Goal: Task Accomplishment & Management: Use online tool/utility

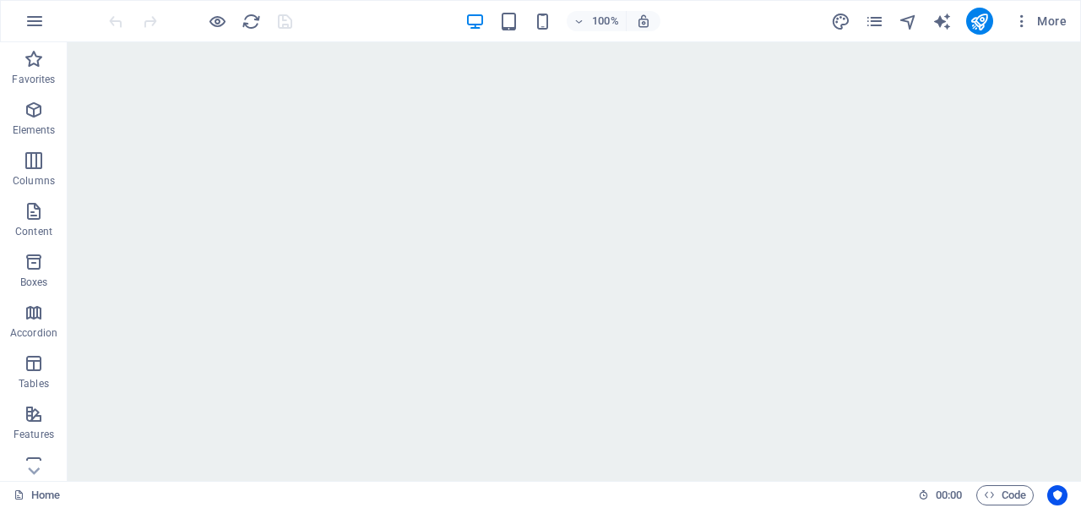
scroll to position [1226, 0]
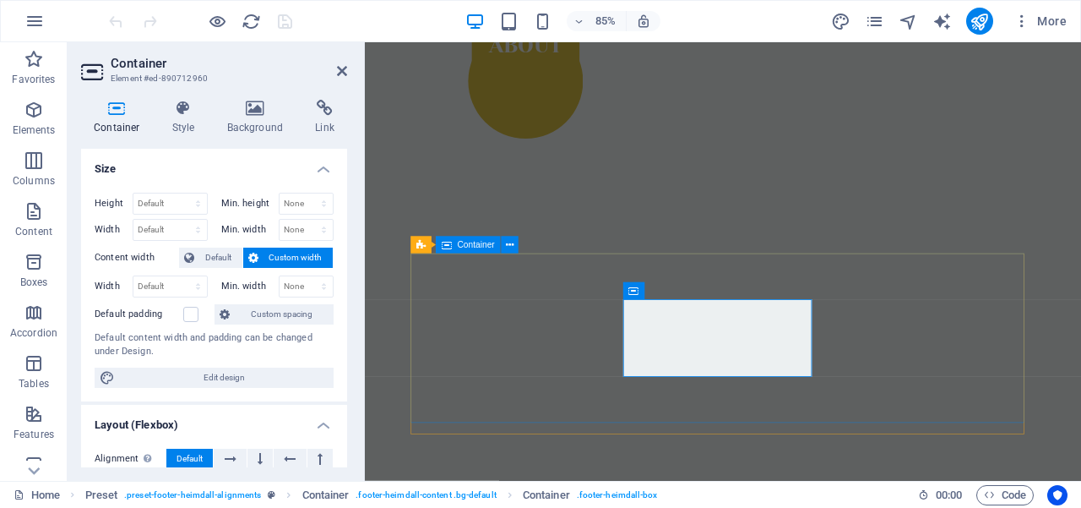
scroll to position [1256, 0]
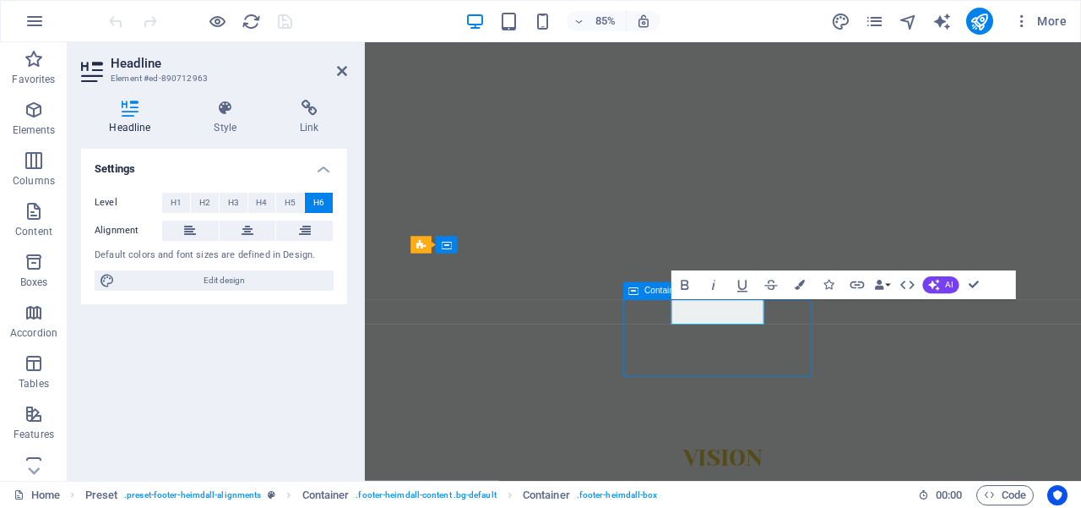
scroll to position [1188, 0]
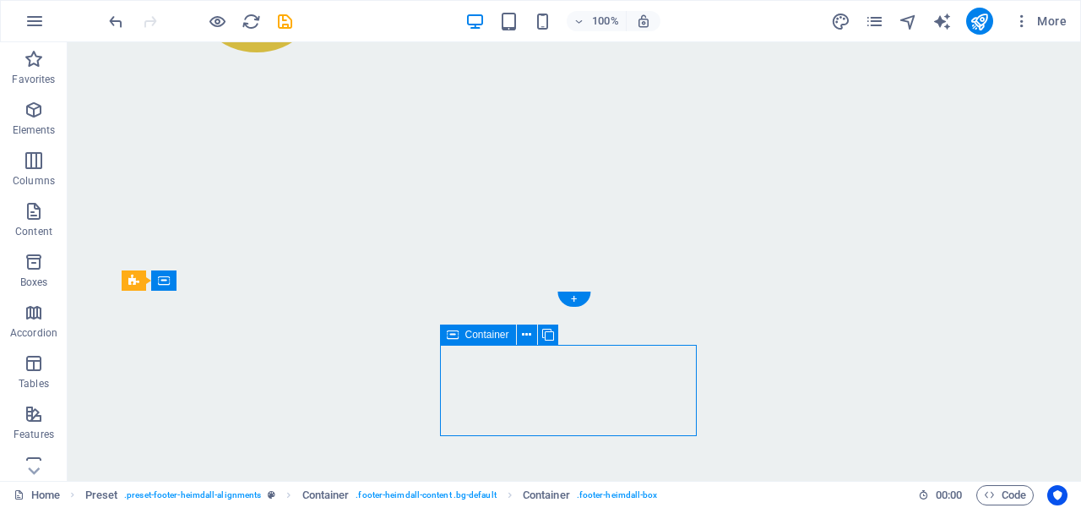
drag, startPoint x: 659, startPoint y: 346, endPoint x: 464, endPoint y: 397, distance: 201.6
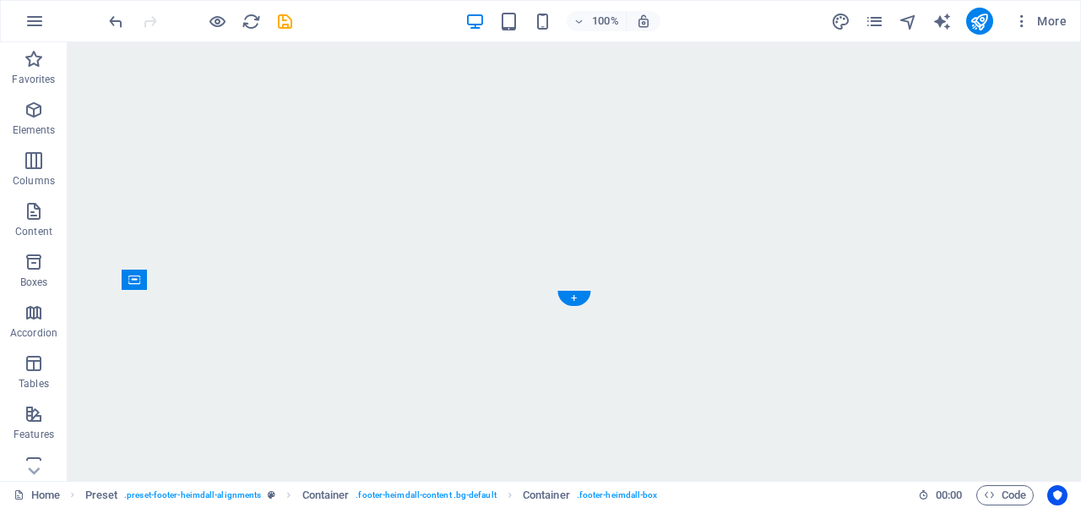
scroll to position [1266, 0]
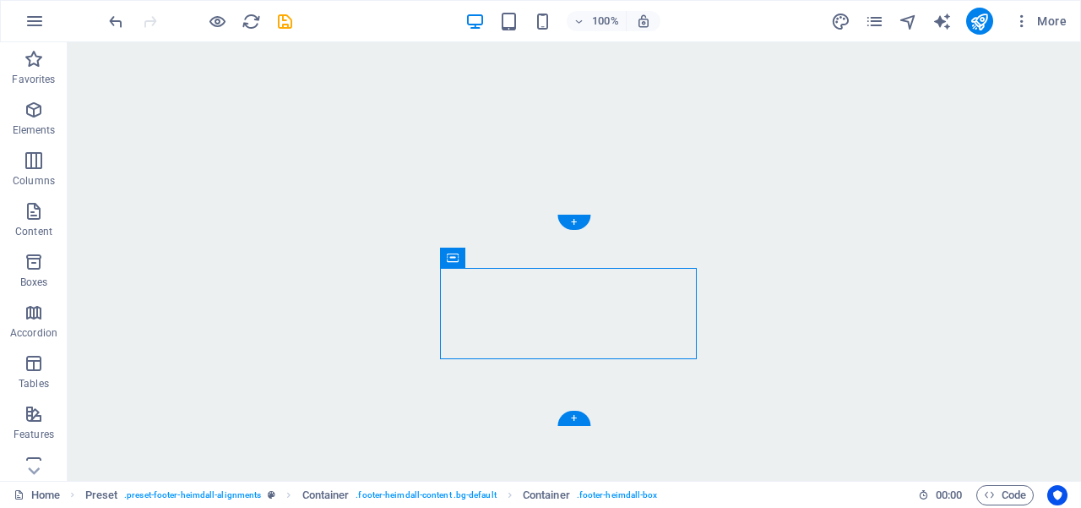
drag, startPoint x: 441, startPoint y: 391, endPoint x: 514, endPoint y: 329, distance: 95.3
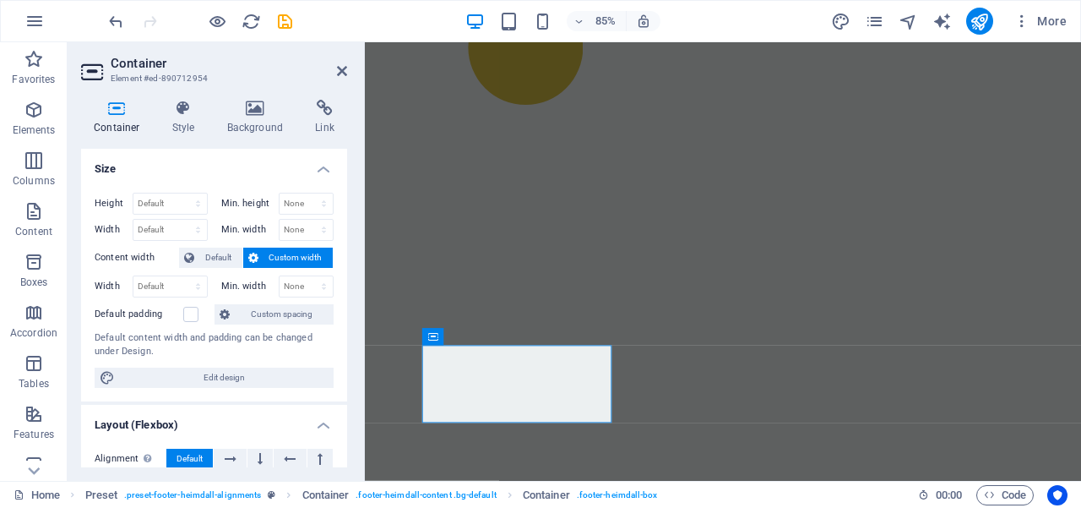
scroll to position [1202, 0]
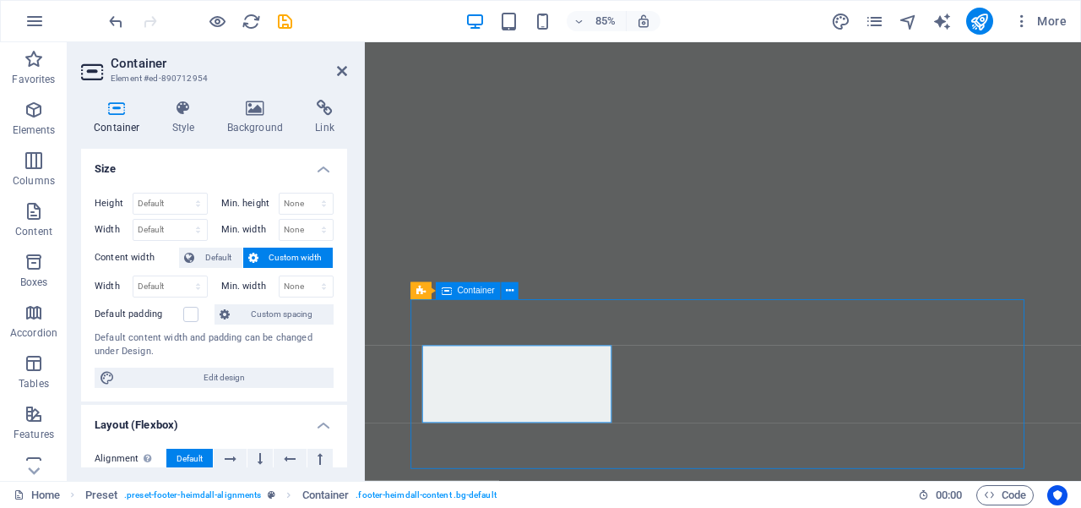
scroll to position [1139, 0]
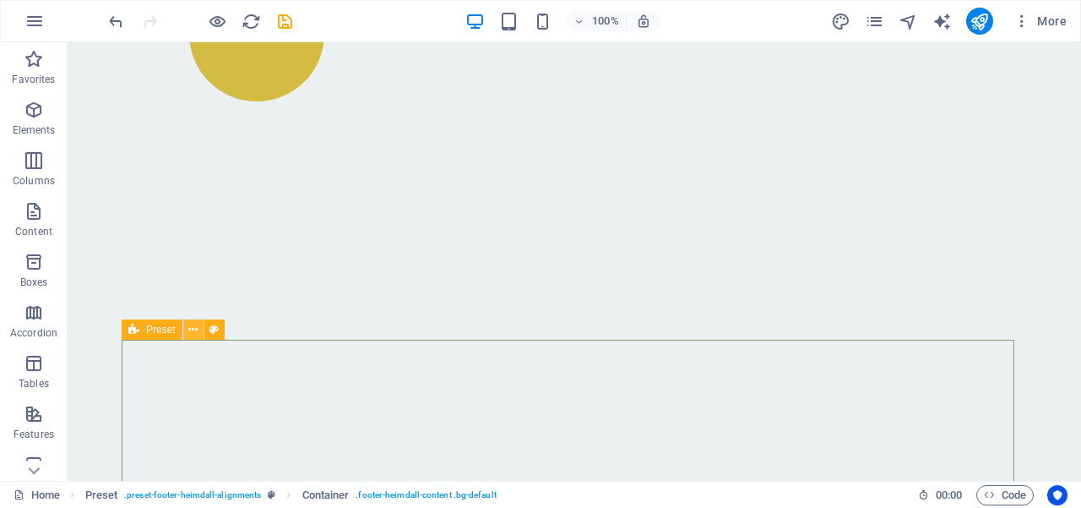
click at [193, 330] on icon at bounding box center [192, 330] width 9 height 18
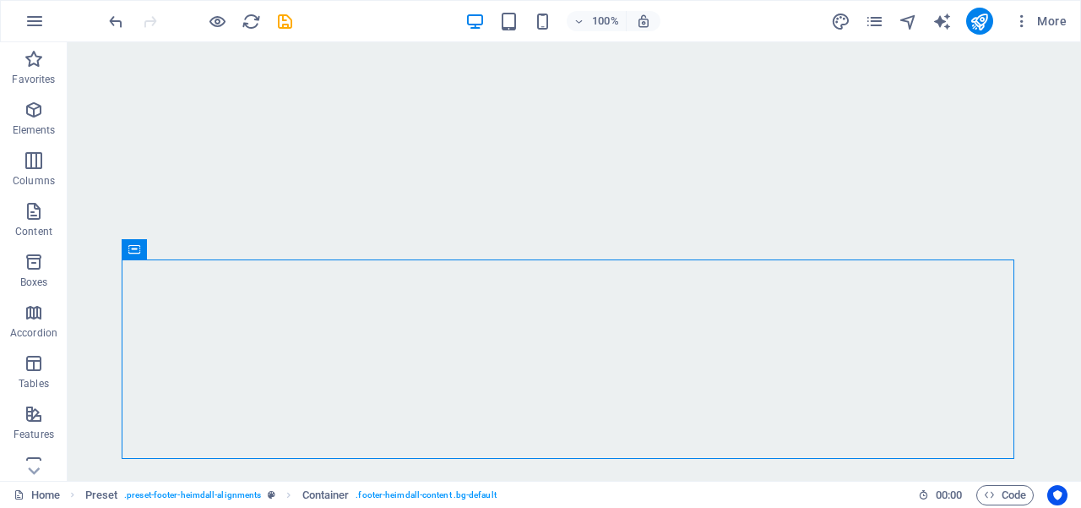
scroll to position [1266, 0]
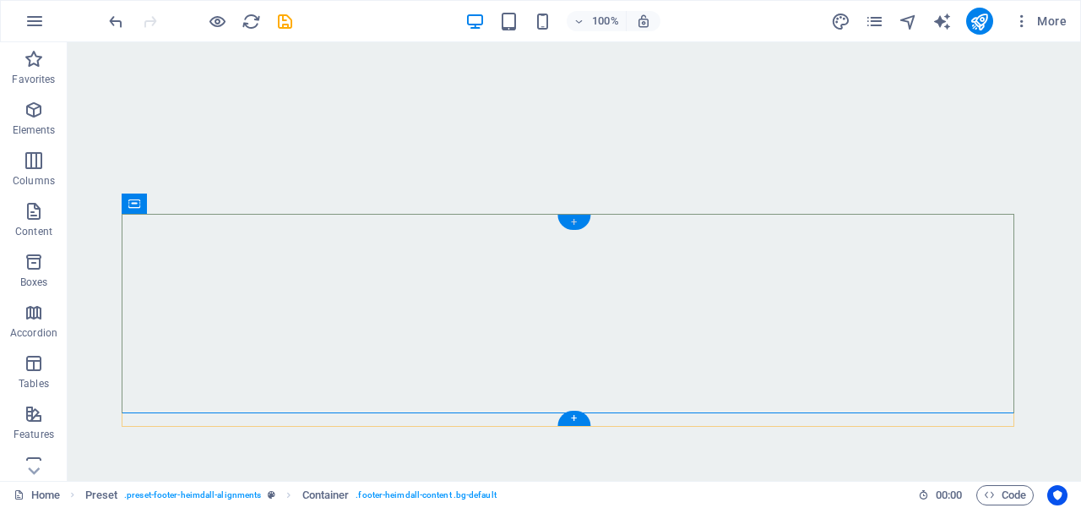
click at [574, 223] on div "+" at bounding box center [574, 222] width 33 height 15
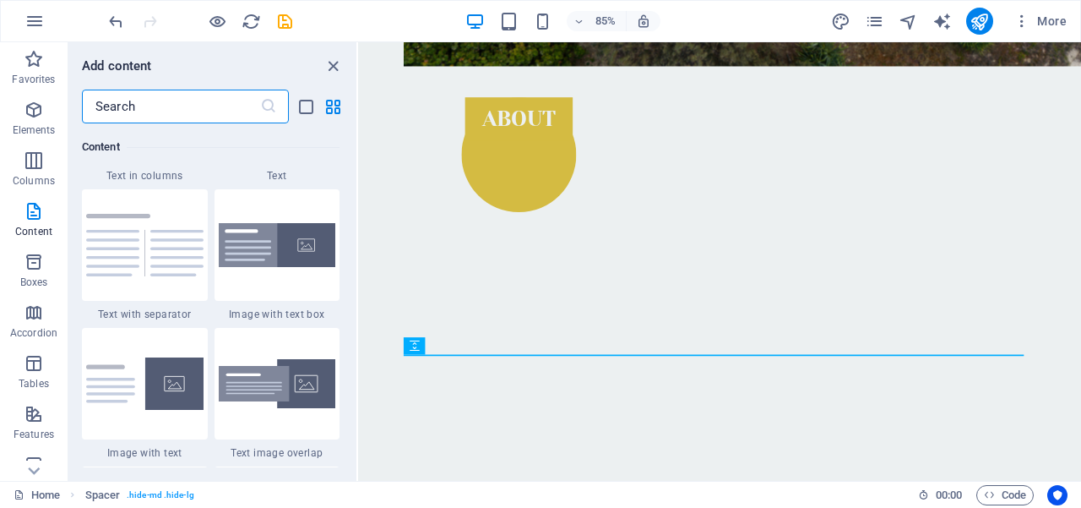
scroll to position [2974, 0]
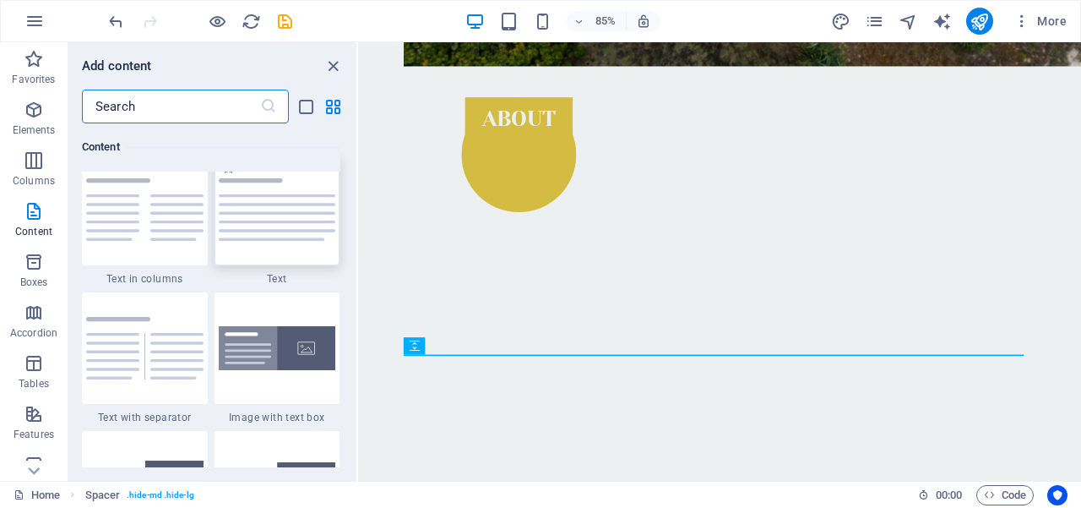
click at [279, 214] on img at bounding box center [277, 209] width 117 height 63
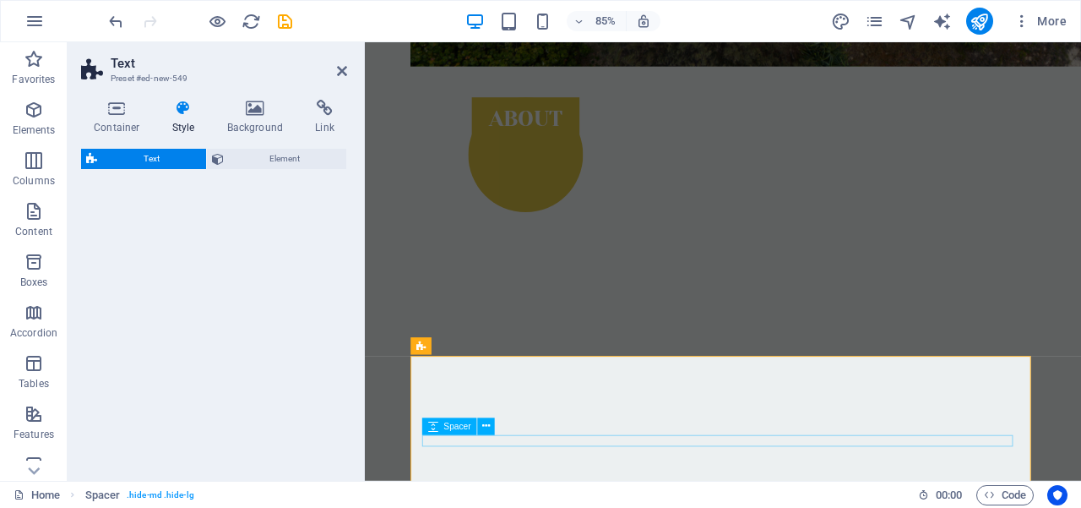
select select "preset-text-v2-default"
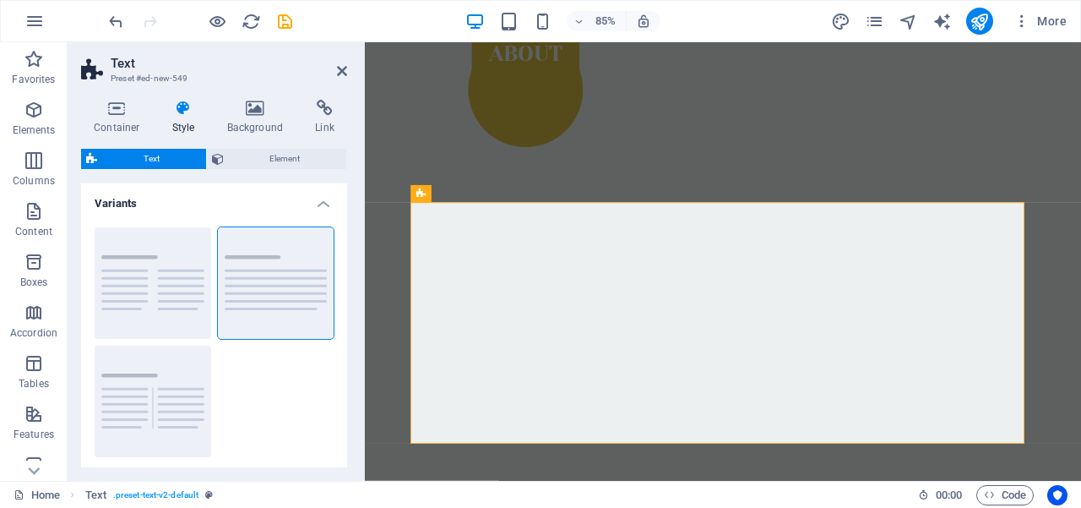
scroll to position [1187, 0]
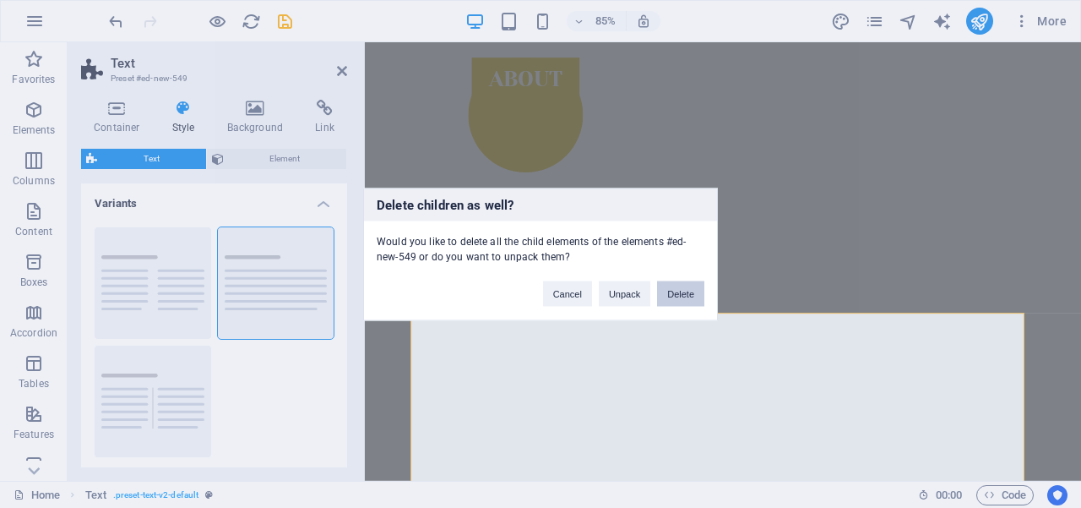
click at [682, 291] on button "Delete" at bounding box center [680, 292] width 47 height 25
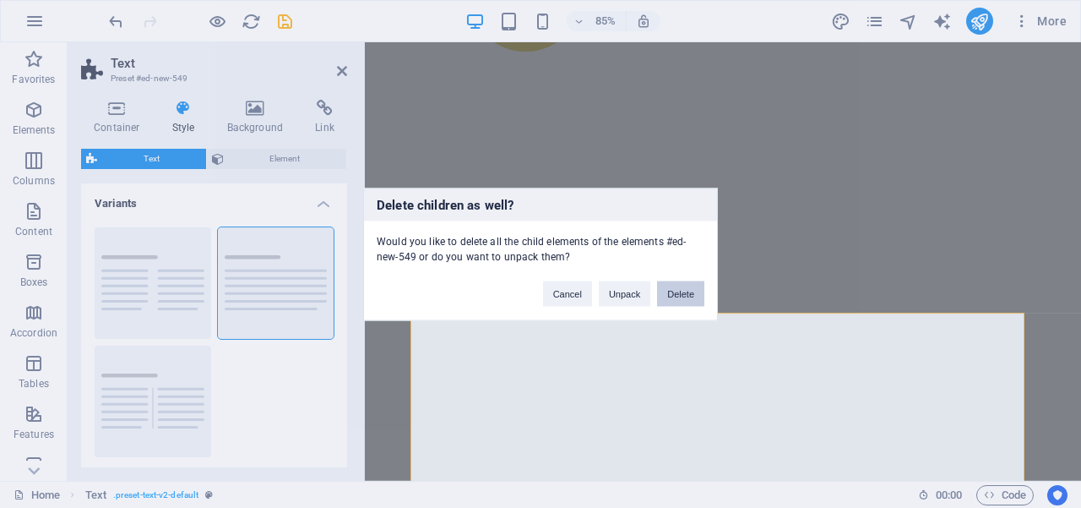
scroll to position [1124, 0]
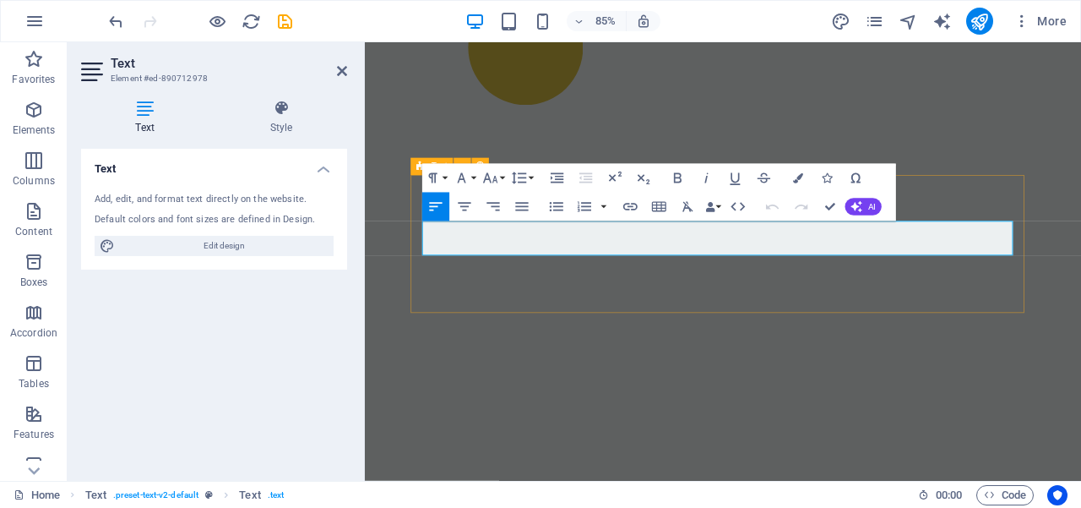
scroll to position [1187, 0]
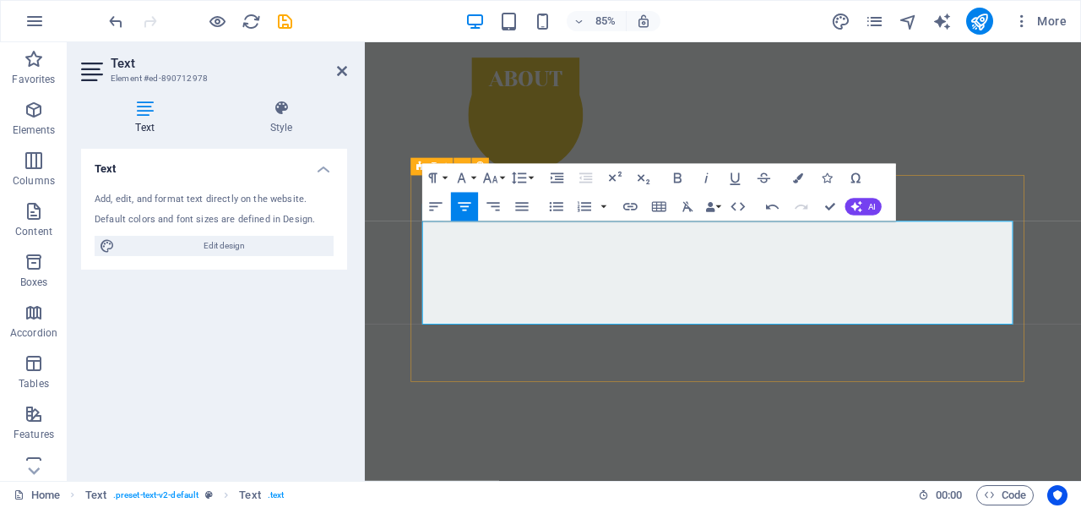
drag, startPoint x: 1025, startPoint y: 291, endPoint x: 459, endPoint y: 237, distance: 568.6
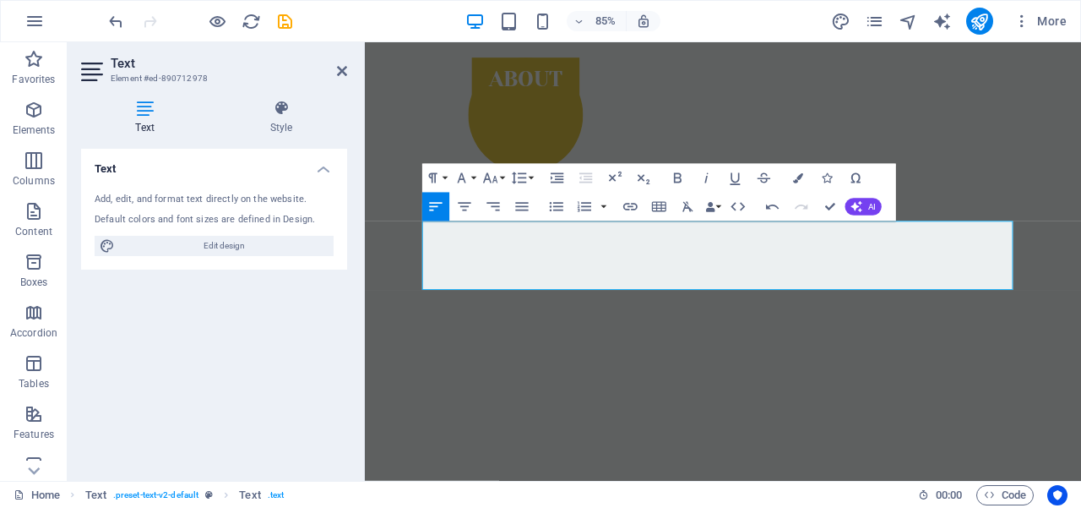
click at [433, 208] on icon "button" at bounding box center [435, 206] width 17 height 17
drag, startPoint x: 844, startPoint y: 330, endPoint x: 669, endPoint y: 297, distance: 178.1
click at [433, 203] on icon "button" at bounding box center [436, 206] width 13 height 8
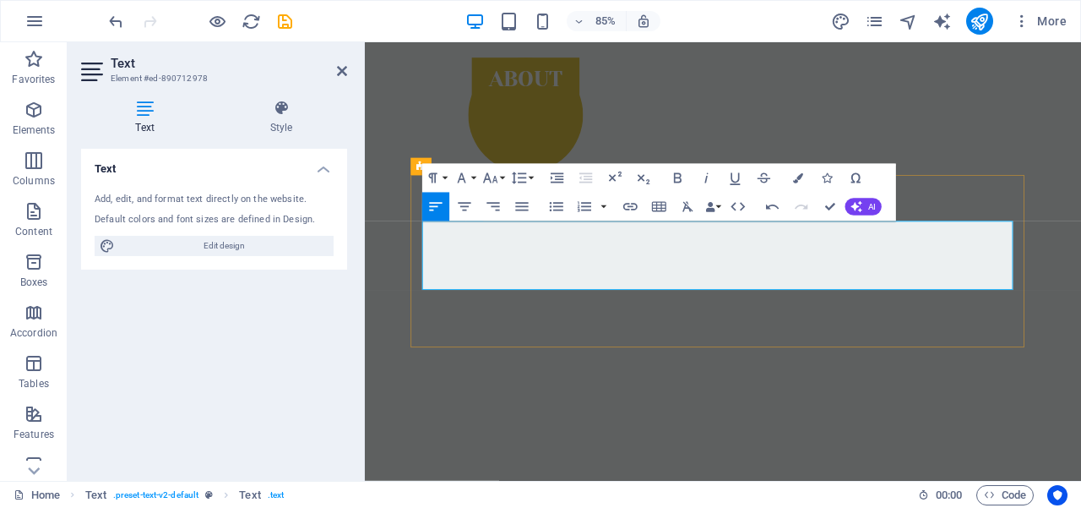
drag, startPoint x: 546, startPoint y: 325, endPoint x: 482, endPoint y: 308, distance: 66.4
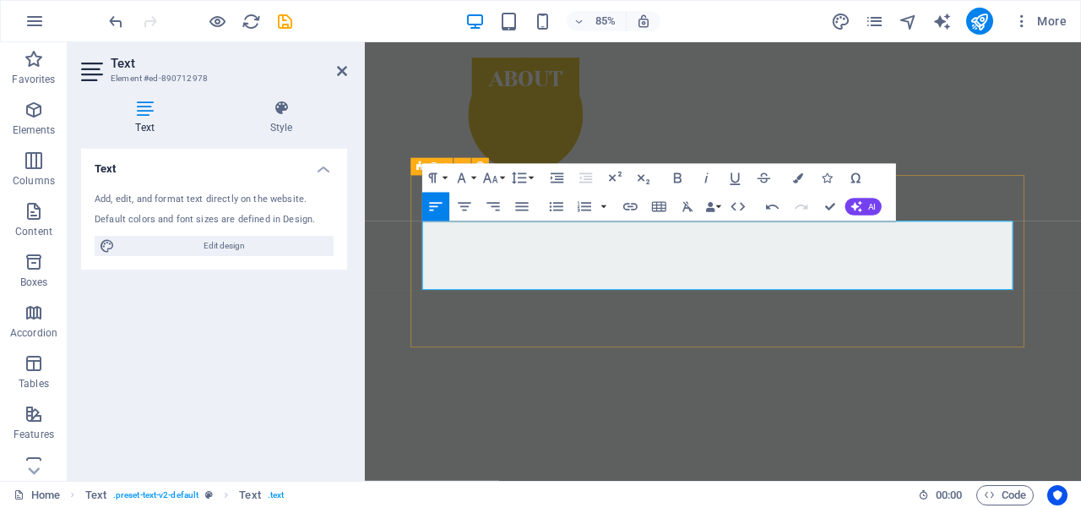
drag, startPoint x: 519, startPoint y: 324, endPoint x: 425, endPoint y: 318, distance: 93.9
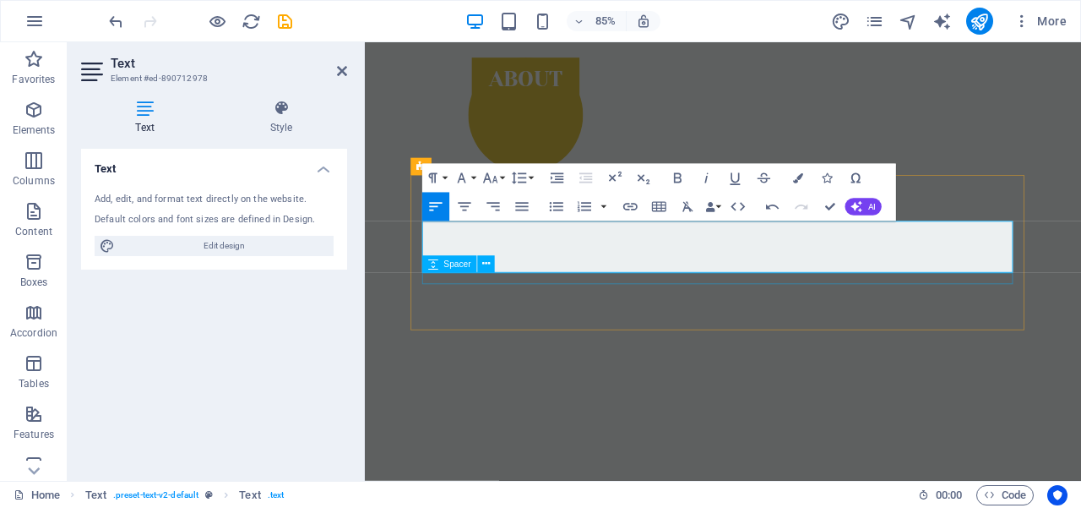
click at [424, 265] on div "Spacer" at bounding box center [449, 263] width 55 height 17
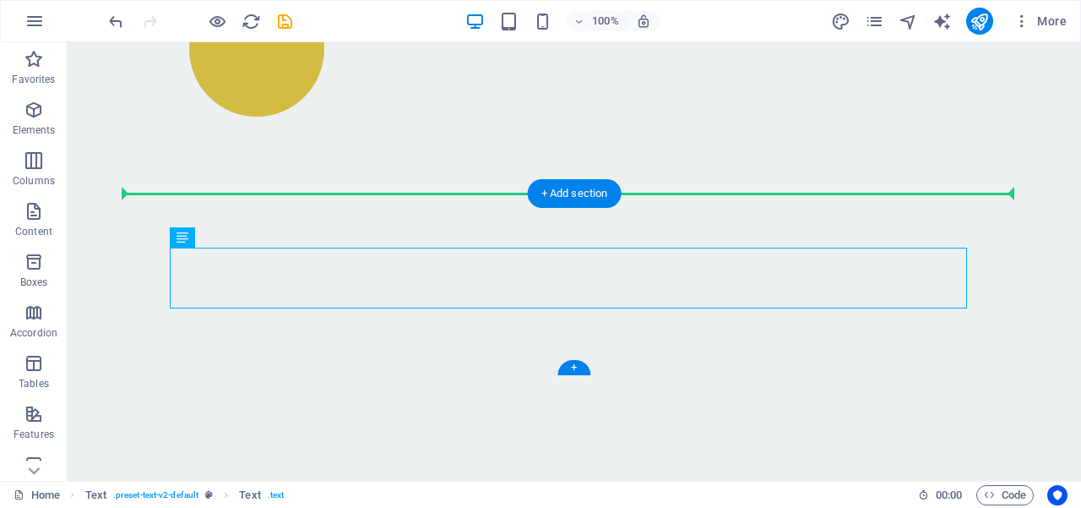
drag, startPoint x: 787, startPoint y: 295, endPoint x: 311, endPoint y: 228, distance: 480.3
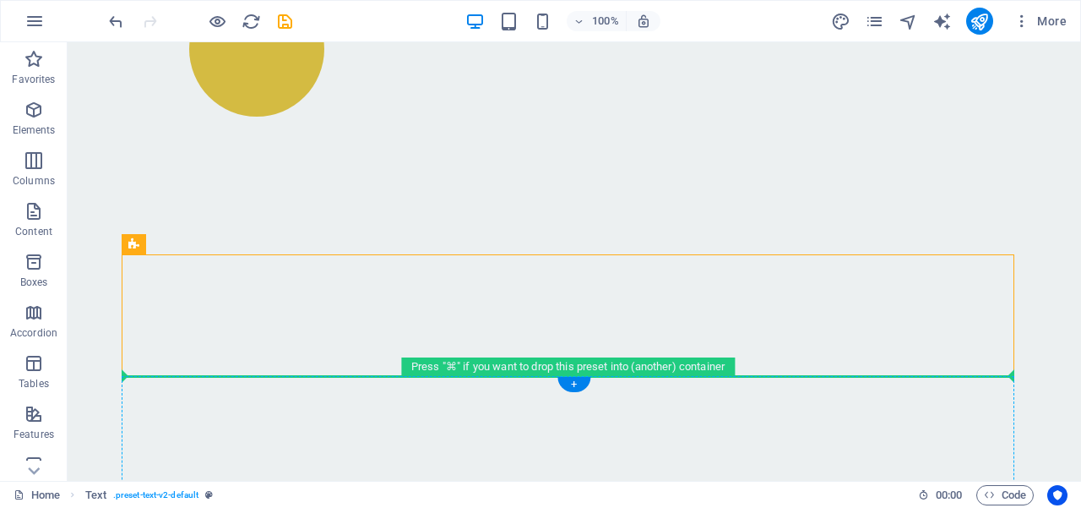
drag, startPoint x: 857, startPoint y: 372, endPoint x: 823, endPoint y: 387, distance: 37.8
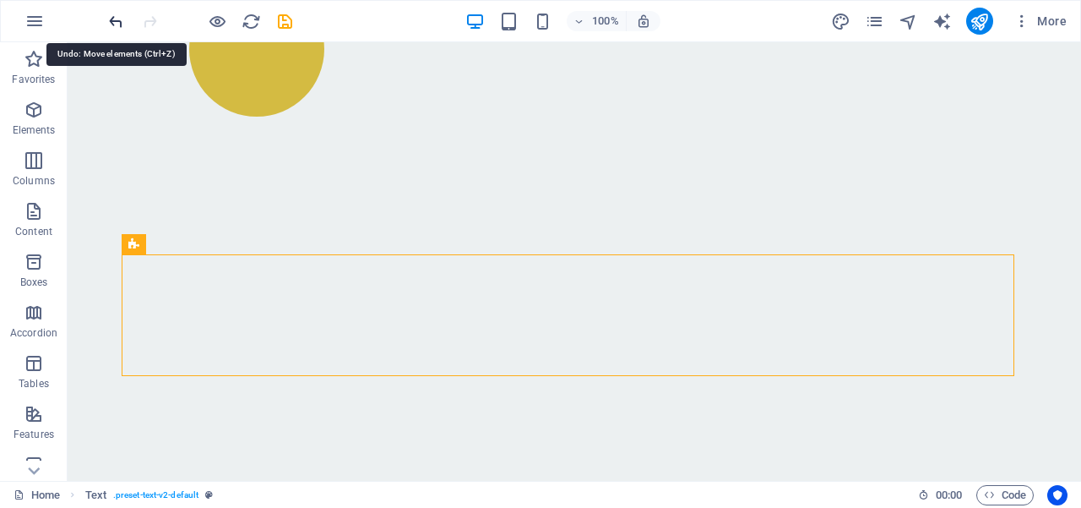
click at [115, 17] on icon "undo" at bounding box center [115, 21] width 19 height 19
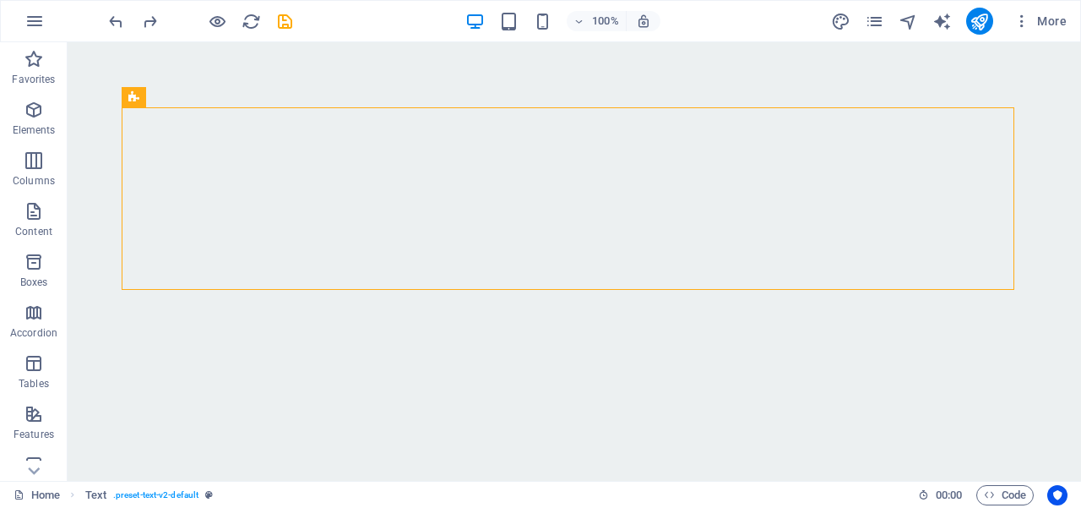
scroll to position [1231, 0]
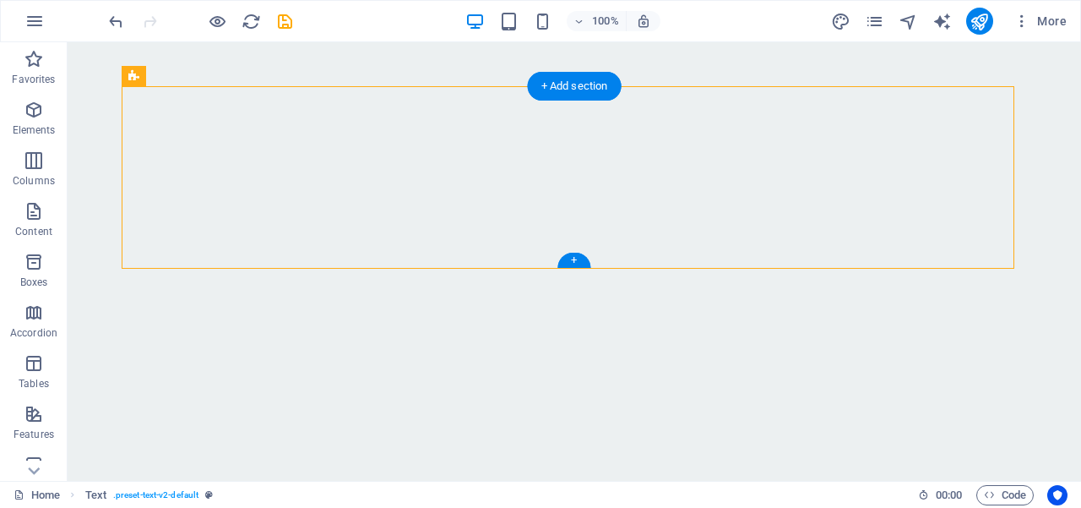
drag, startPoint x: 763, startPoint y: 189, endPoint x: 178, endPoint y: 143, distance: 586.4
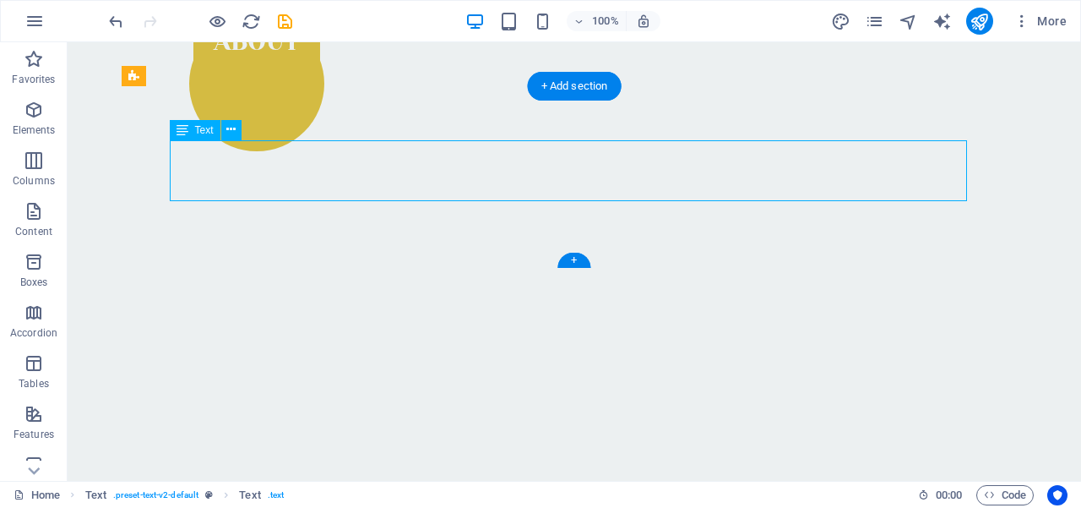
scroll to position [1320, 0]
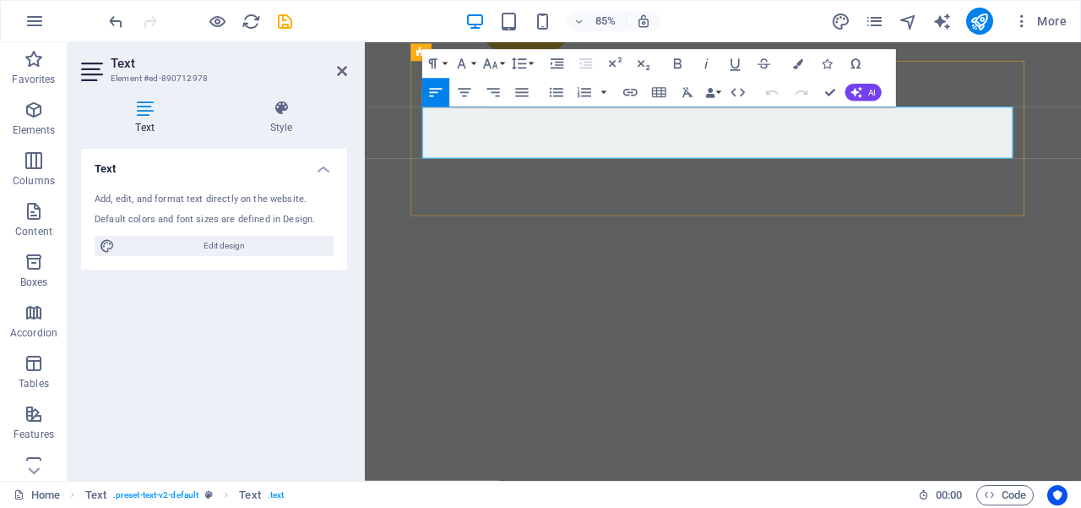
drag, startPoint x: 1034, startPoint y: 172, endPoint x: 433, endPoint y: 133, distance: 602.0
copy div "We acknowledge Aboriginal and [PERSON_NAME] [PERSON_NAME] Islanders as the Trad…"
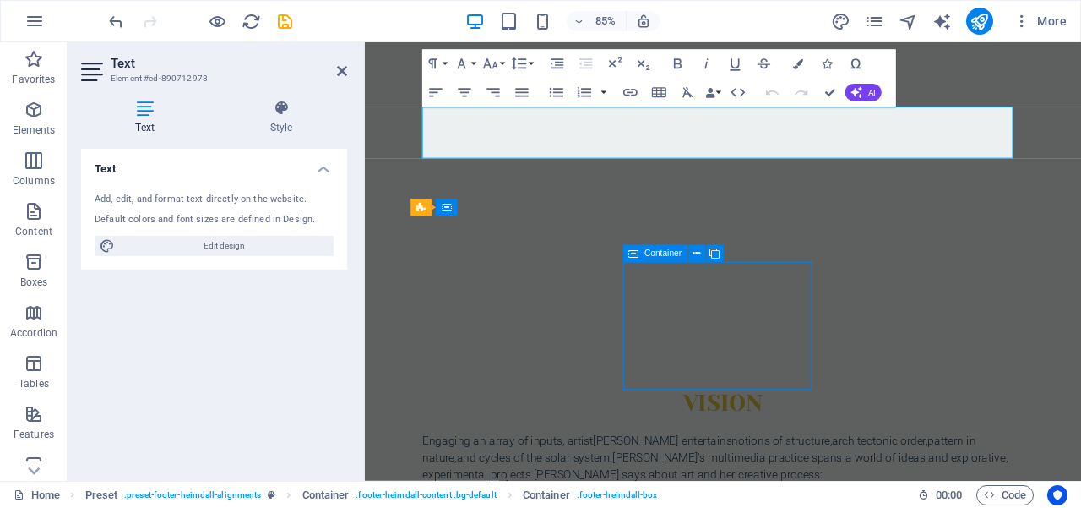
scroll to position [1231, 0]
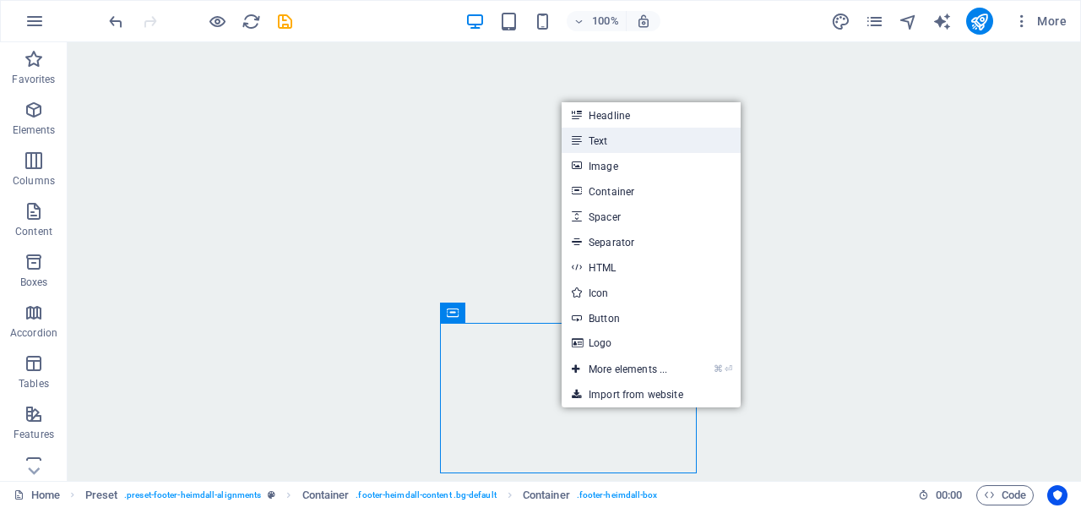
click at [613, 138] on link "Text" at bounding box center [651, 140] width 179 height 25
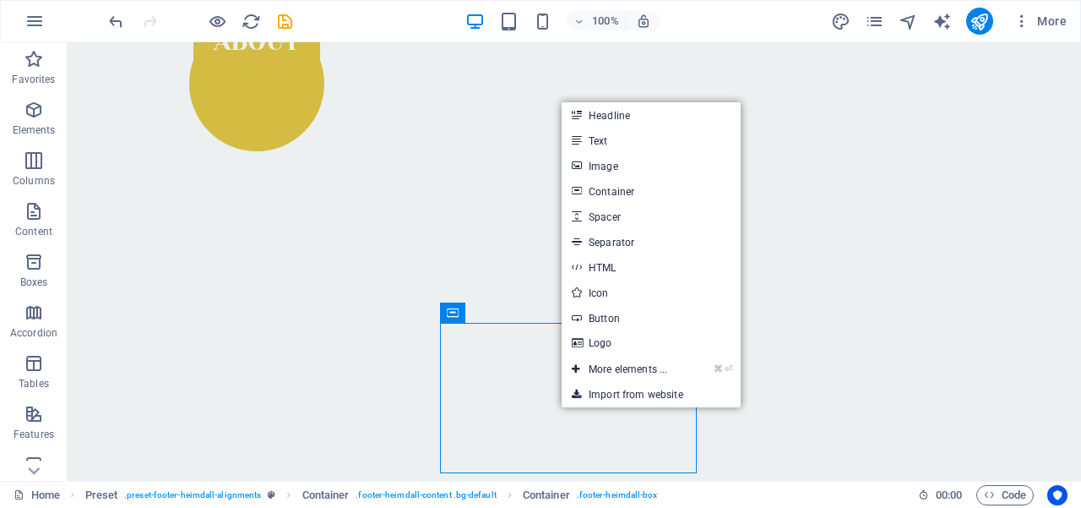
scroll to position [1276, 0]
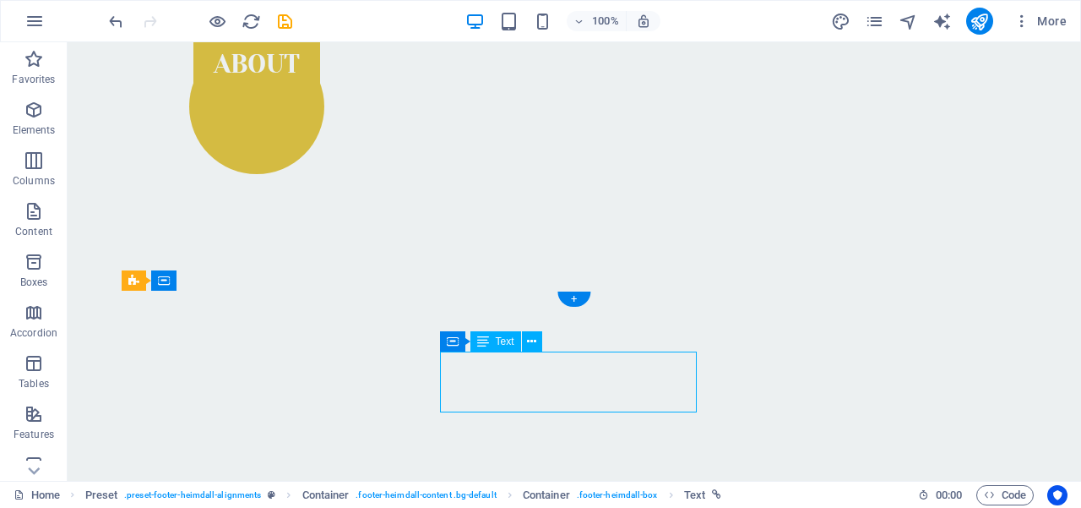
scroll to position [1271, 0]
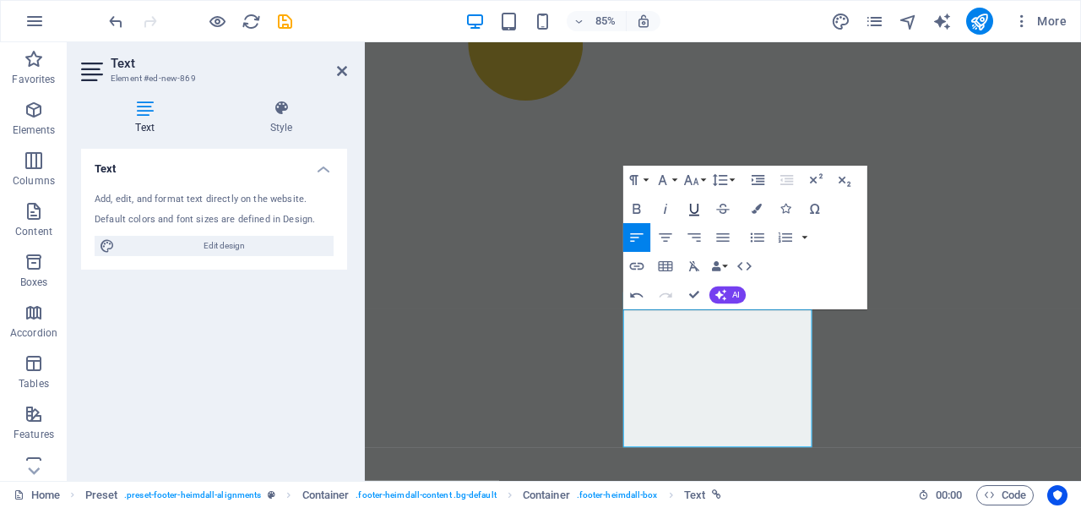
click at [691, 211] on icon "button" at bounding box center [694, 210] width 10 height 12
click at [698, 210] on icon "button" at bounding box center [694, 208] width 17 height 17
click at [667, 233] on icon "button" at bounding box center [665, 237] width 13 height 8
click at [640, 237] on icon "button" at bounding box center [637, 237] width 17 height 17
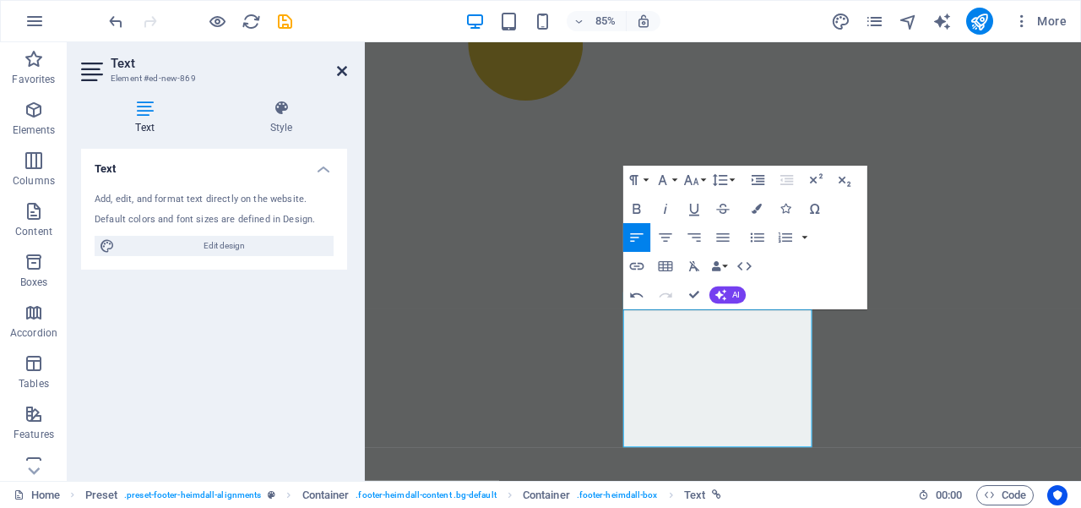
click at [340, 71] on icon at bounding box center [342, 71] width 10 height 14
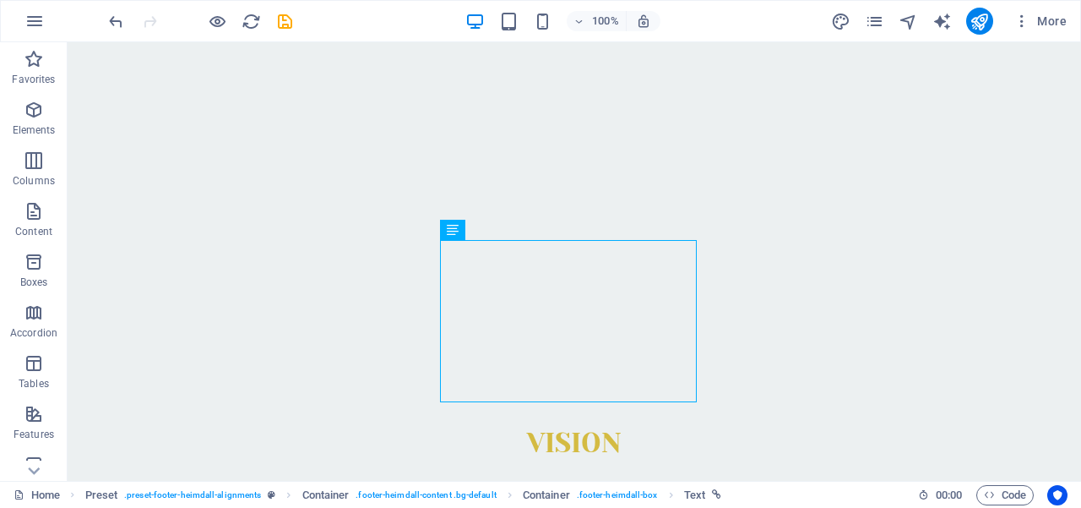
scroll to position [1347, 0]
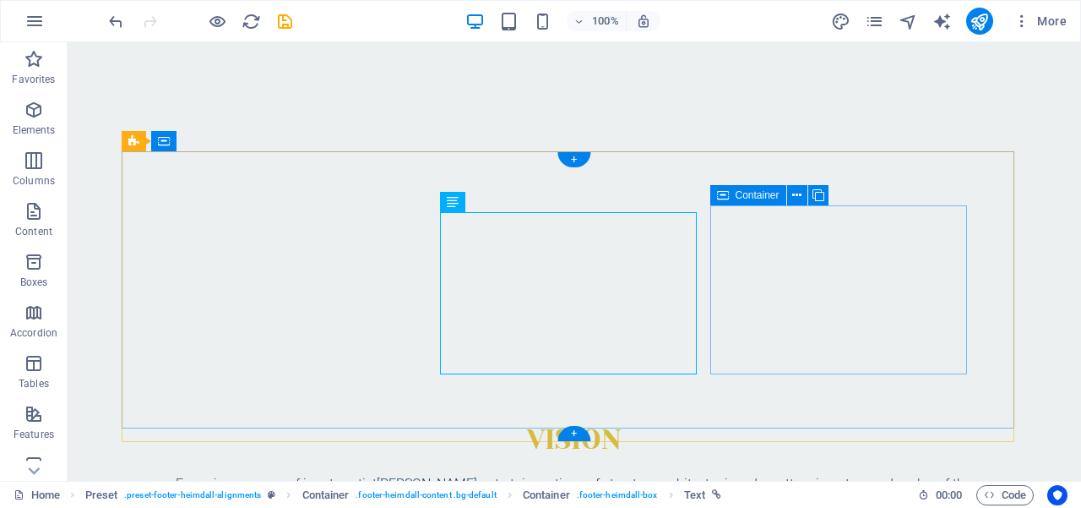
drag, startPoint x: 694, startPoint y: 373, endPoint x: 765, endPoint y: 367, distance: 71.2
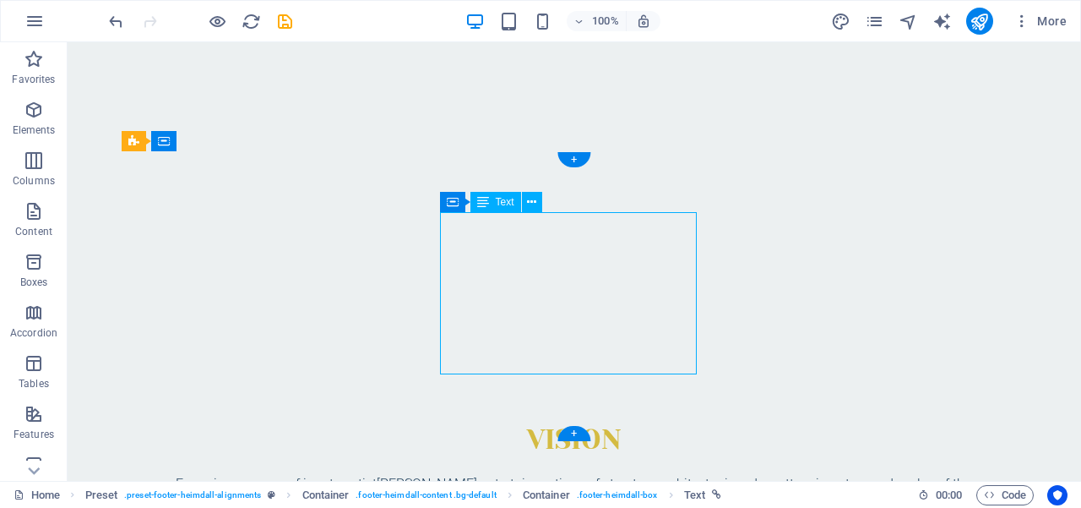
drag, startPoint x: 603, startPoint y: 212, endPoint x: 518, endPoint y: 253, distance: 94.5
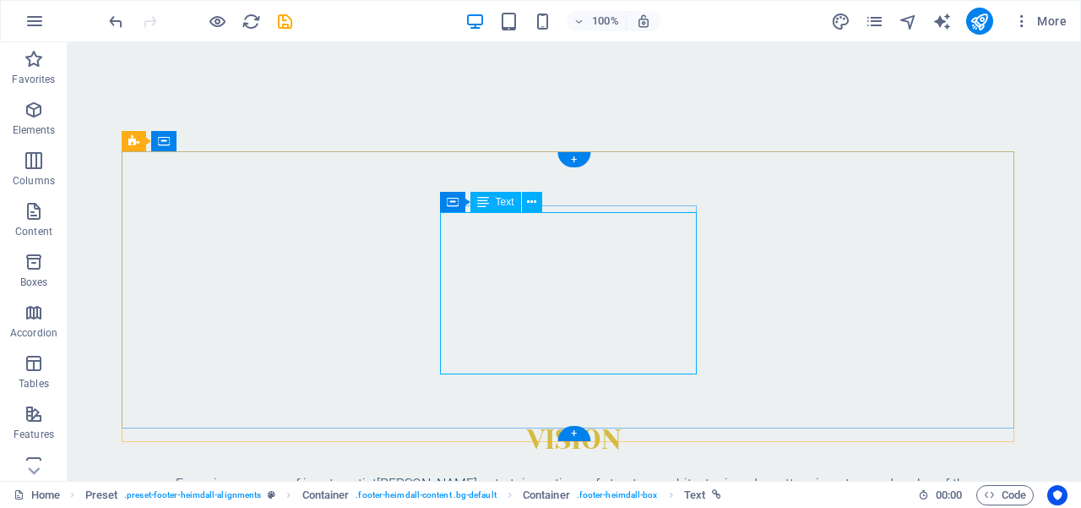
click at [503, 203] on span "Text" at bounding box center [505, 202] width 19 height 10
click at [496, 204] on span "Text" at bounding box center [505, 202] width 19 height 10
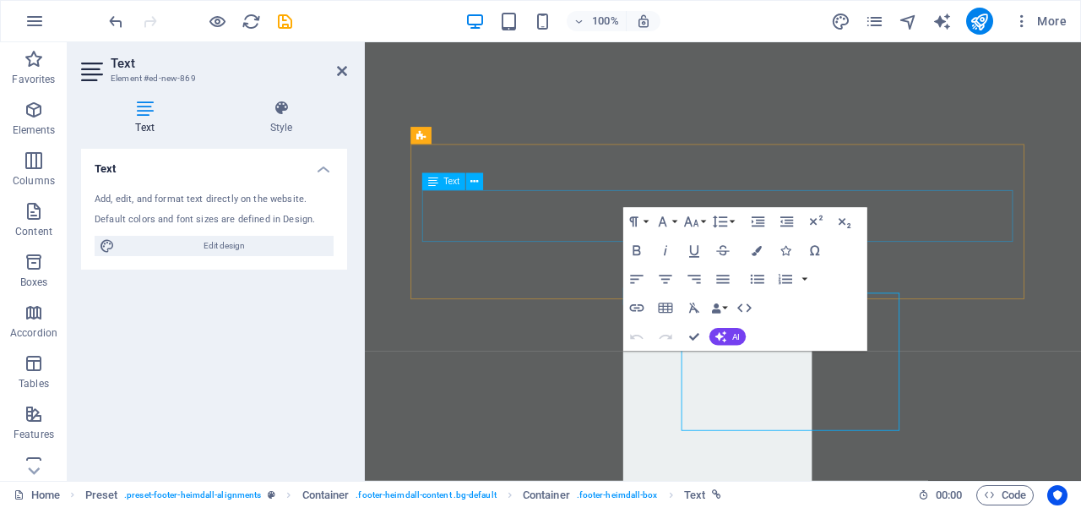
scroll to position [1222, 0]
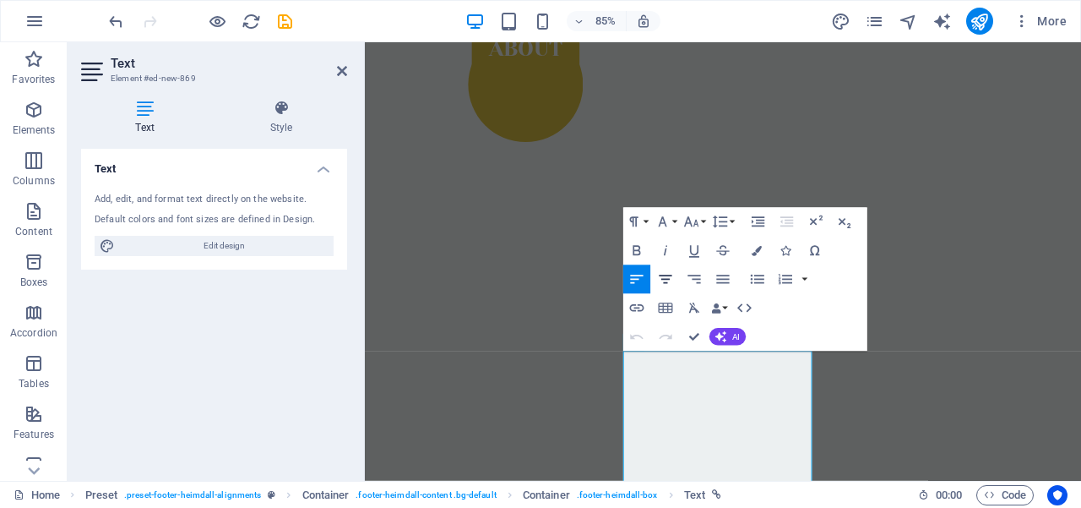
click at [663, 280] on icon "button" at bounding box center [665, 279] width 17 height 17
click at [667, 279] on icon "button" at bounding box center [665, 279] width 13 height 8
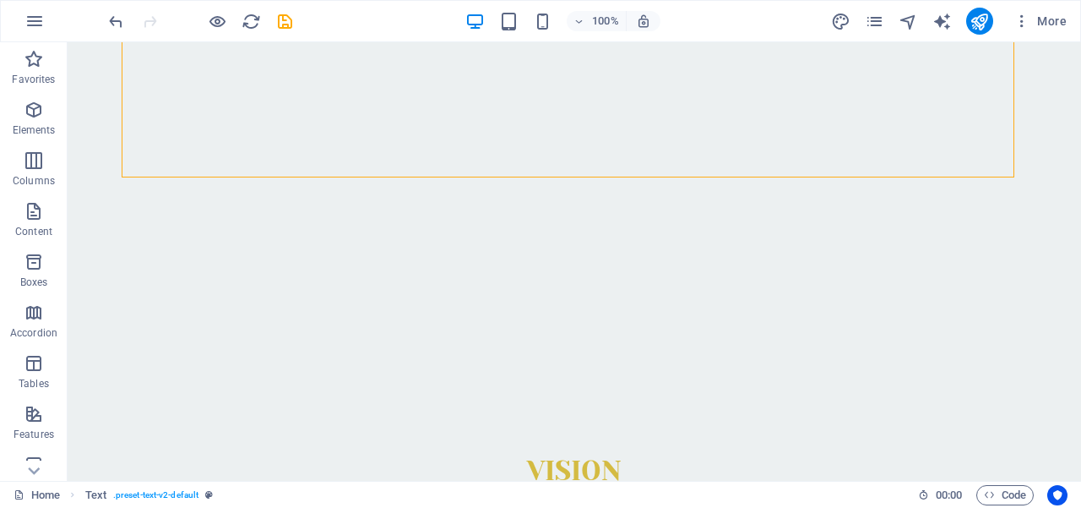
scroll to position [1325, 0]
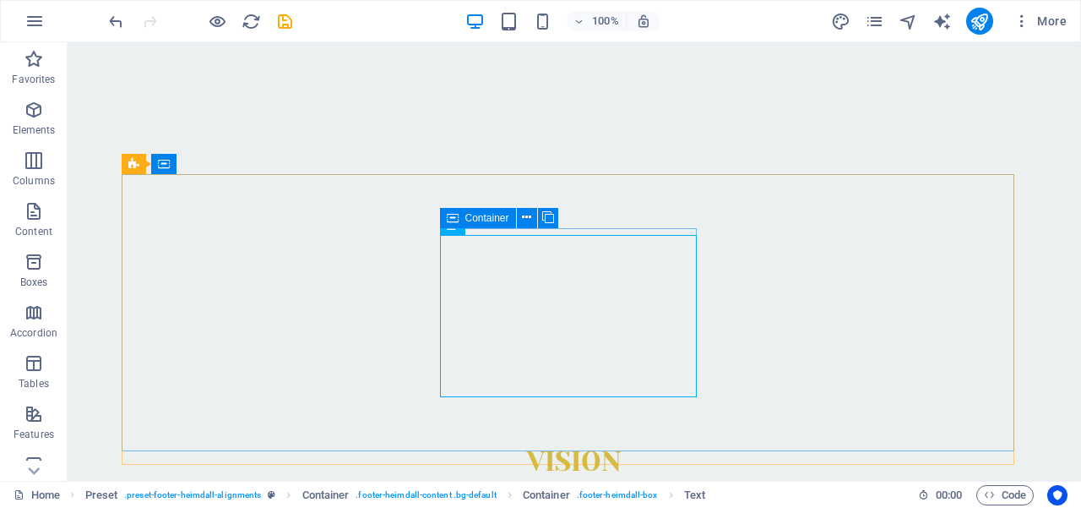
click at [492, 216] on span "Container" at bounding box center [487, 218] width 44 height 10
click at [530, 215] on icon at bounding box center [526, 218] width 9 height 18
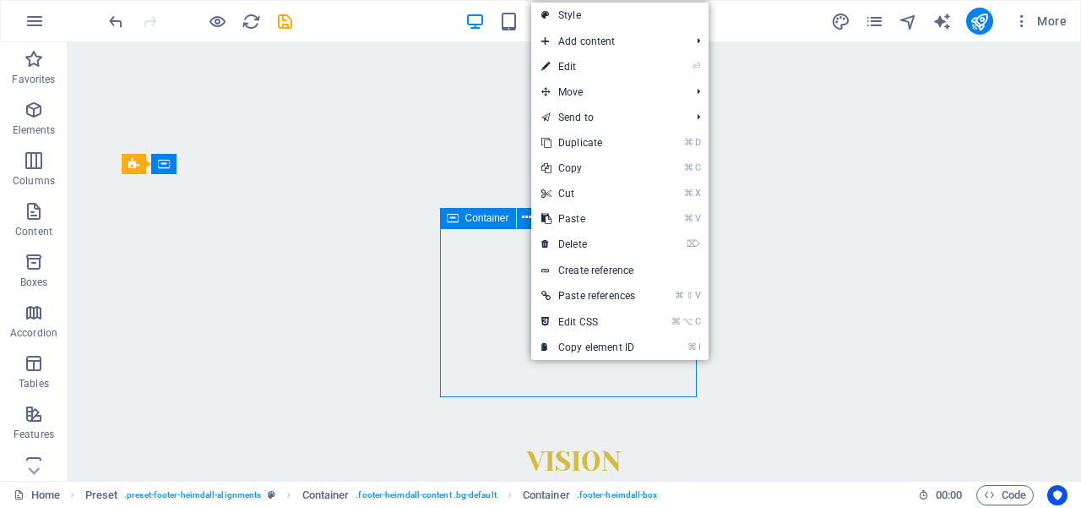
click at [498, 220] on span "Container" at bounding box center [487, 218] width 44 height 10
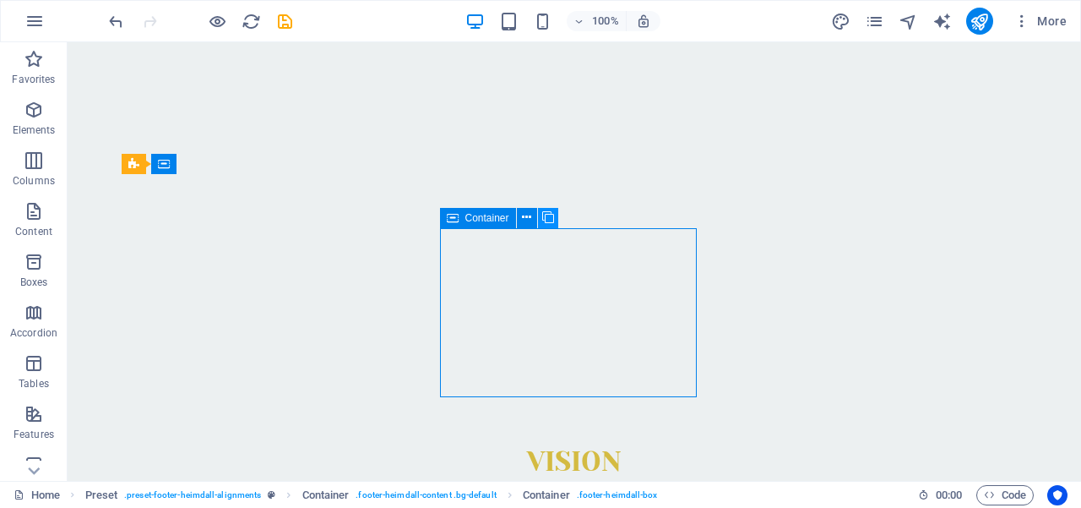
click at [551, 218] on icon at bounding box center [548, 218] width 12 height 18
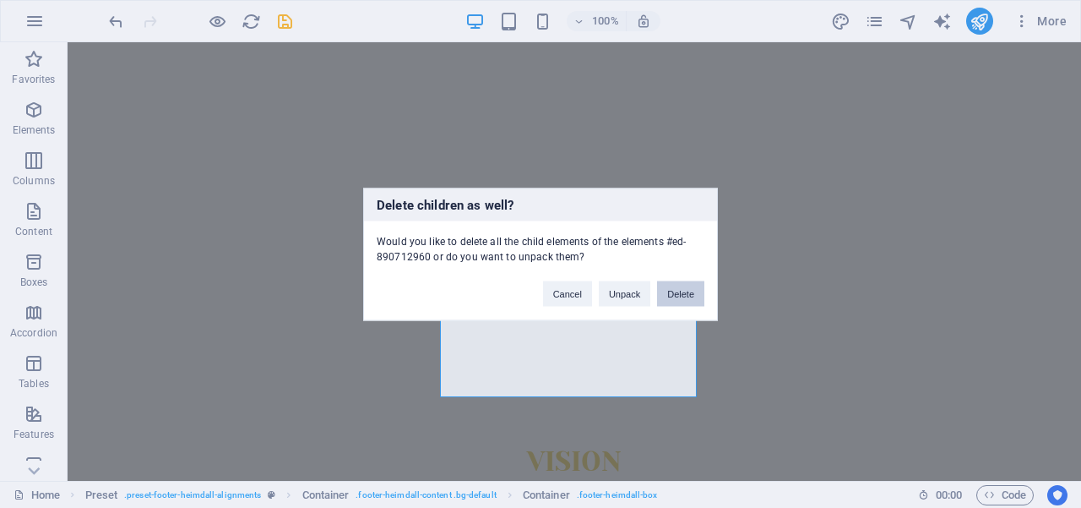
drag, startPoint x: 683, startPoint y: 289, endPoint x: 616, endPoint y: 247, distance: 79.7
click at [683, 289] on button "Delete" at bounding box center [680, 292] width 47 height 25
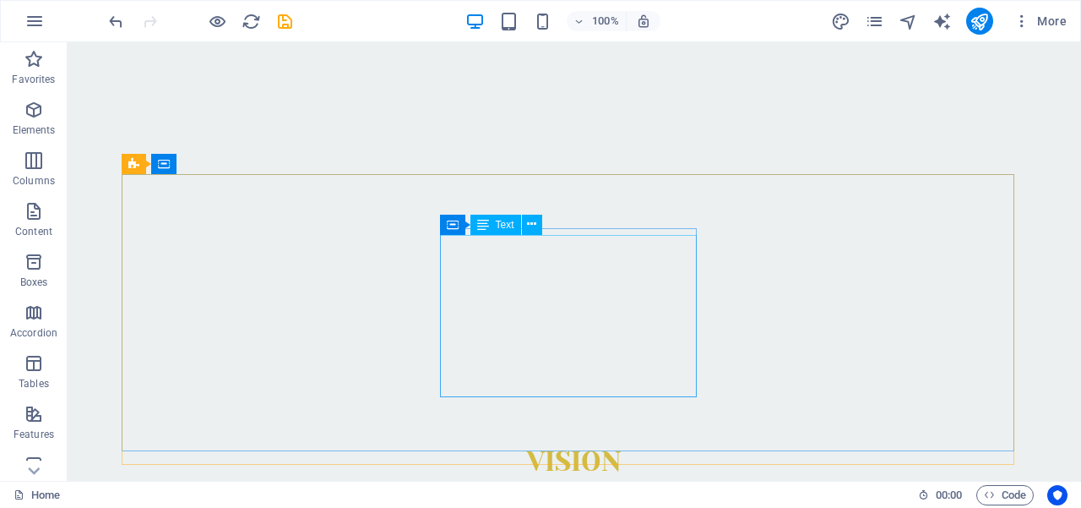
click at [506, 222] on span "Text" at bounding box center [505, 225] width 19 height 10
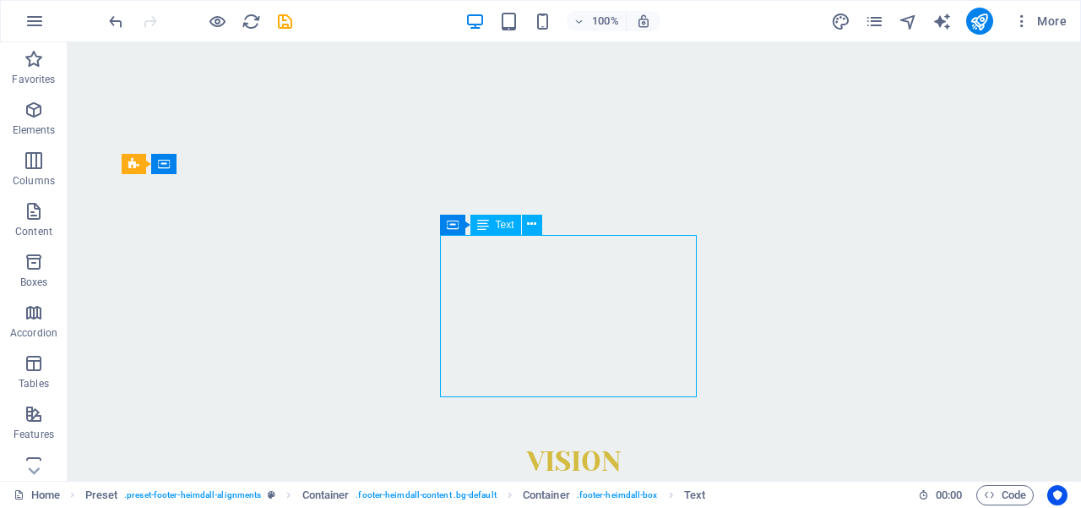
click at [506, 222] on span "Text" at bounding box center [505, 225] width 19 height 10
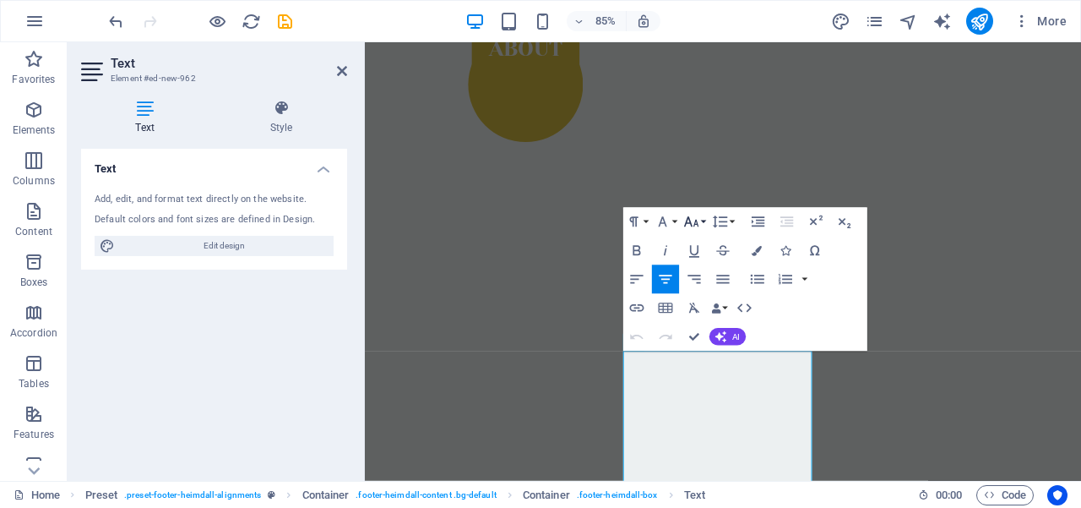
click at [703, 222] on button "Font Size" at bounding box center [694, 222] width 27 height 29
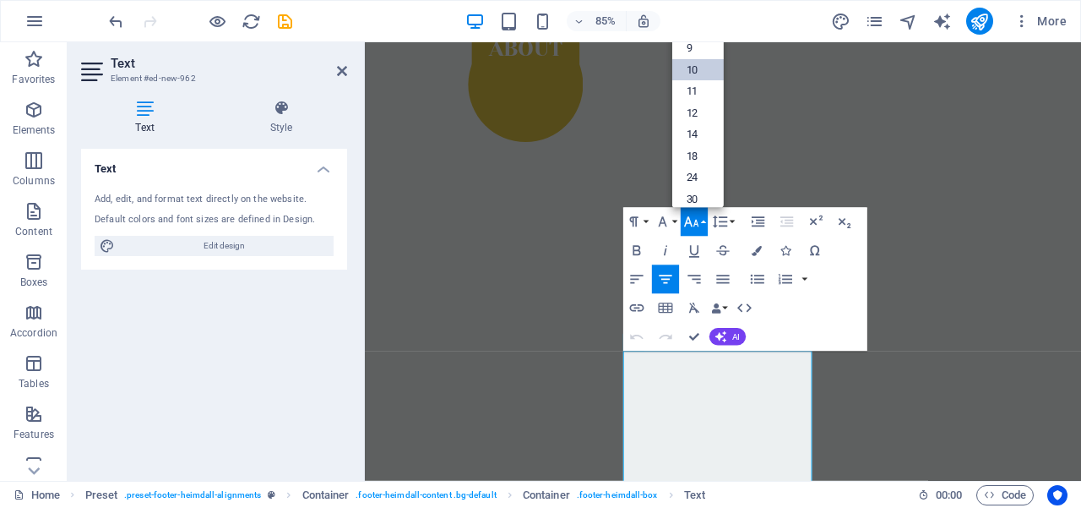
click at [685, 66] on link "10" at bounding box center [698, 70] width 52 height 22
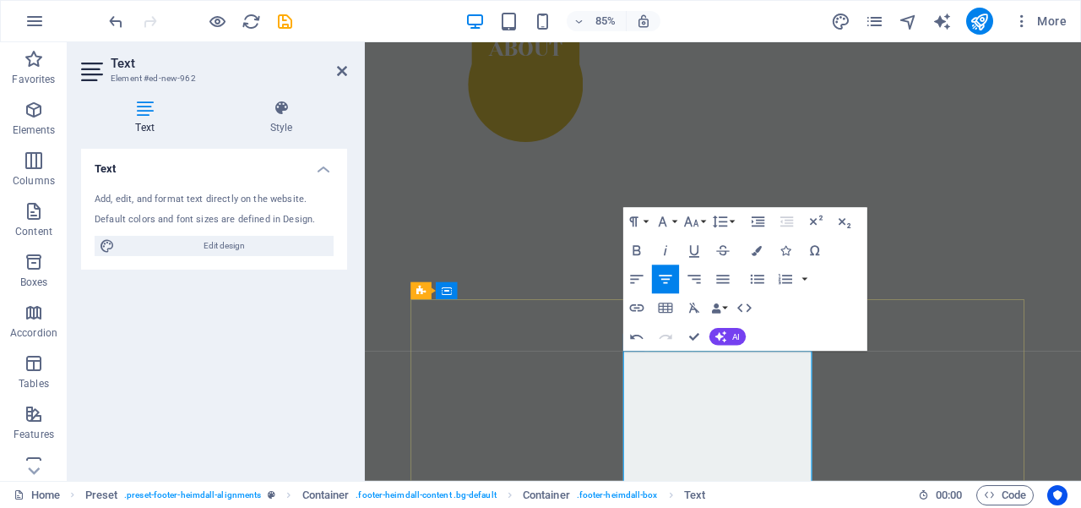
click at [699, 222] on button "Font Size" at bounding box center [694, 222] width 27 height 29
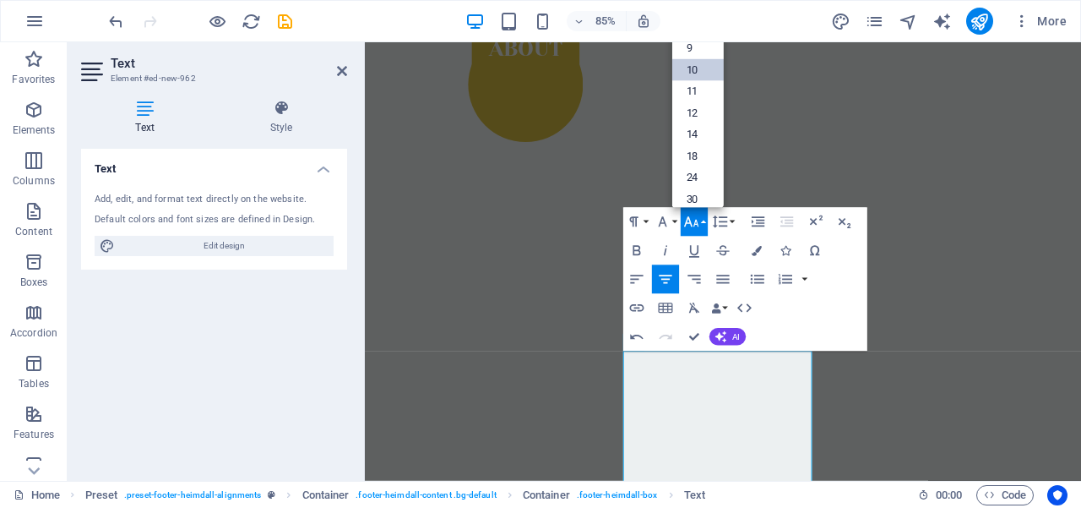
scroll to position [70, 0]
click at [700, 56] on link "12" at bounding box center [698, 53] width 52 height 22
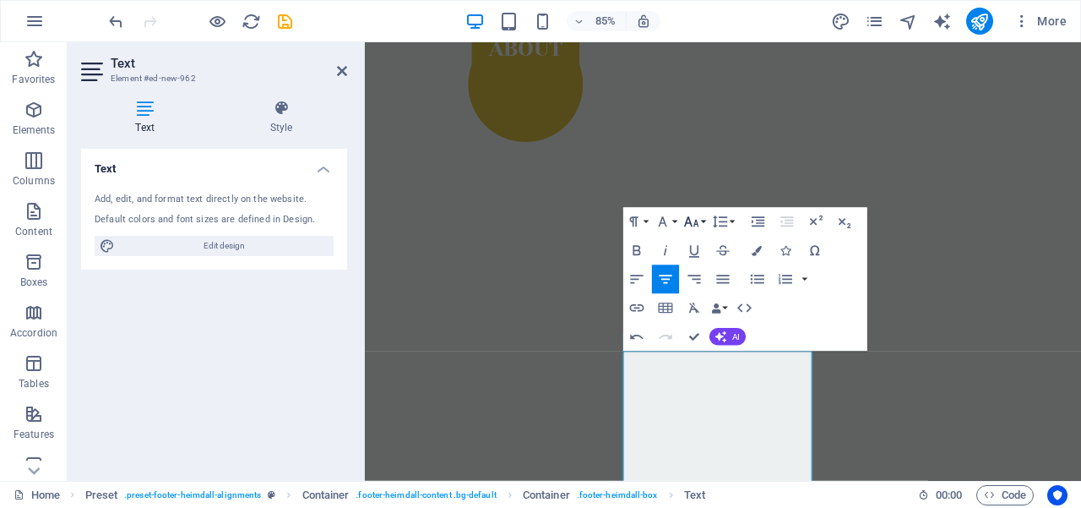
click at [699, 228] on icon "button" at bounding box center [691, 222] width 17 height 17
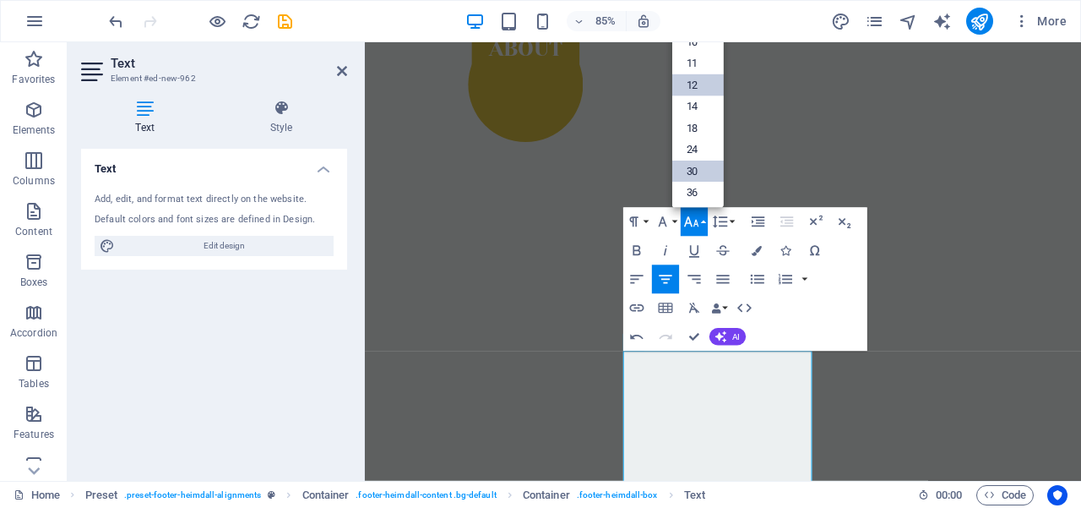
scroll to position [136, 0]
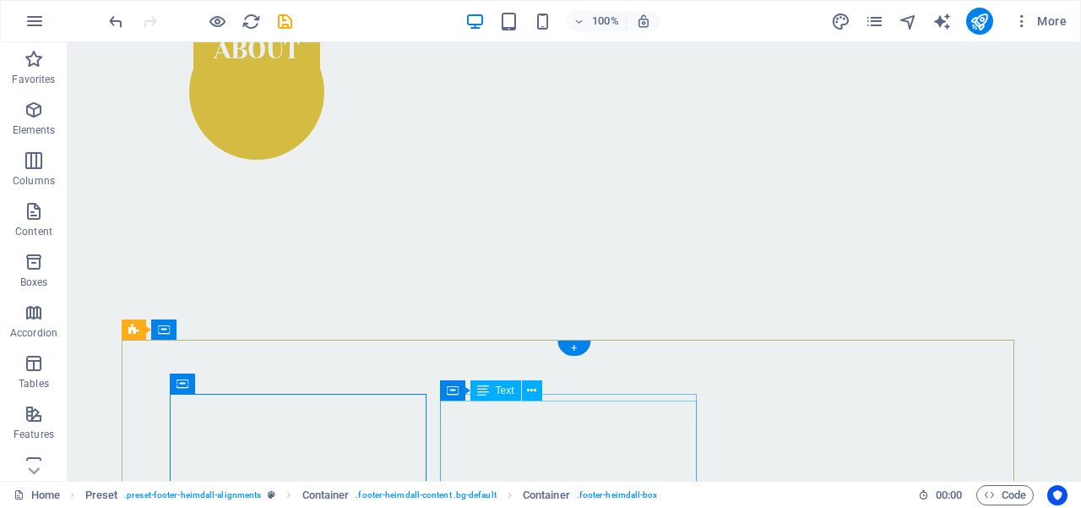
scroll to position [1159, 0]
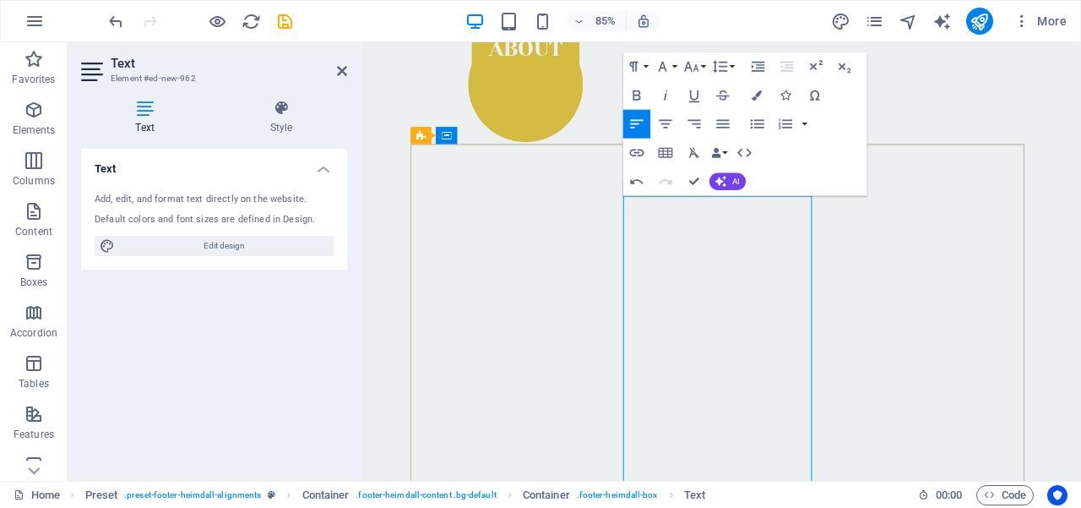
scroll to position [1405, 0]
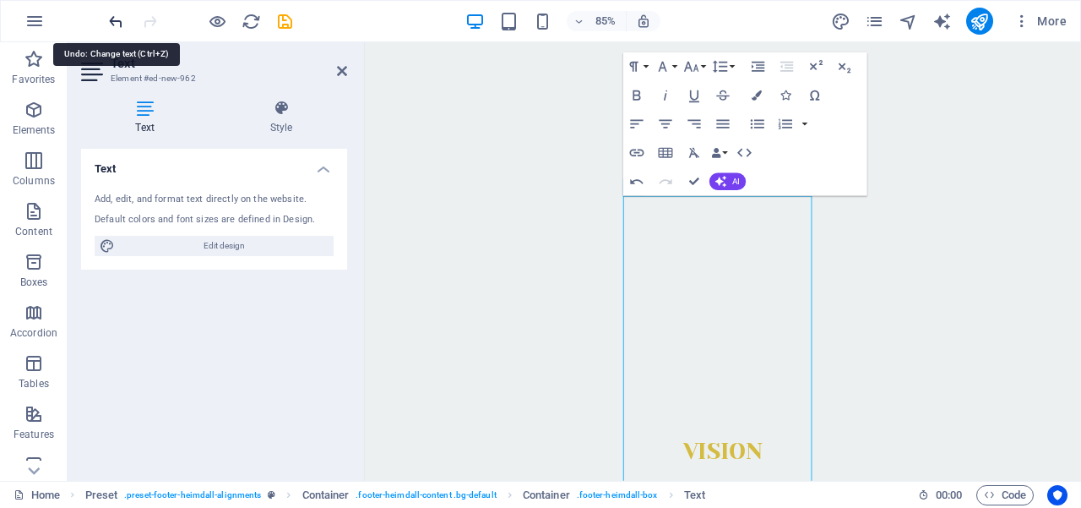
click at [118, 19] on icon "undo" at bounding box center [115, 21] width 19 height 19
click at [120, 23] on icon "undo" at bounding box center [115, 21] width 19 height 19
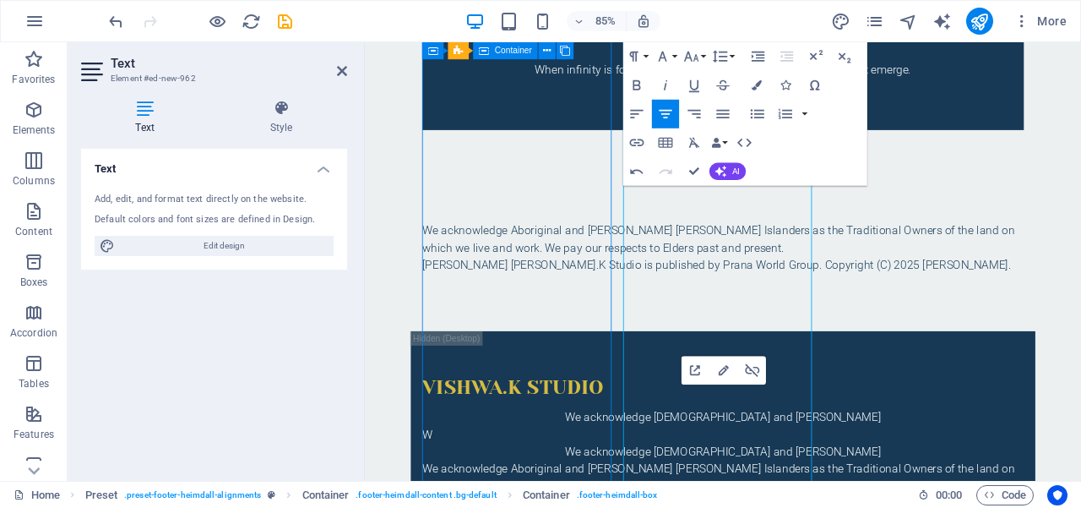
scroll to position [3885, 0]
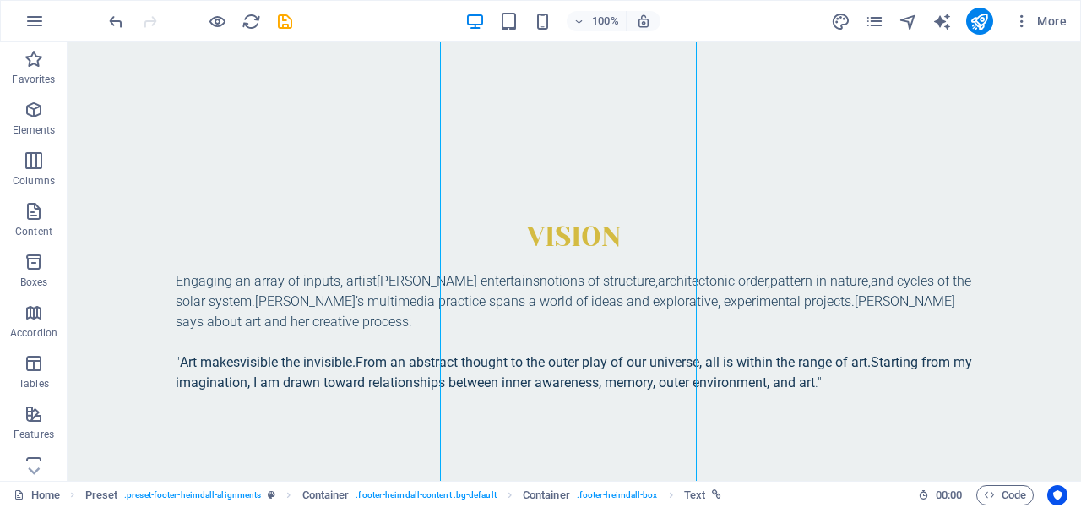
scroll to position [1380, 0]
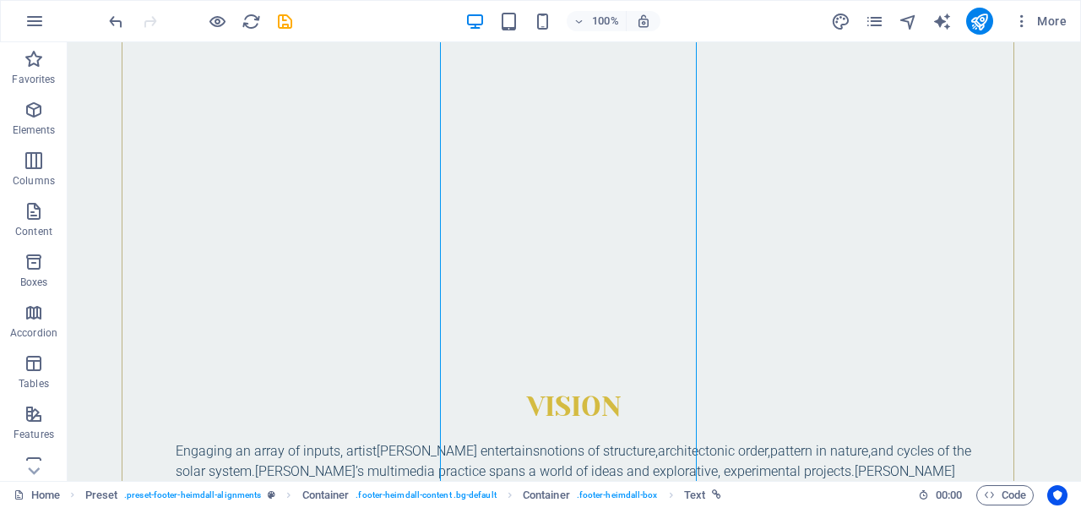
scroll to position [3713, 0]
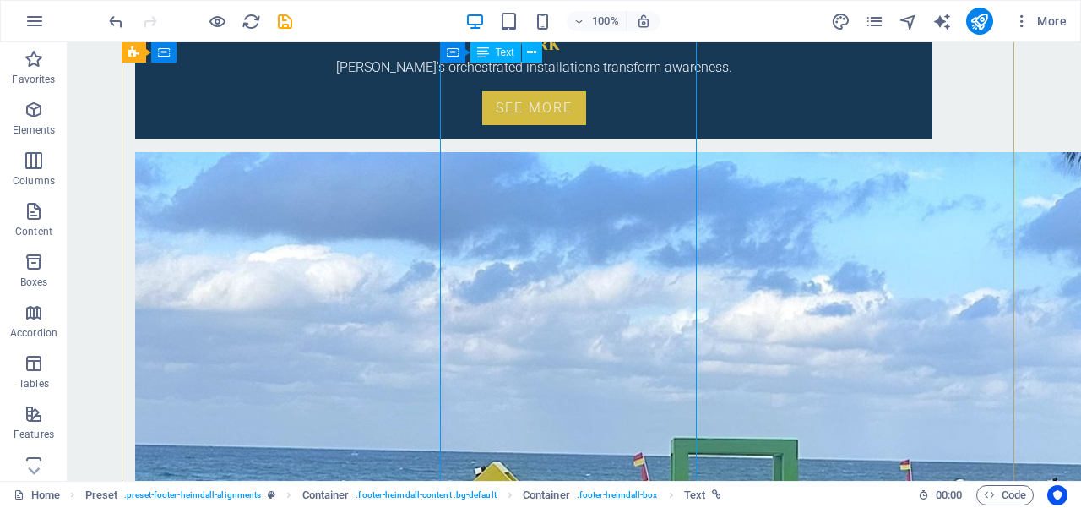
drag, startPoint x: 449, startPoint y: 215, endPoint x: 558, endPoint y: 419, distance: 231.3
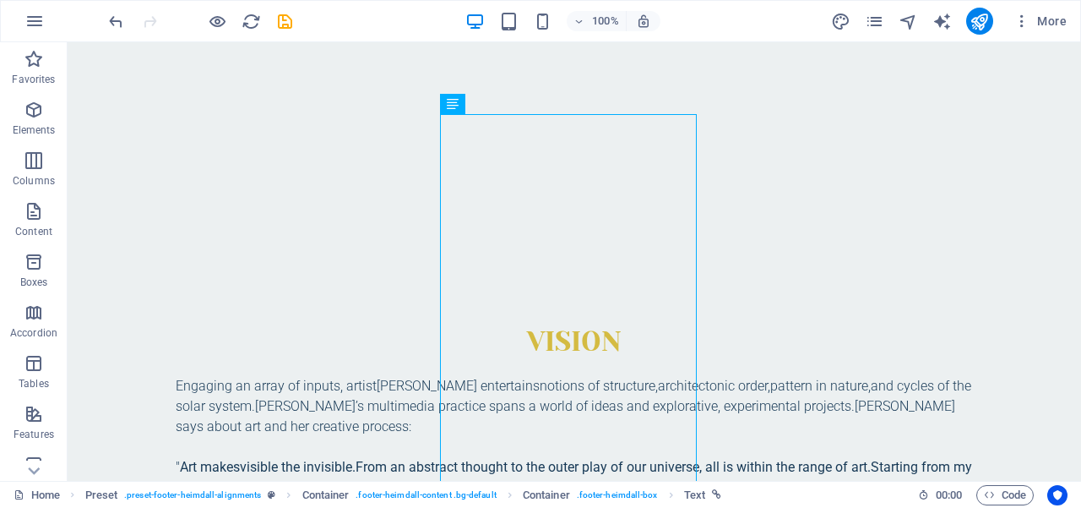
scroll to position [1314, 0]
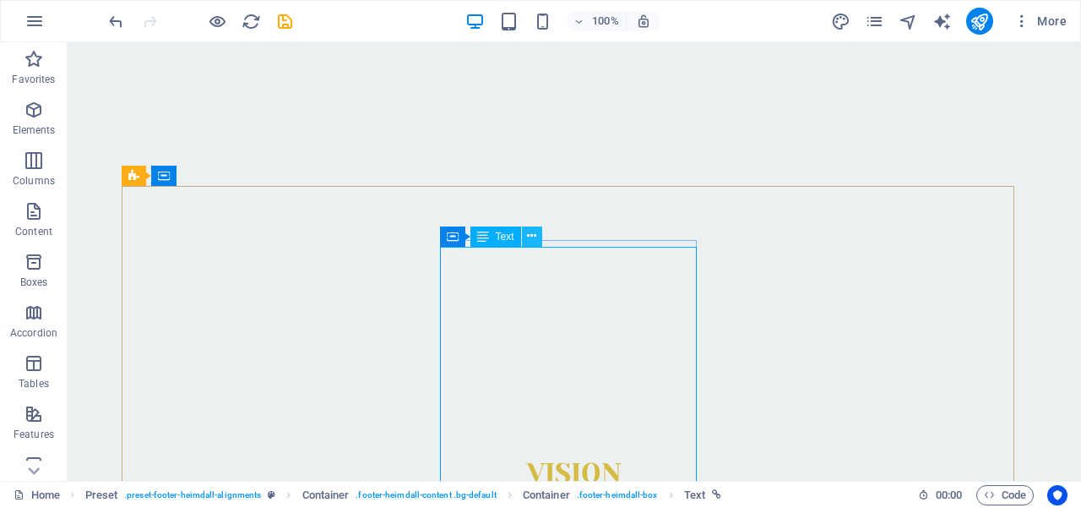
click at [533, 237] on icon at bounding box center [531, 236] width 9 height 18
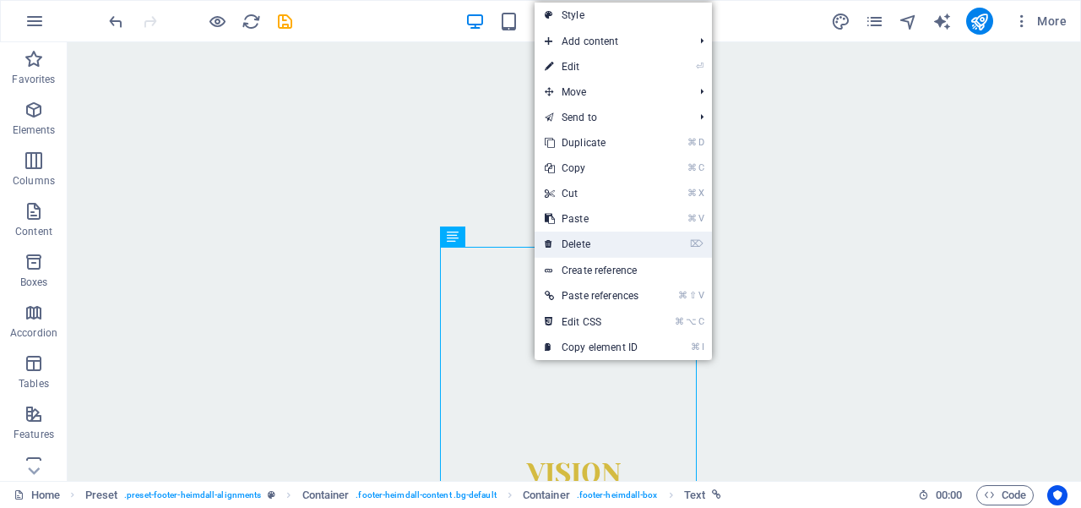
click at [573, 249] on link "⌦ Delete" at bounding box center [592, 243] width 114 height 25
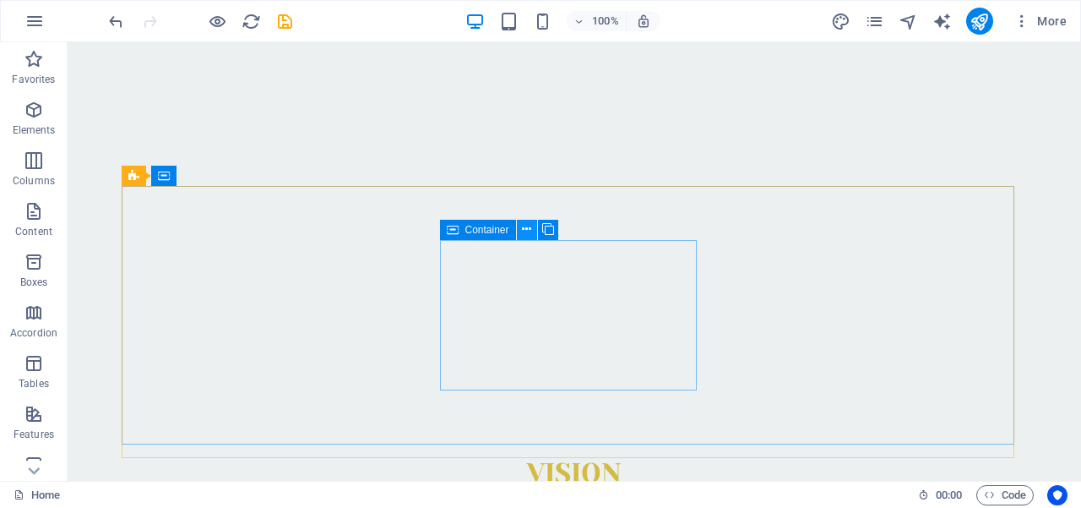
click at [528, 231] on icon at bounding box center [526, 229] width 9 height 18
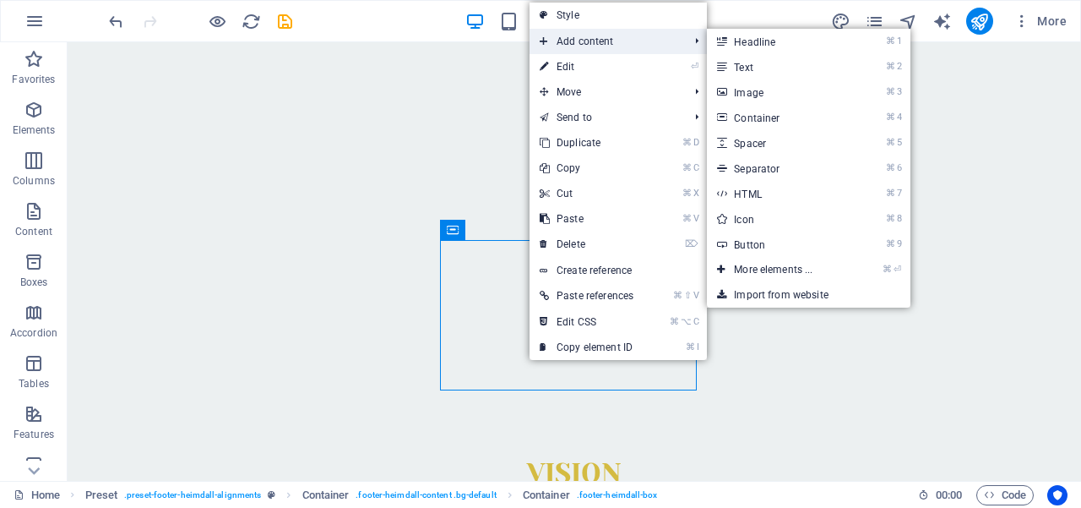
click at [605, 39] on span "Add content" at bounding box center [606, 41] width 152 height 25
click at [771, 67] on link "⌘ 2 Text" at bounding box center [776, 66] width 139 height 25
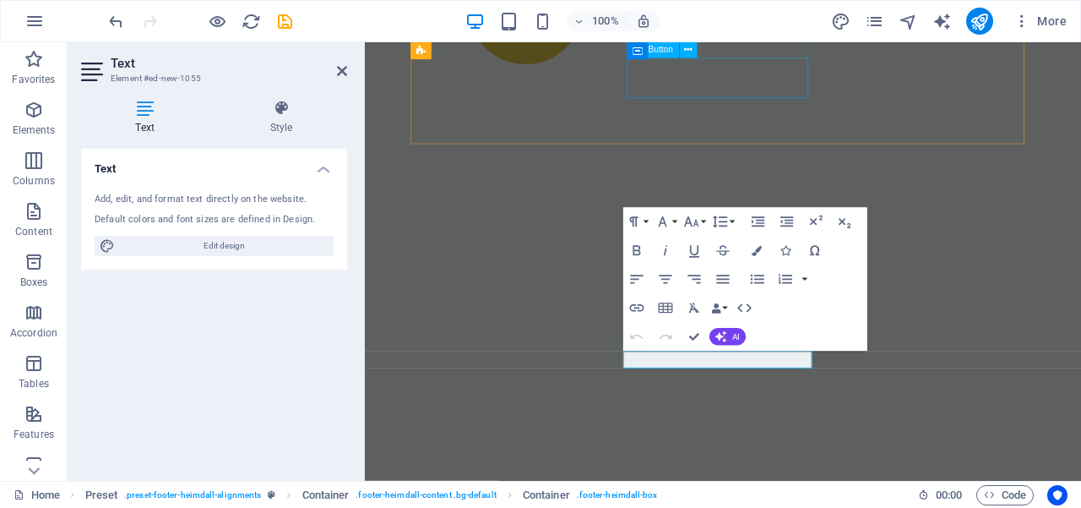
scroll to position [1222, 0]
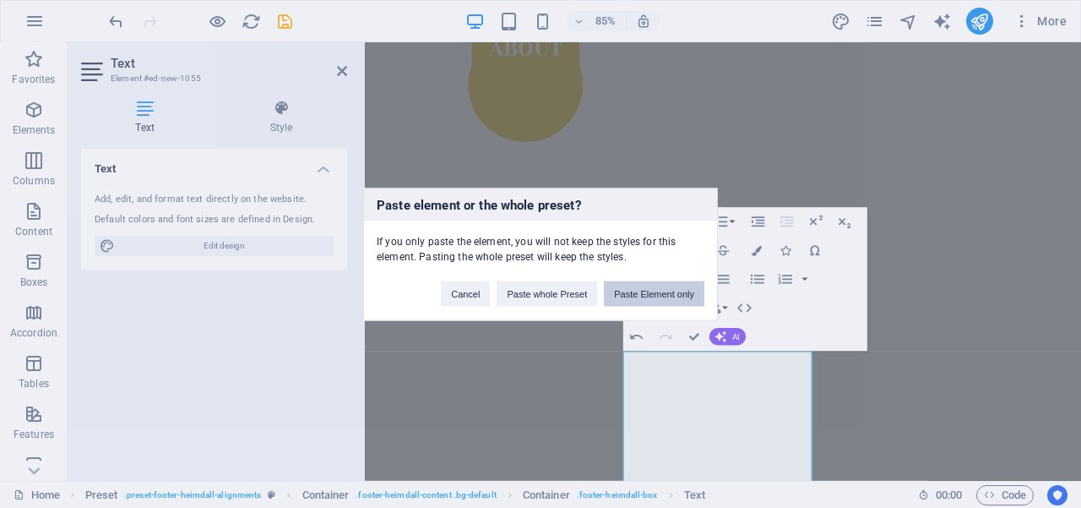
click at [619, 293] on button "Paste Element only" at bounding box center [654, 292] width 101 height 25
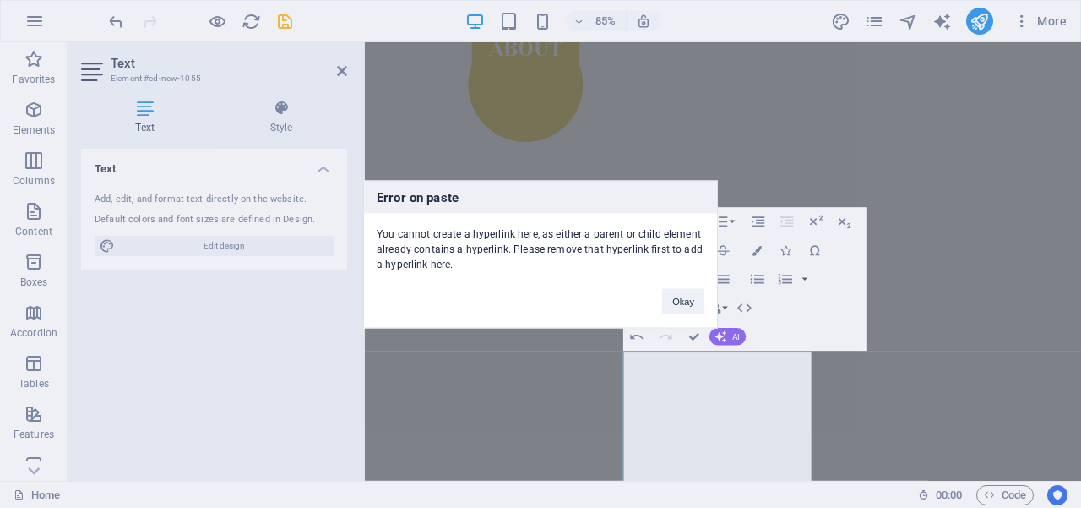
click at [681, 297] on button "Okay" at bounding box center [683, 300] width 42 height 25
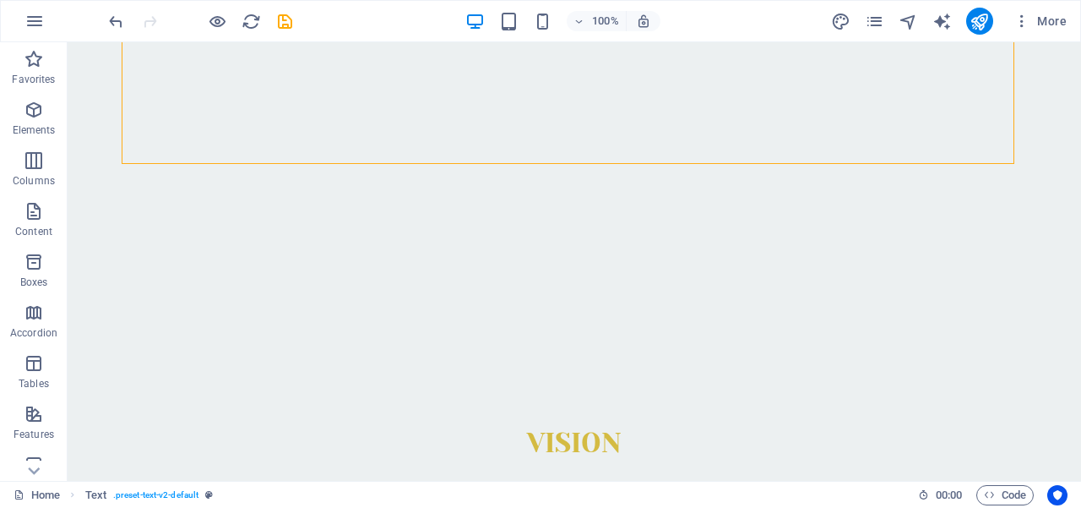
scroll to position [1347, 0]
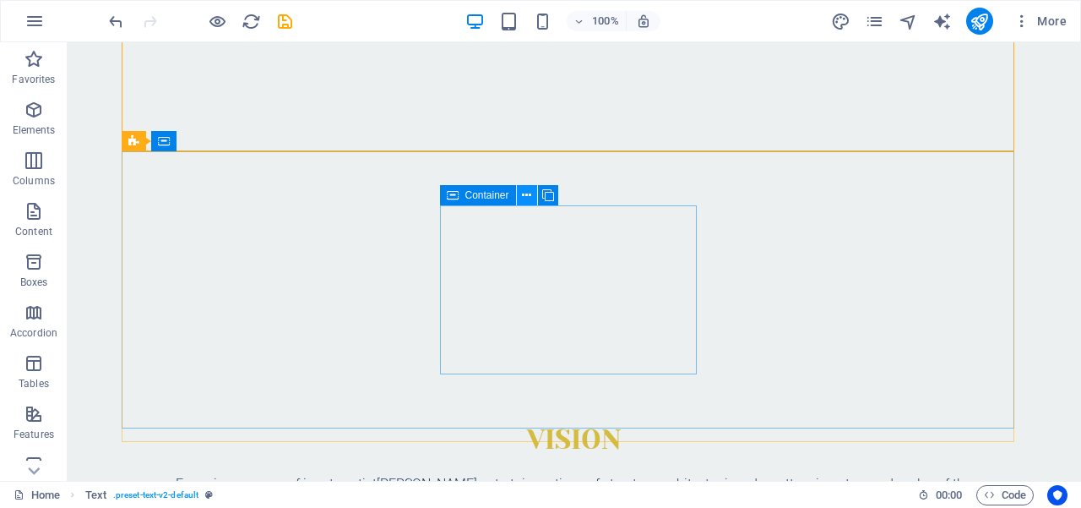
click at [528, 196] on icon at bounding box center [526, 196] width 9 height 18
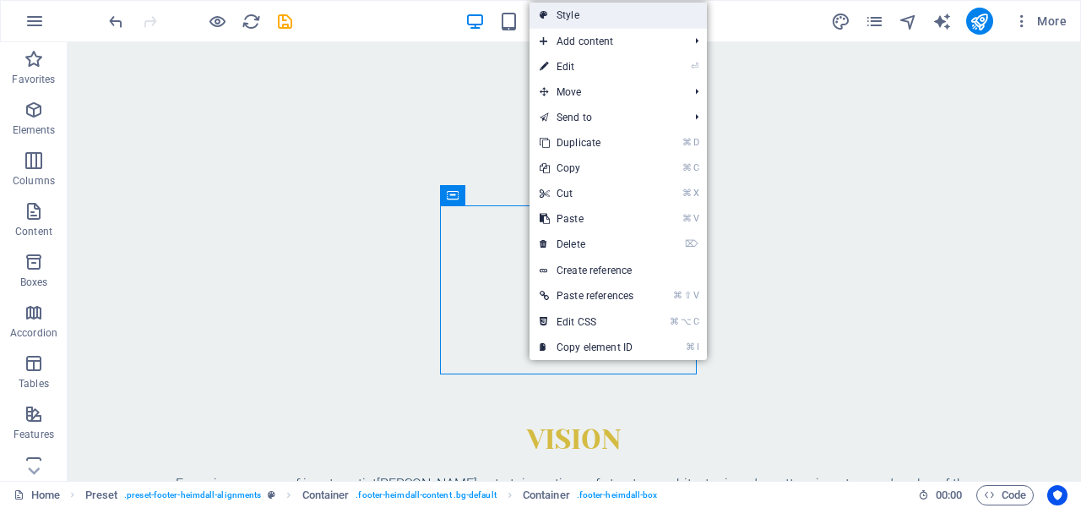
click at [568, 18] on link "Style" at bounding box center [618, 15] width 177 height 25
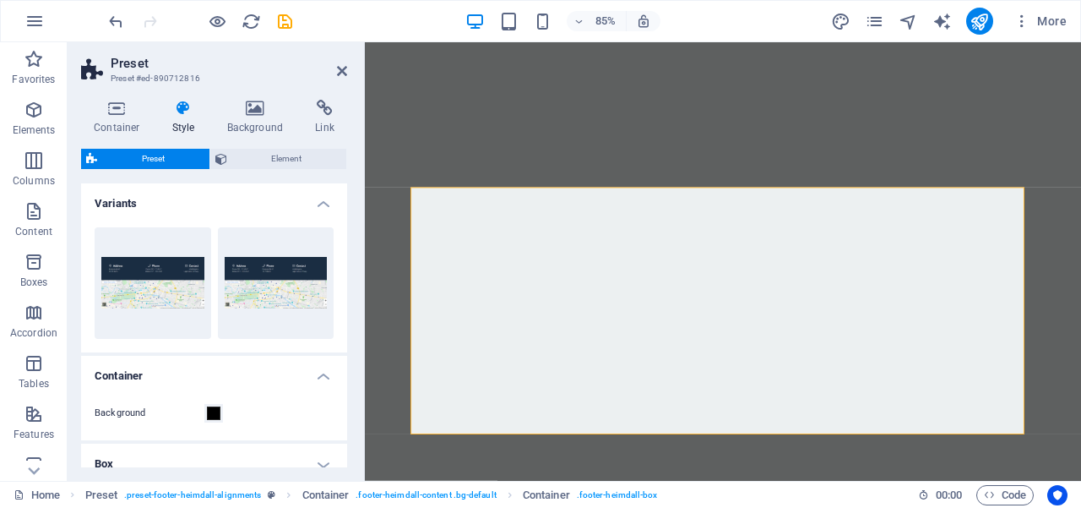
scroll to position [1354, 0]
click at [324, 106] on icon at bounding box center [324, 108] width 45 height 17
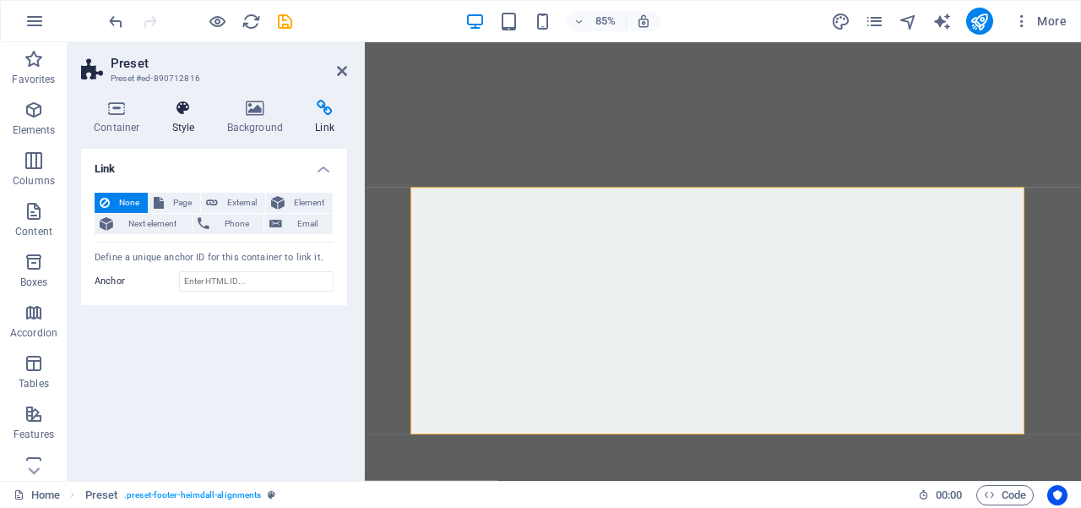
click at [181, 108] on icon at bounding box center [184, 108] width 48 height 17
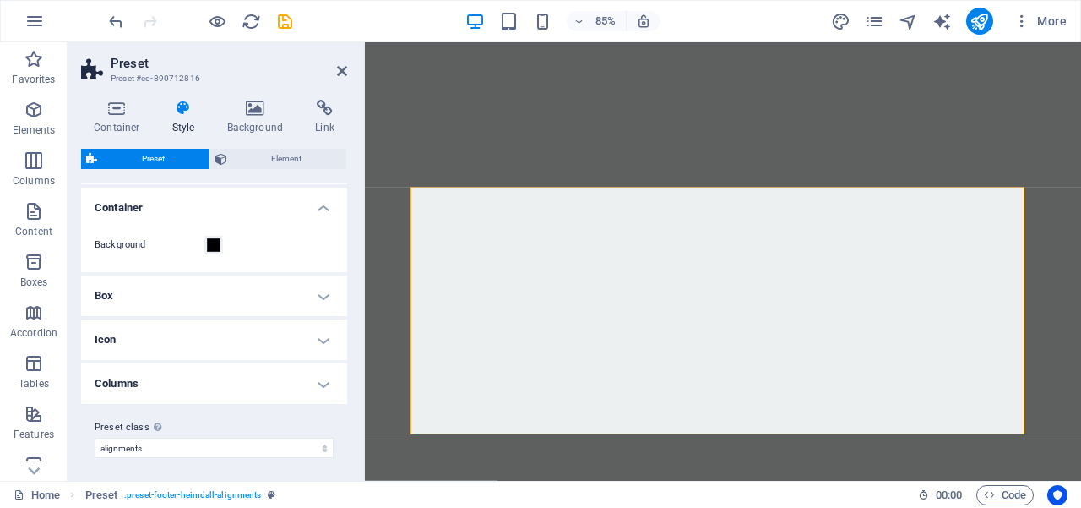
scroll to position [171, 0]
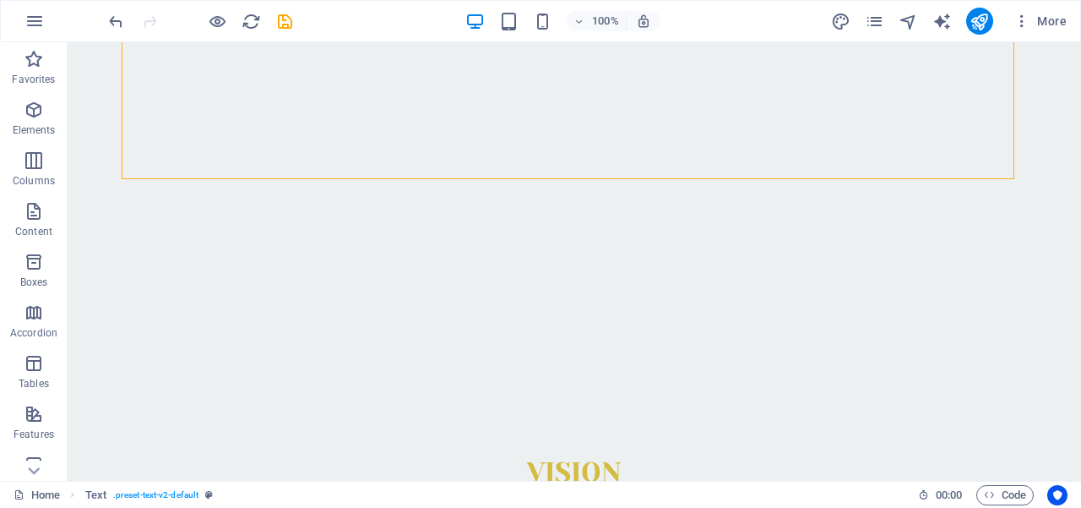
scroll to position [1320, 0]
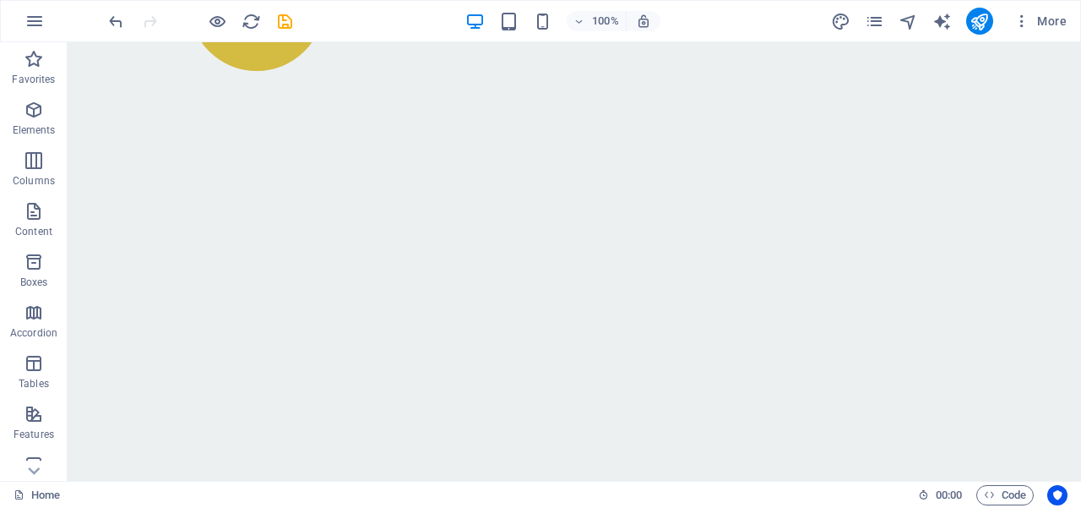
scroll to position [1220, 0]
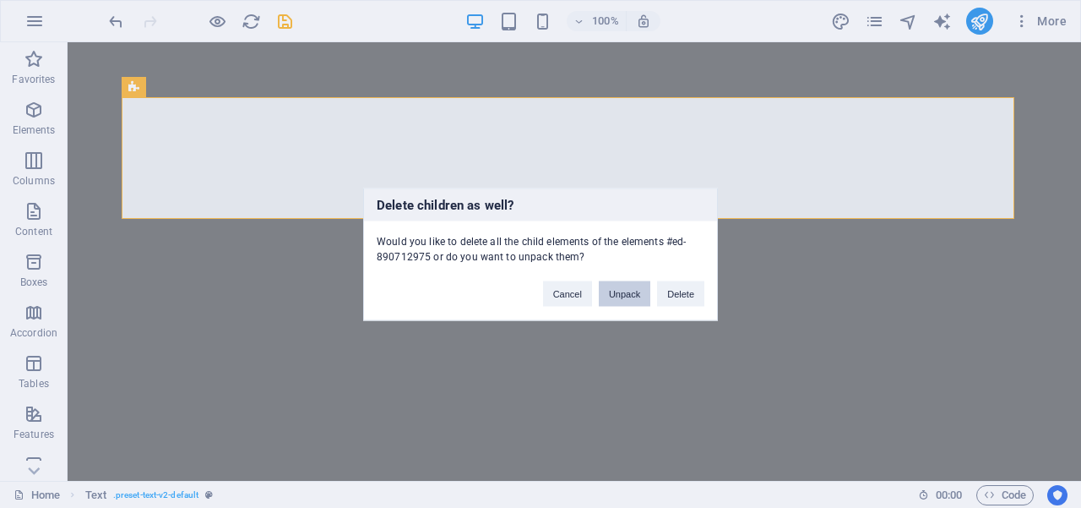
click at [621, 291] on button "Unpack" at bounding box center [625, 292] width 52 height 25
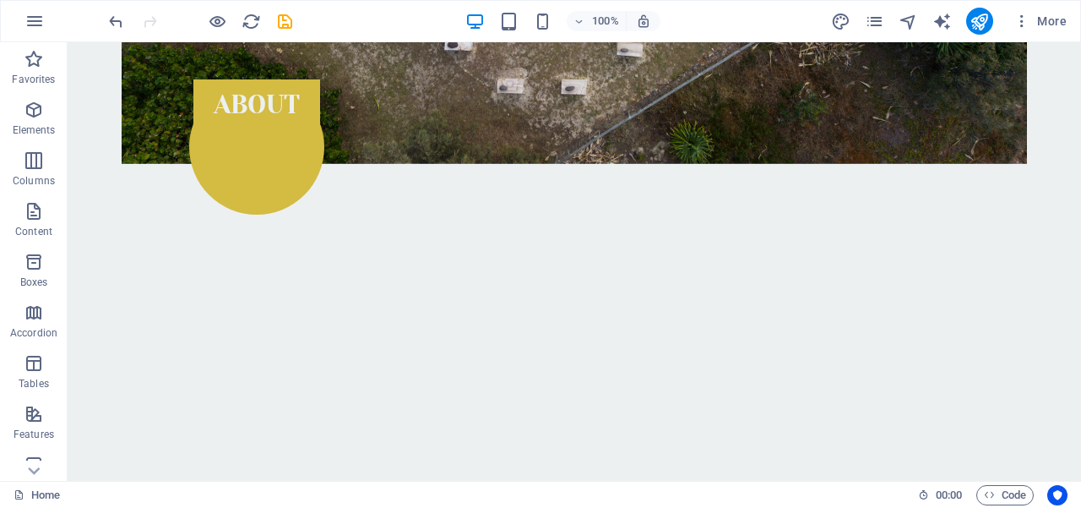
scroll to position [1030, 0]
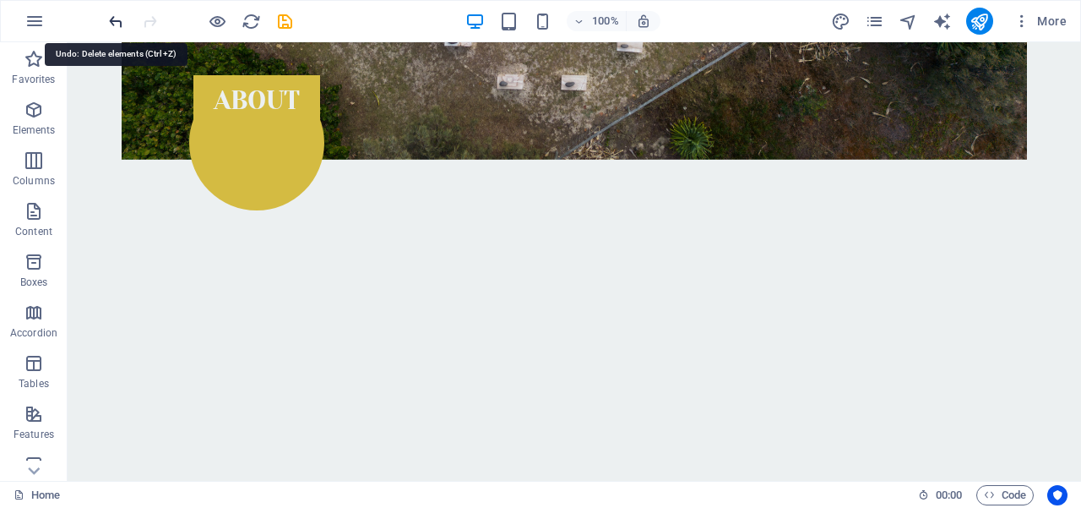
click at [112, 19] on icon "undo" at bounding box center [115, 21] width 19 height 19
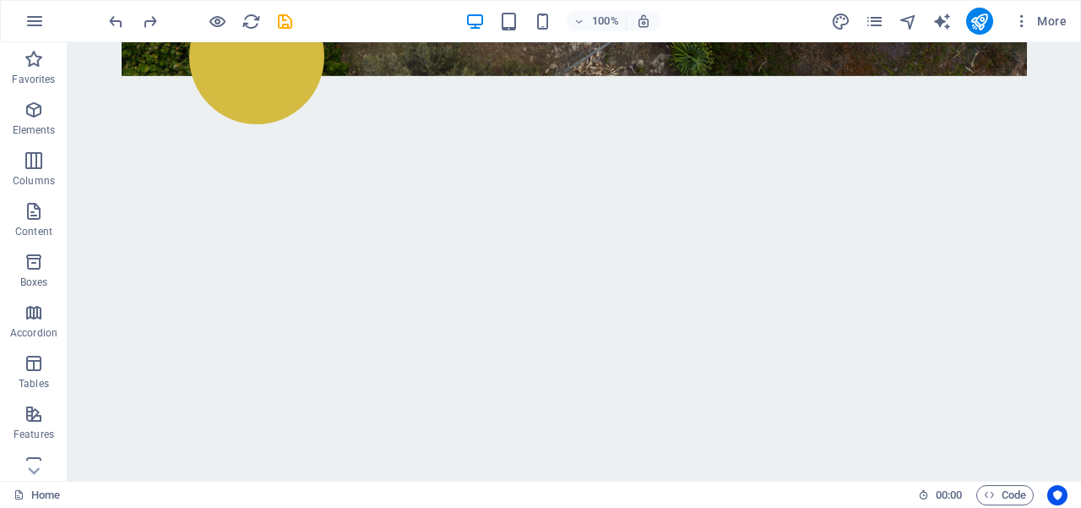
scroll to position [1121, 0]
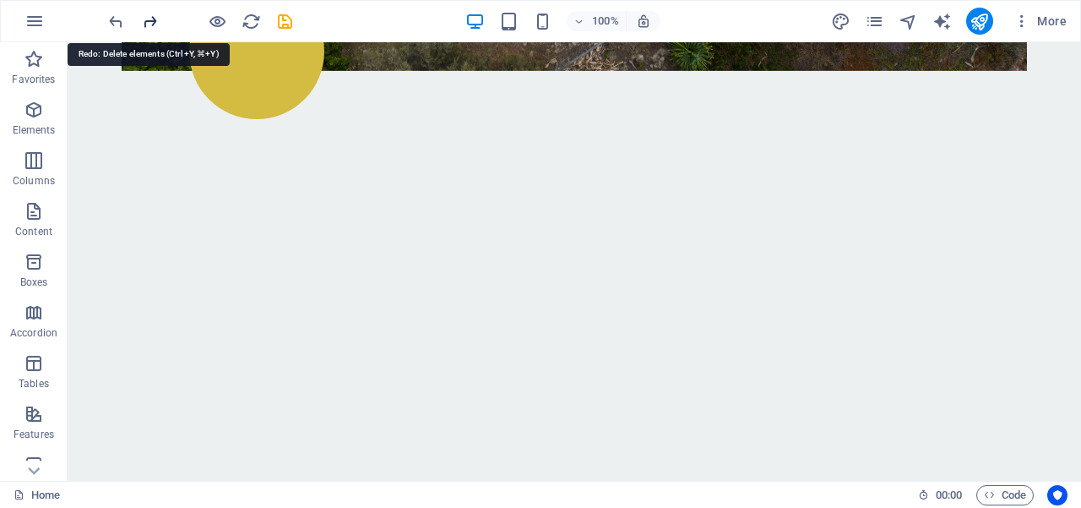
click at [150, 18] on icon "redo" at bounding box center [149, 21] width 19 height 19
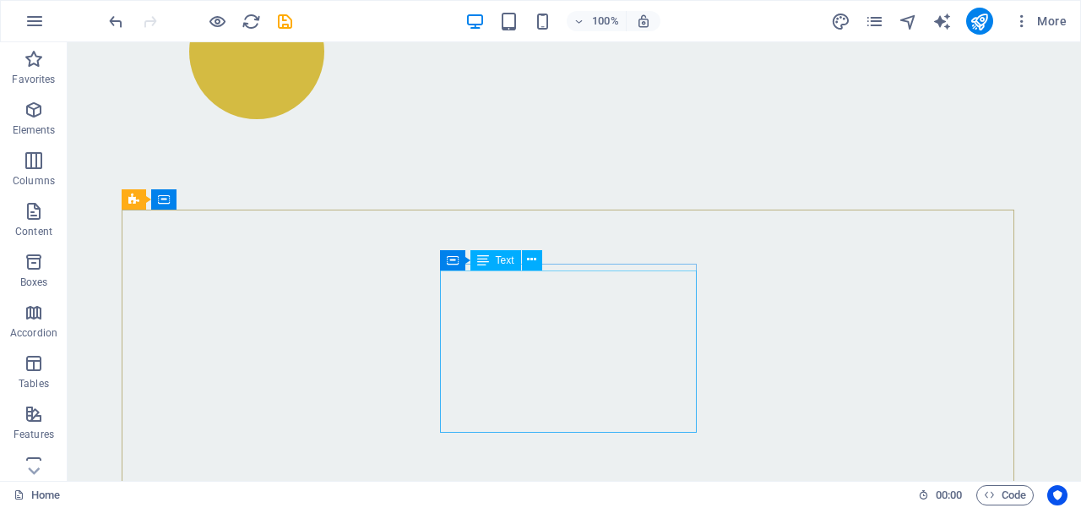
click at [484, 263] on icon at bounding box center [483, 260] width 12 height 20
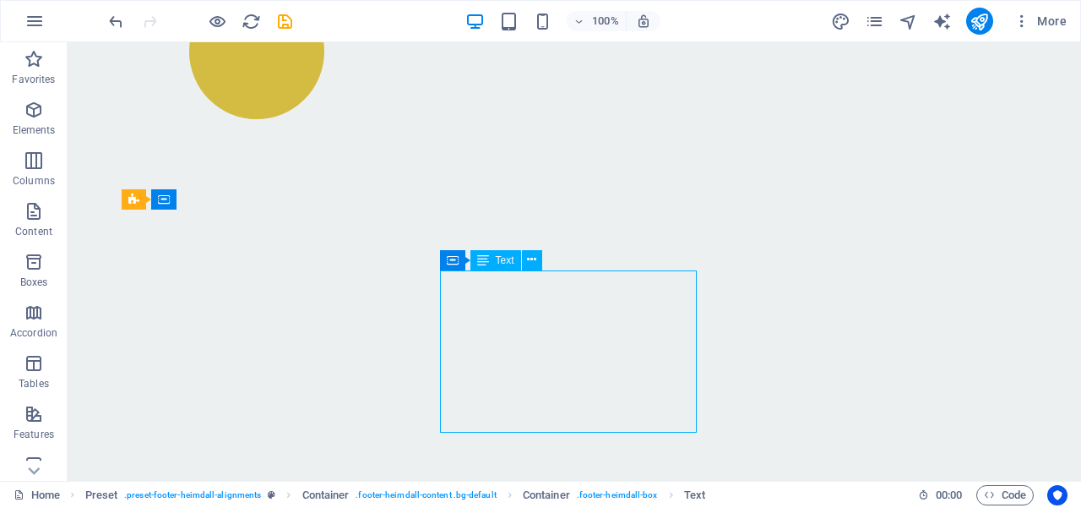
click at [502, 262] on span "Text" at bounding box center [505, 260] width 19 height 10
click at [506, 263] on span "Text" at bounding box center [505, 260] width 19 height 10
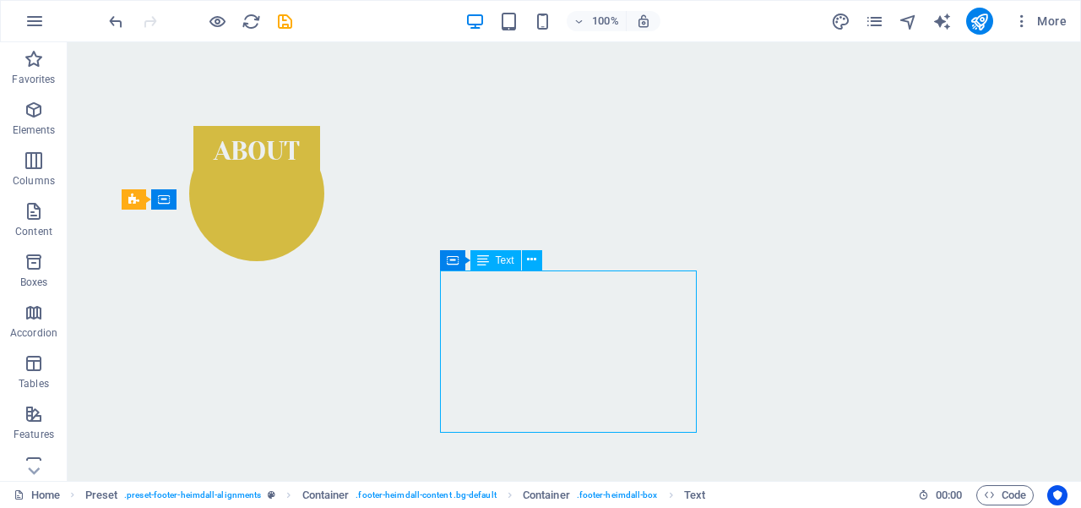
scroll to position [1053, 0]
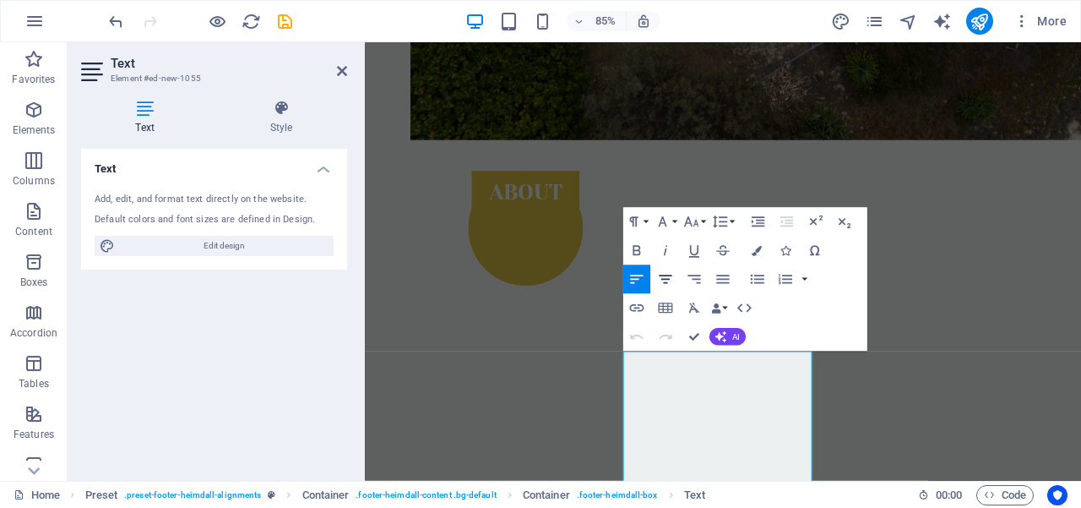
click at [667, 280] on icon "button" at bounding box center [665, 279] width 13 height 8
click at [667, 277] on icon "button" at bounding box center [665, 279] width 17 height 17
click at [338, 76] on icon at bounding box center [342, 71] width 10 height 14
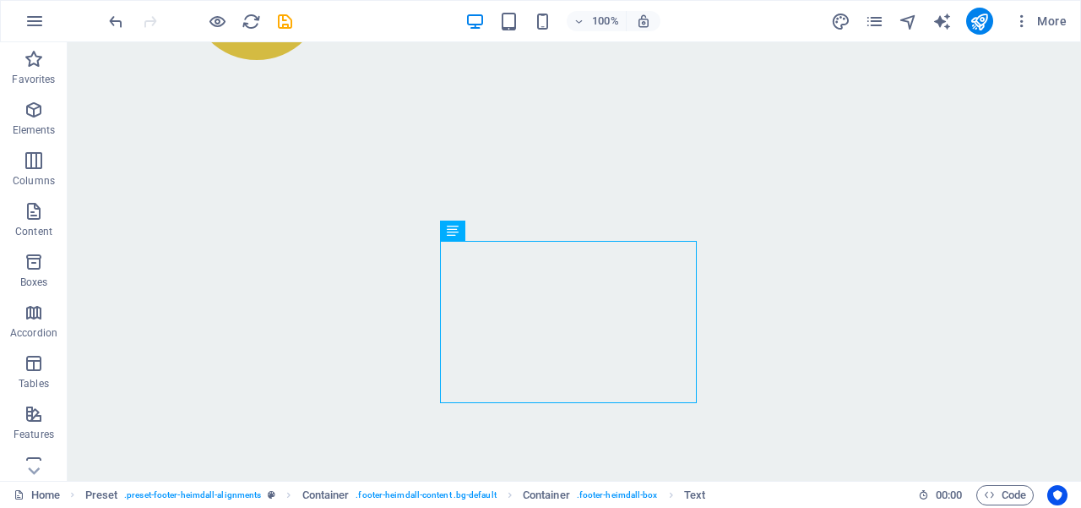
scroll to position [1182, 0]
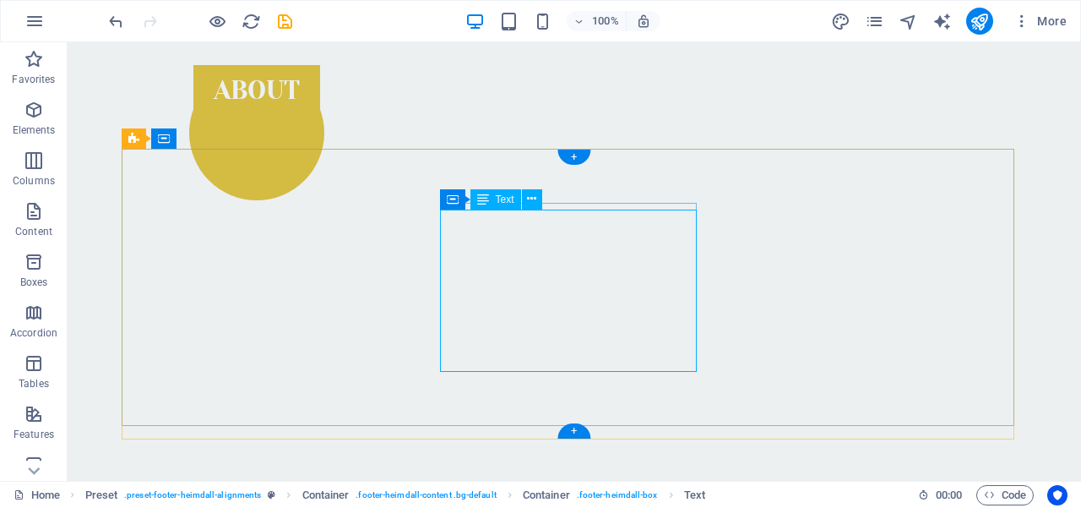
scroll to position [1053, 0]
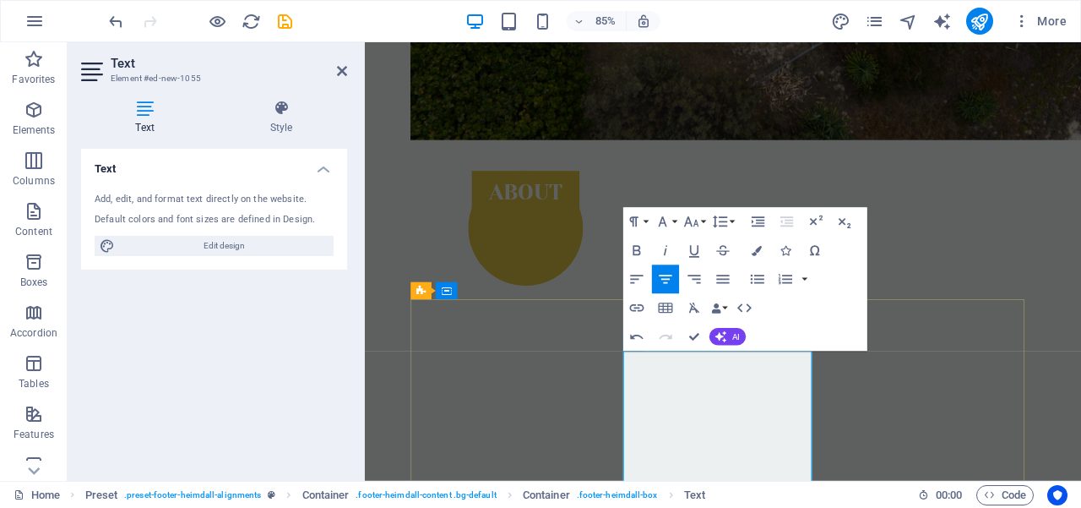
drag, startPoint x: 718, startPoint y: 457, endPoint x: 669, endPoint y: 438, distance: 52.7
drag, startPoint x: 749, startPoint y: 433, endPoint x: 791, endPoint y: 436, distance: 41.5
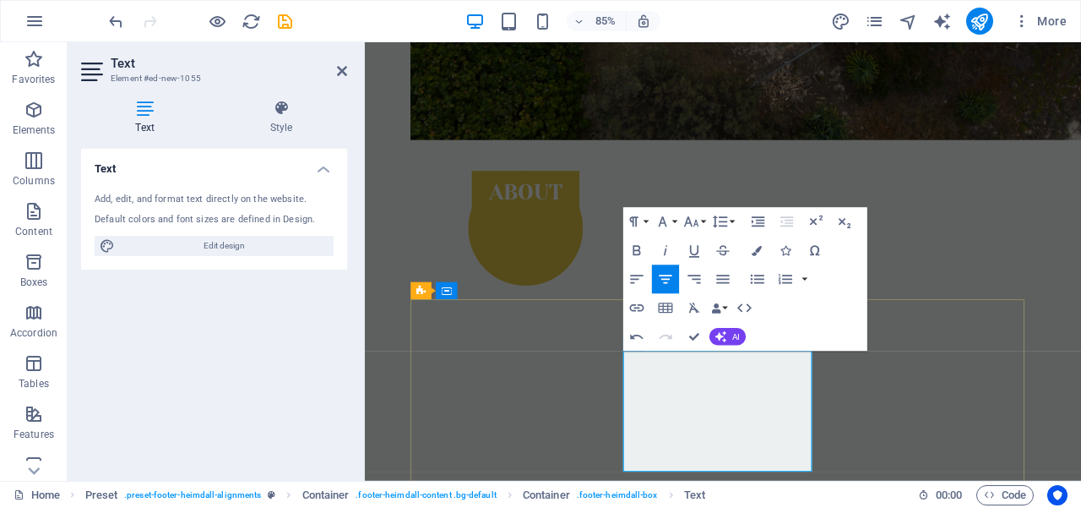
drag, startPoint x: 814, startPoint y: 497, endPoint x: 747, endPoint y: 516, distance: 70.3
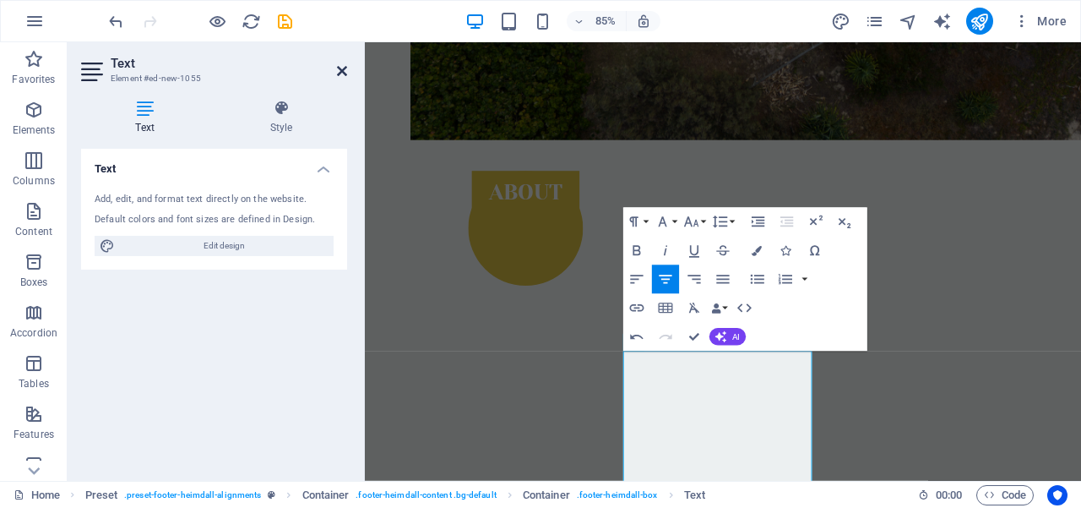
click at [341, 69] on icon at bounding box center [342, 71] width 10 height 14
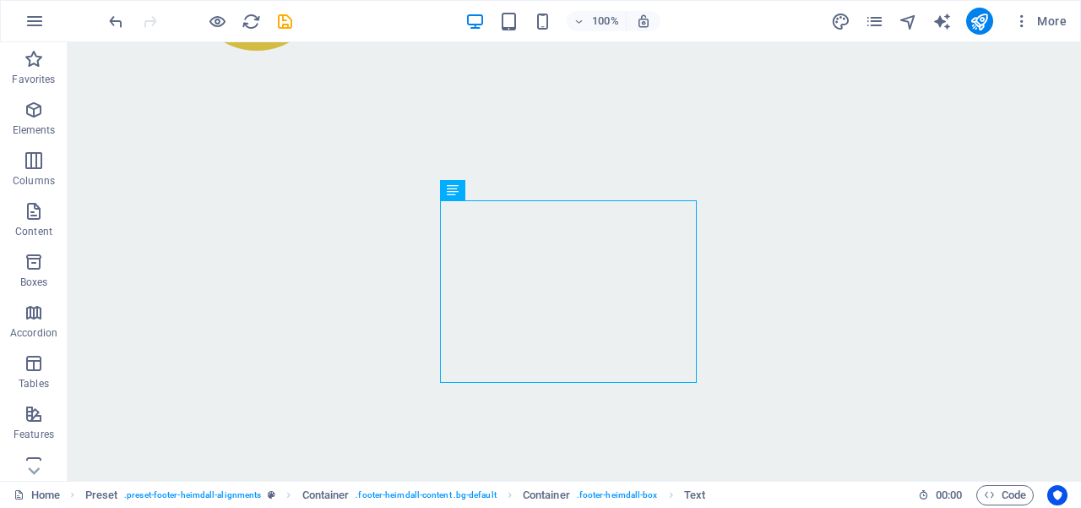
scroll to position [1191, 0]
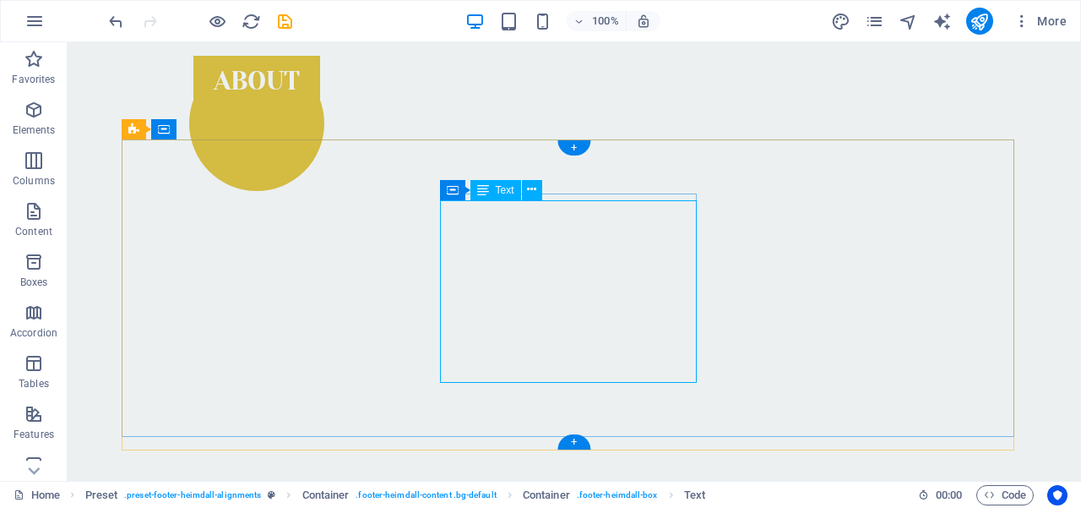
scroll to position [1053, 0]
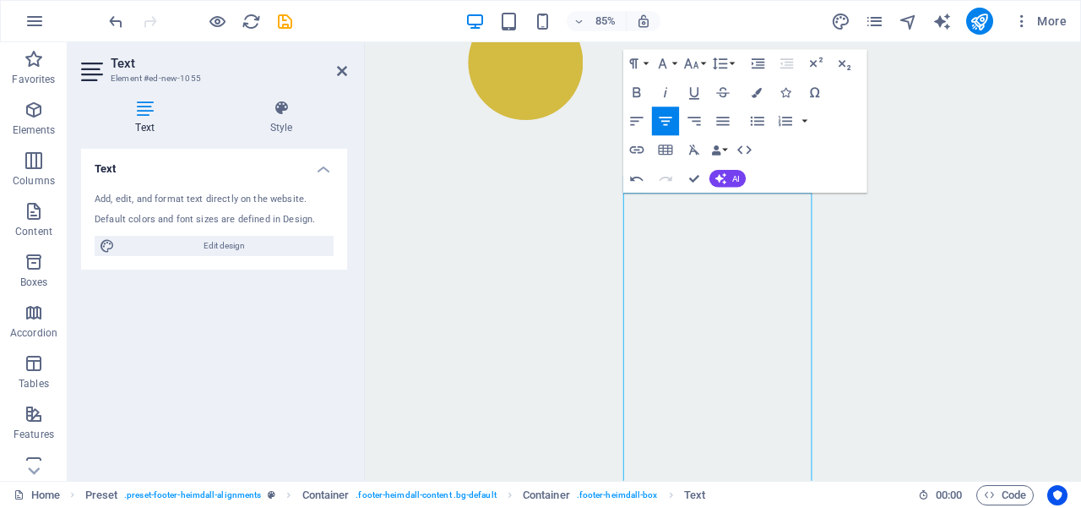
scroll to position [1255, 0]
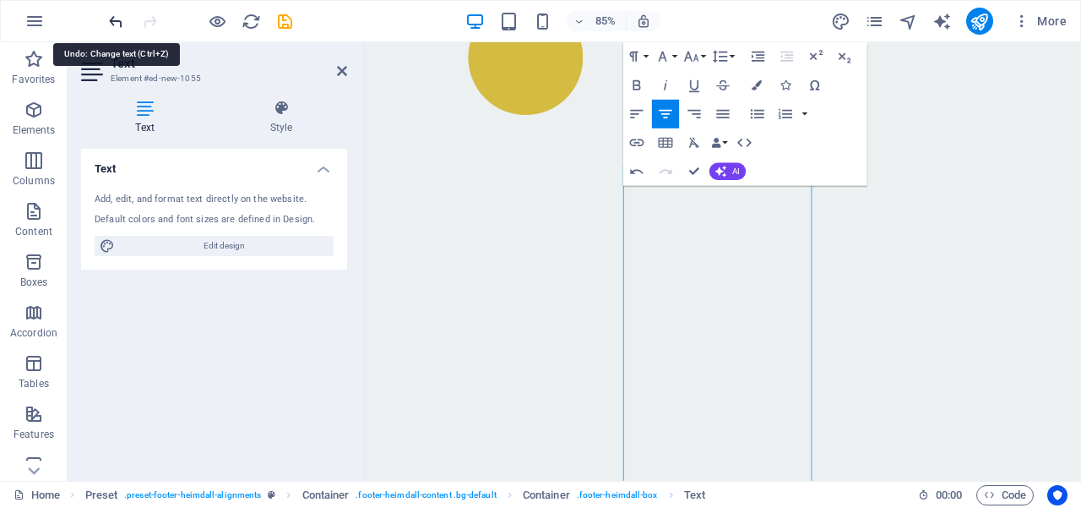
click at [114, 19] on icon "undo" at bounding box center [115, 21] width 19 height 19
click at [119, 20] on icon "undo" at bounding box center [115, 21] width 19 height 19
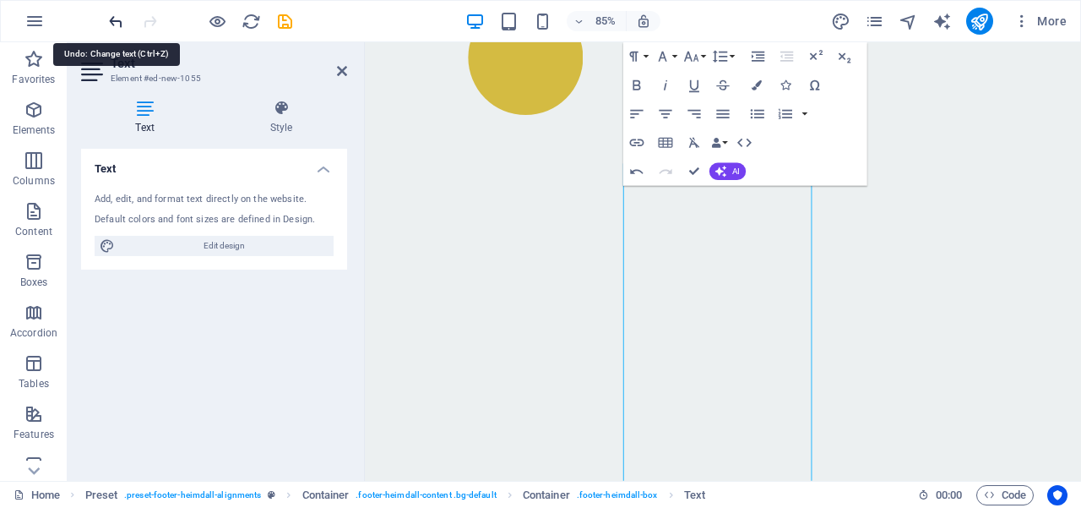
click at [119, 20] on icon "undo" at bounding box center [115, 21] width 19 height 19
click at [119, 19] on icon "undo" at bounding box center [115, 21] width 19 height 19
click at [118, 19] on icon "undo" at bounding box center [115, 21] width 19 height 19
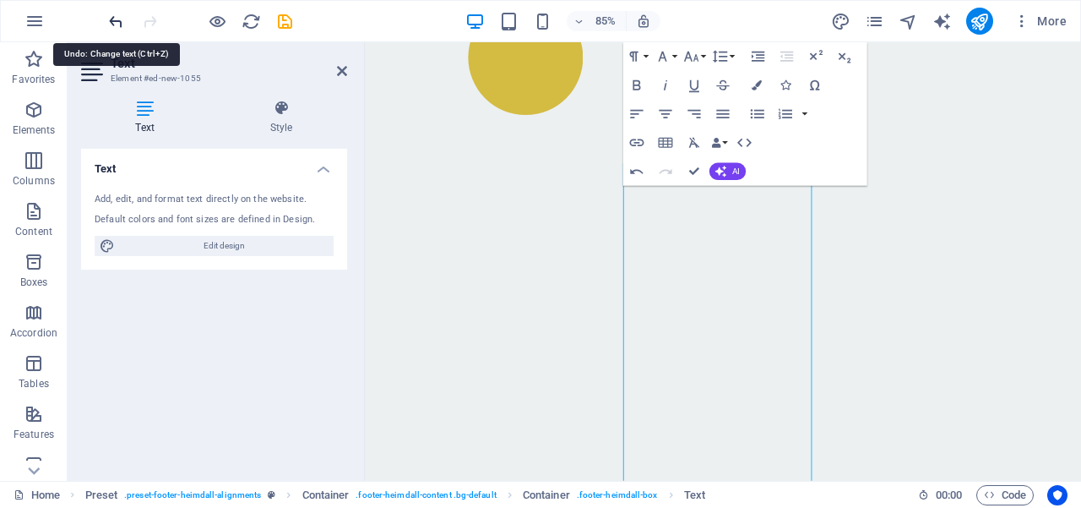
click at [118, 19] on icon "undo" at bounding box center [115, 21] width 19 height 19
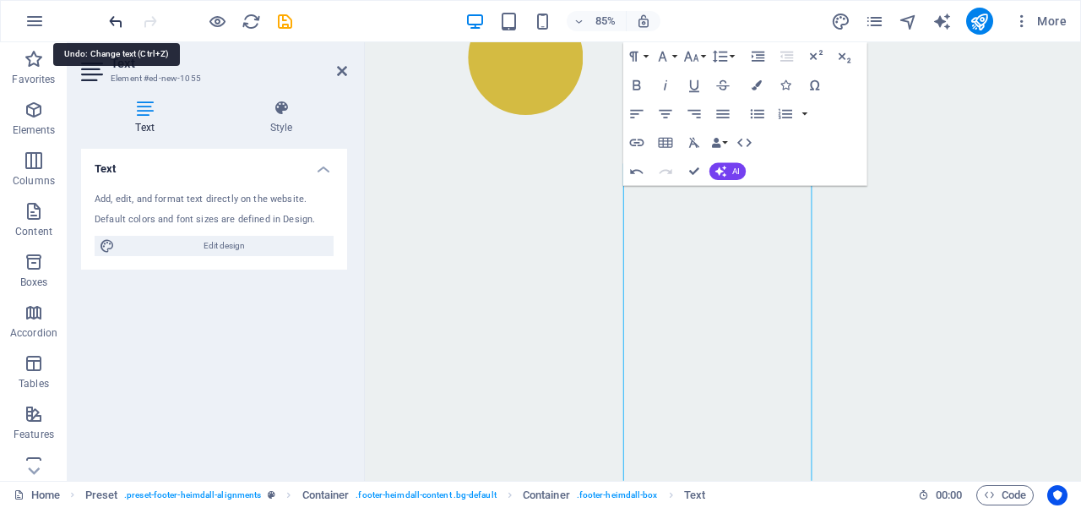
click at [118, 19] on icon "undo" at bounding box center [115, 21] width 19 height 19
click at [35, 16] on icon "button" at bounding box center [34, 21] width 20 height 20
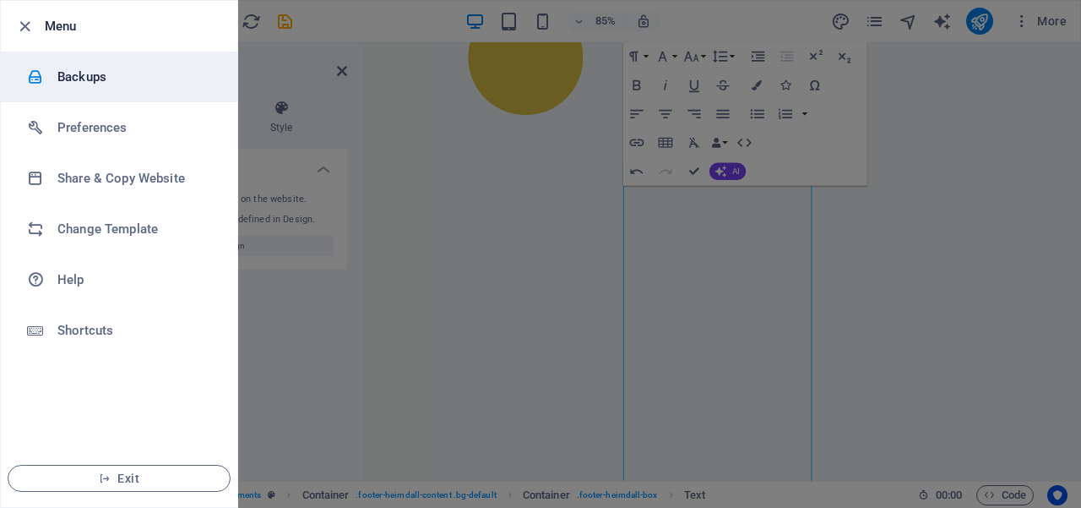
click at [93, 79] on h6 "Backups" at bounding box center [135, 77] width 156 height 20
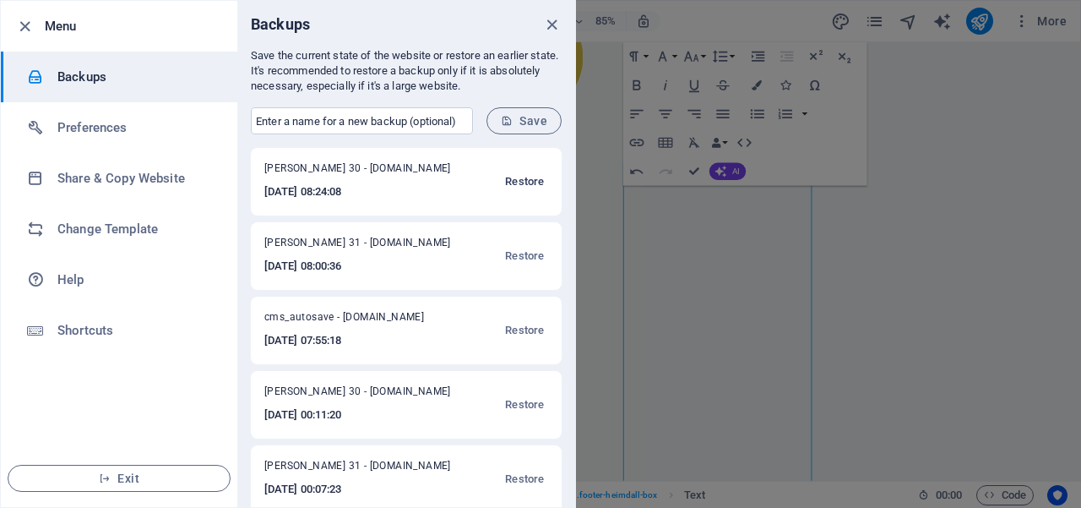
click at [514, 180] on span "Restore" at bounding box center [524, 181] width 39 height 20
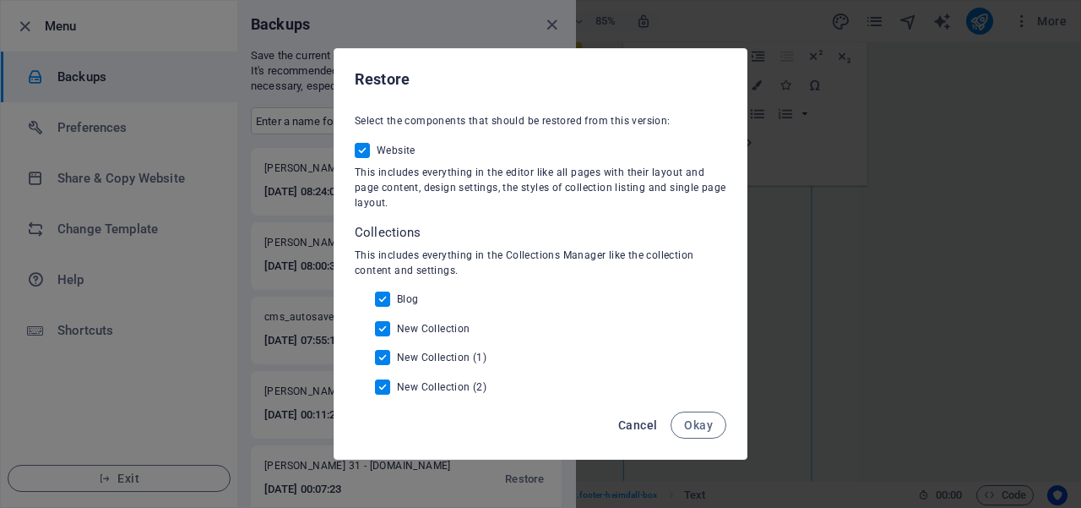
click at [637, 427] on span "Cancel" at bounding box center [637, 425] width 39 height 14
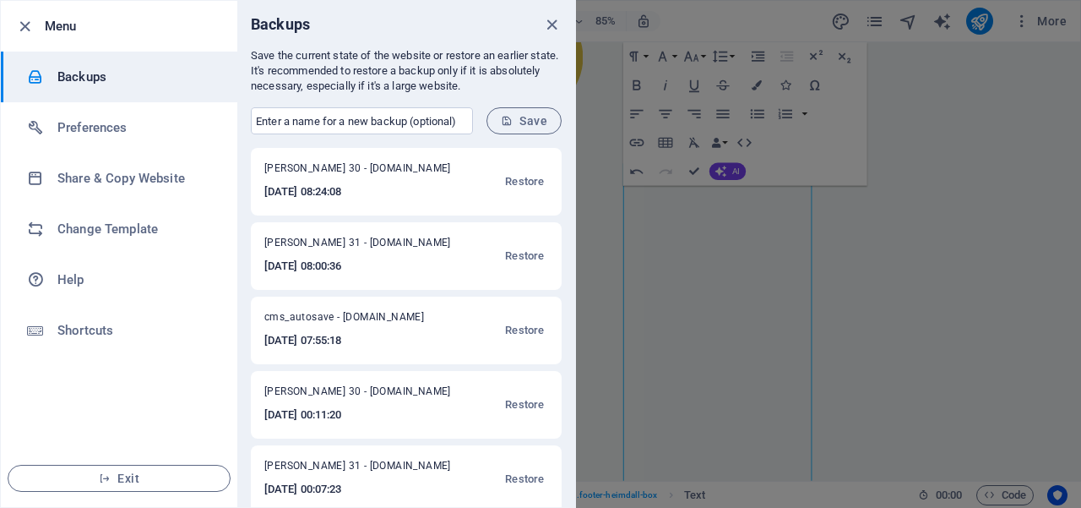
click at [638, 311] on div at bounding box center [540, 254] width 1081 height 508
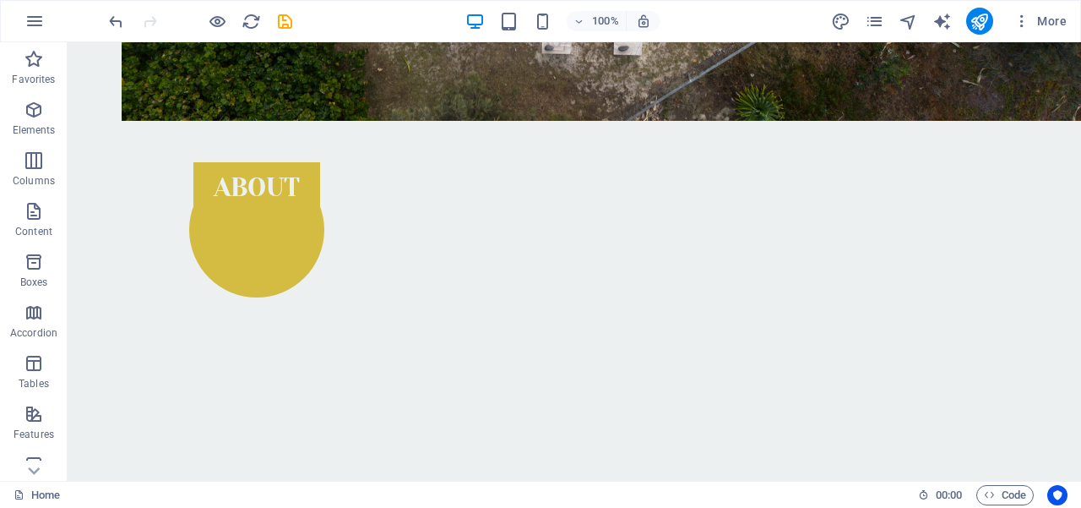
scroll to position [948, 0]
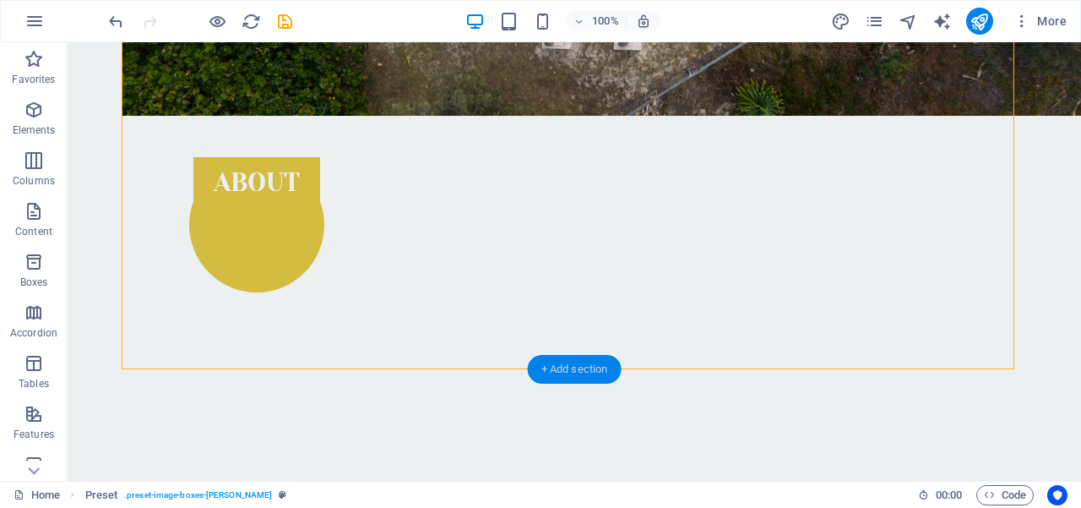
click at [601, 366] on div "+ Add section" at bounding box center [575, 369] width 94 height 29
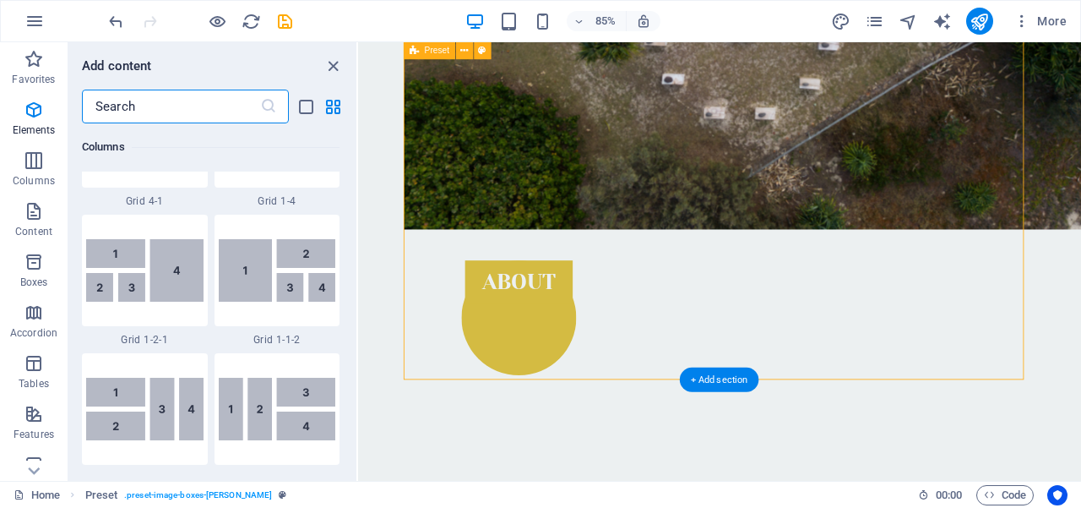
scroll to position [2956, 0]
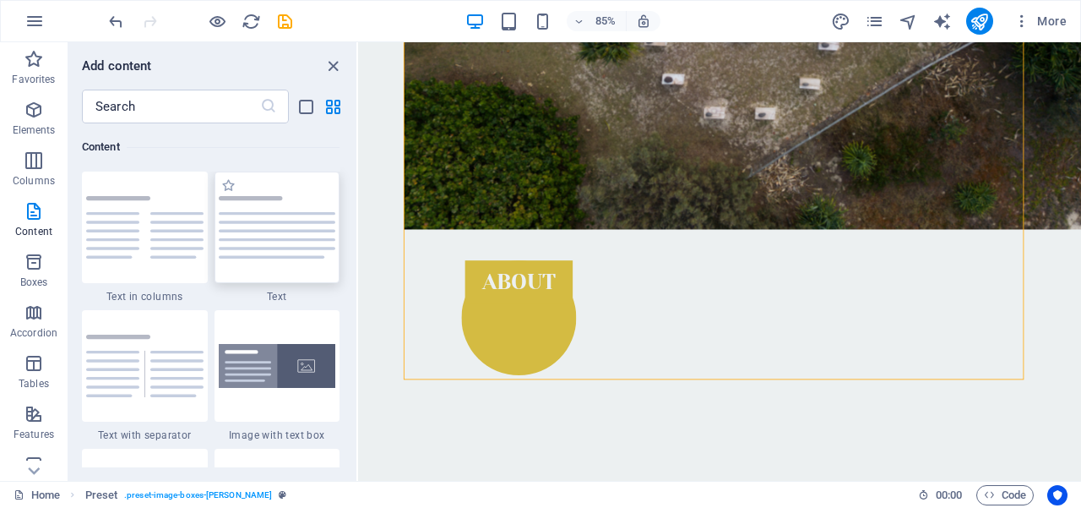
click at [286, 239] on img at bounding box center [277, 227] width 117 height 63
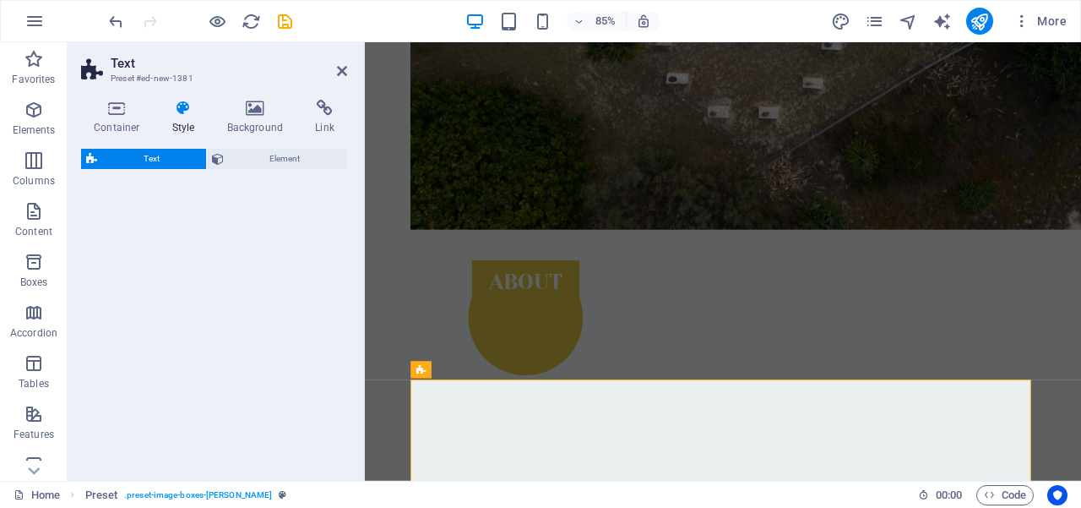
select select "preset-text-v2-default"
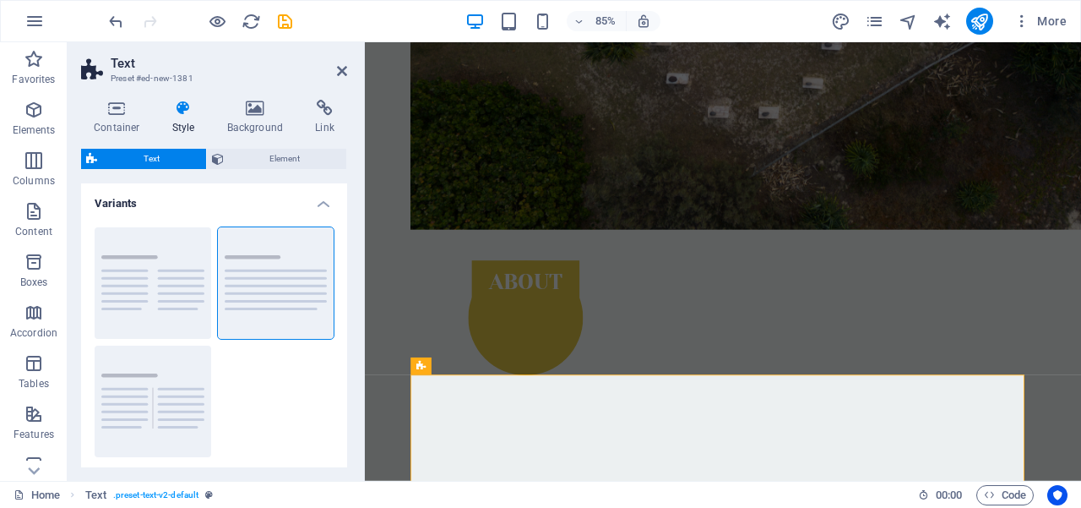
scroll to position [1001, 0]
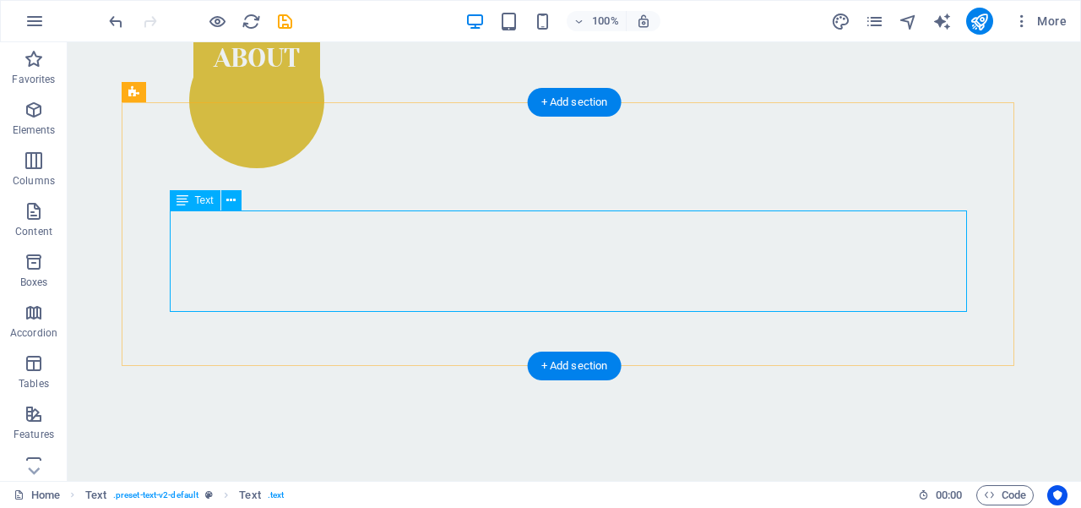
scroll to position [1304, 0]
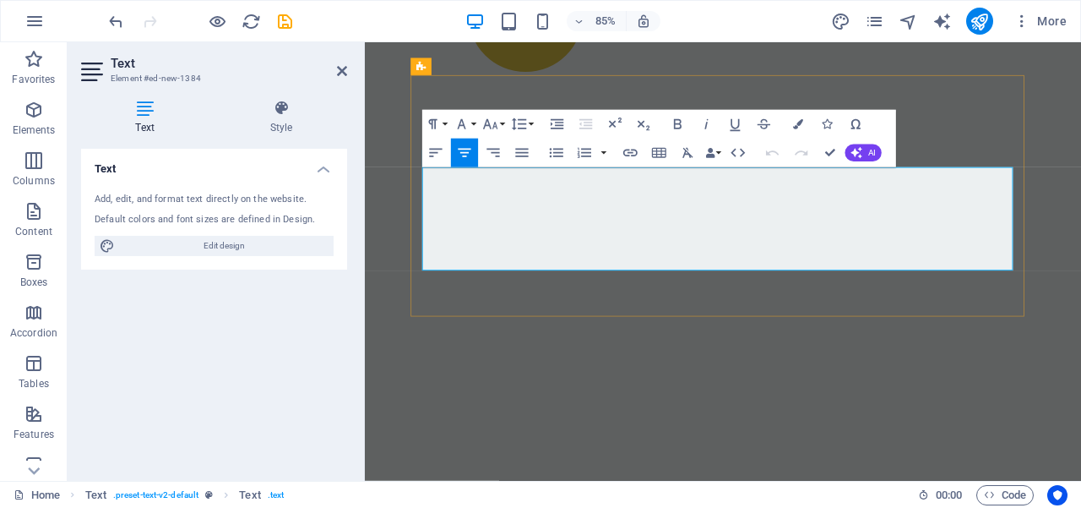
drag, startPoint x: 958, startPoint y: 301, endPoint x: 452, endPoint y: 204, distance: 515.1
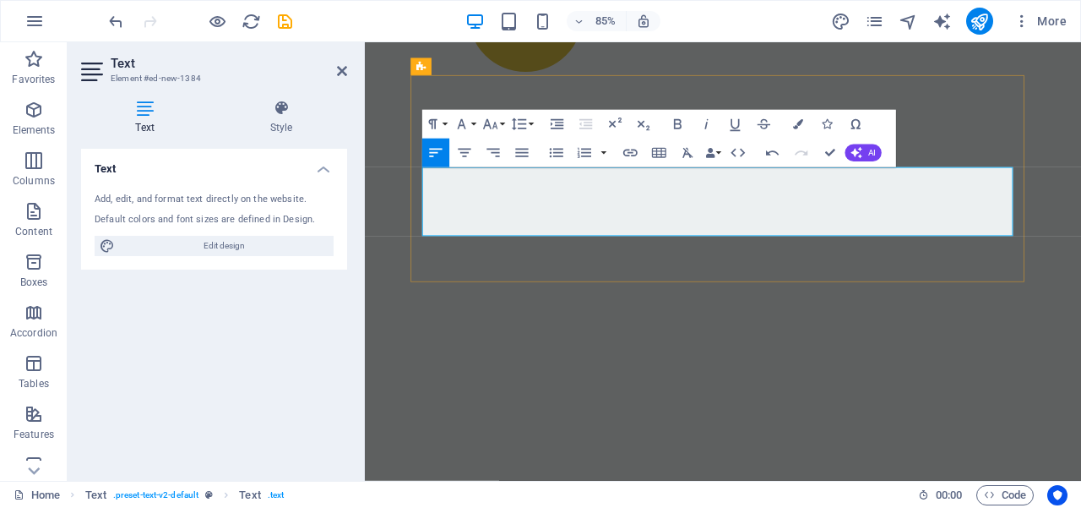
drag, startPoint x: 736, startPoint y: 222, endPoint x: 642, endPoint y: 241, distance: 95.6
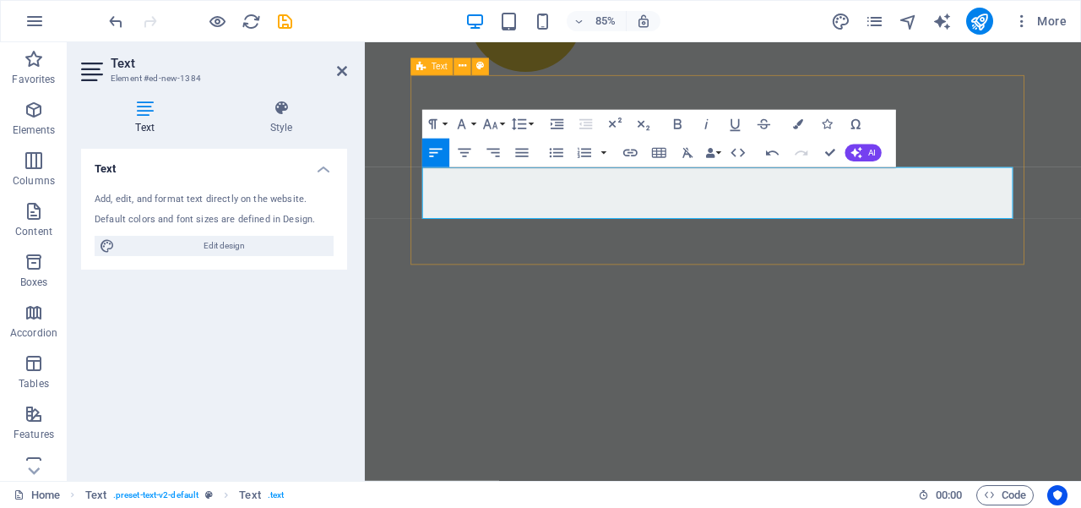
drag, startPoint x: 1031, startPoint y: 238, endPoint x: 430, endPoint y: 243, distance: 601.5
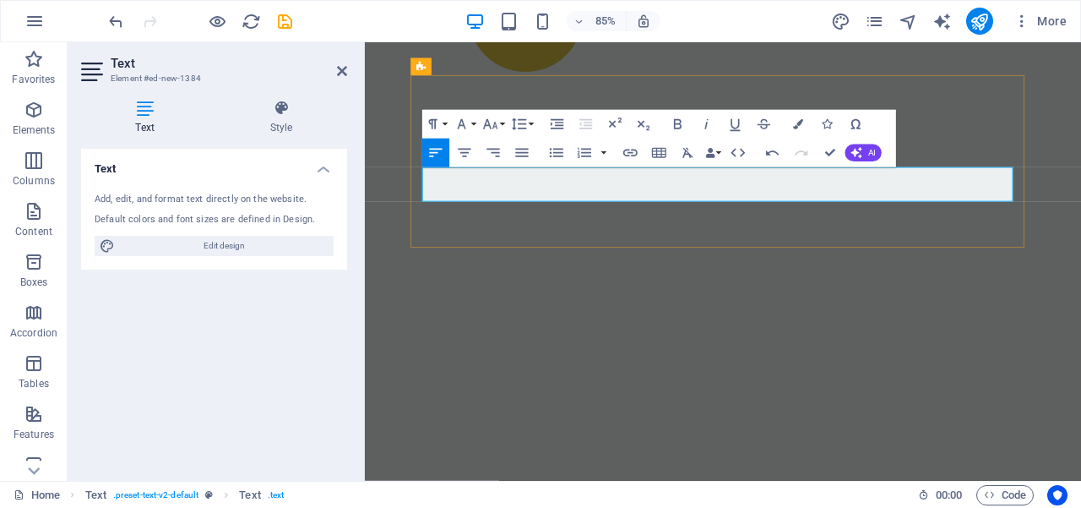
click at [340, 71] on icon at bounding box center [342, 71] width 10 height 14
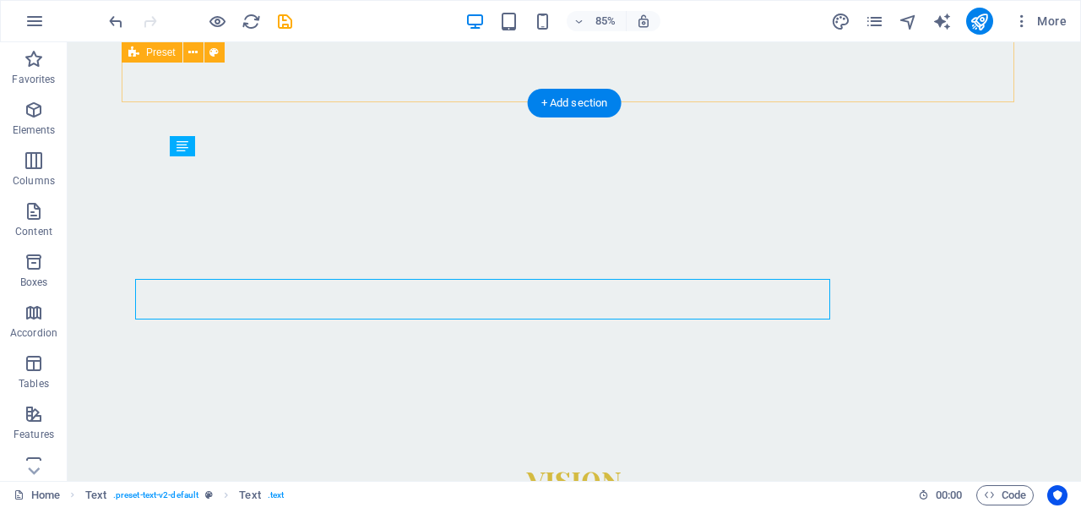
scroll to position [1214, 0]
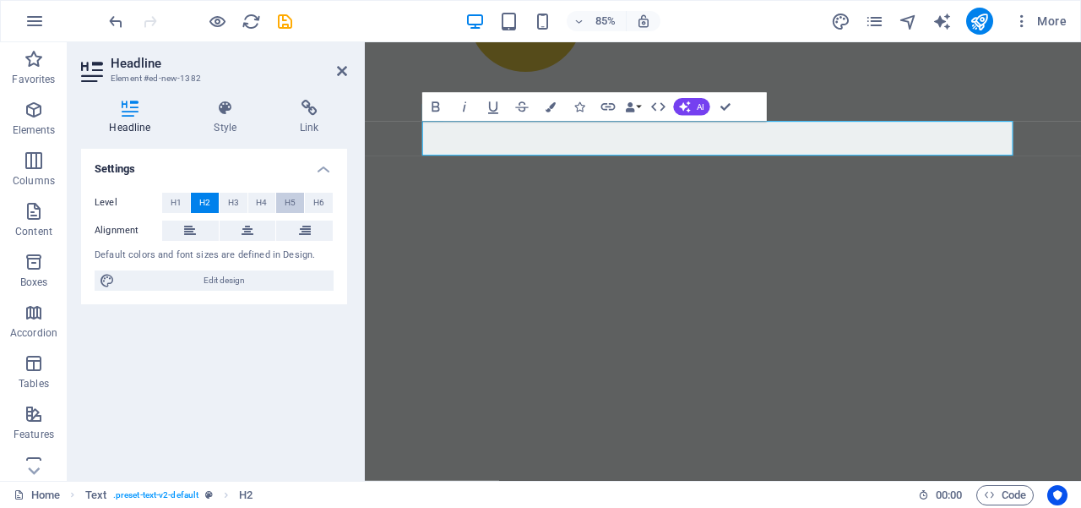
click at [293, 200] on span "H5" at bounding box center [290, 203] width 11 height 20
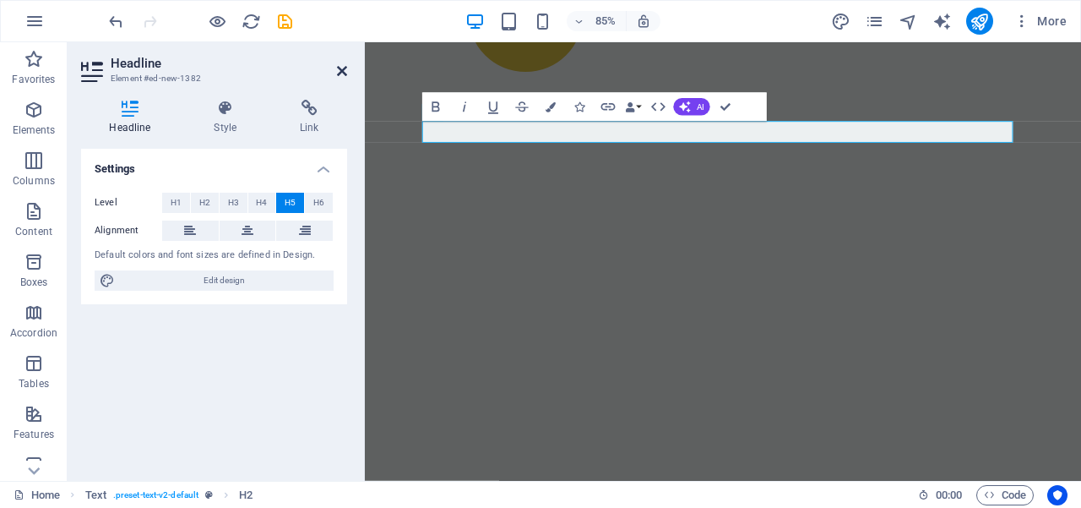
click at [339, 70] on icon at bounding box center [342, 71] width 10 height 14
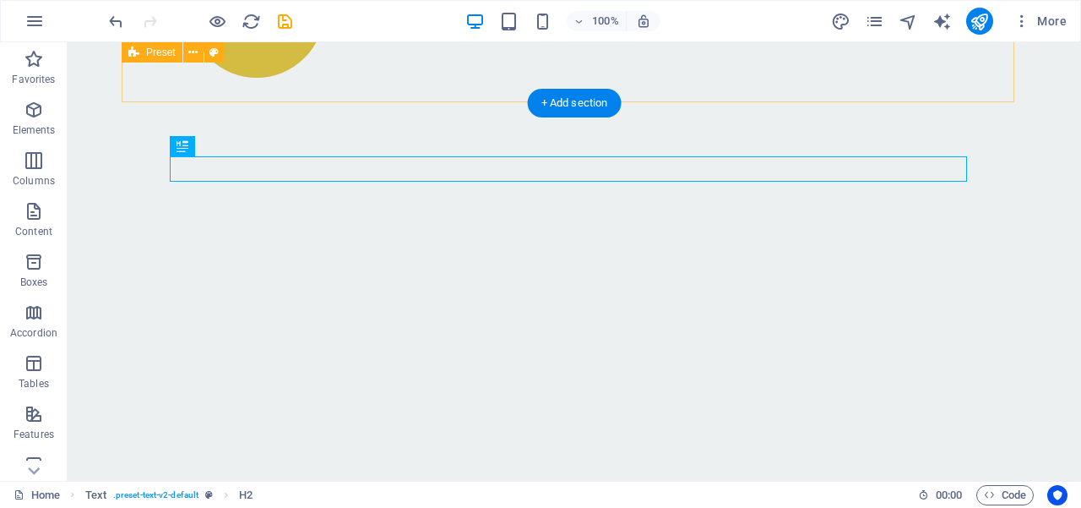
scroll to position [1214, 0]
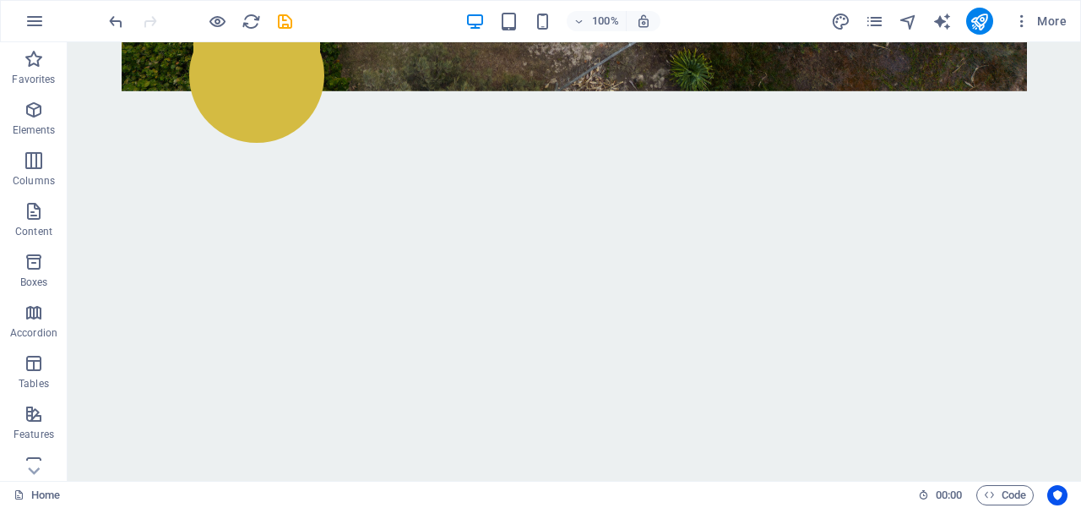
scroll to position [1254, 0]
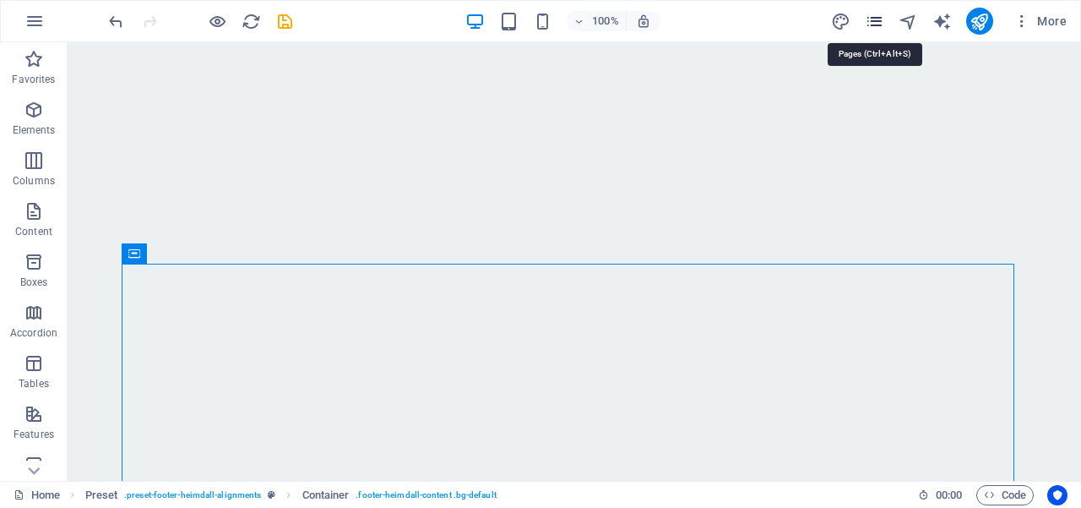
click at [880, 25] on icon "pages" at bounding box center [874, 21] width 19 height 19
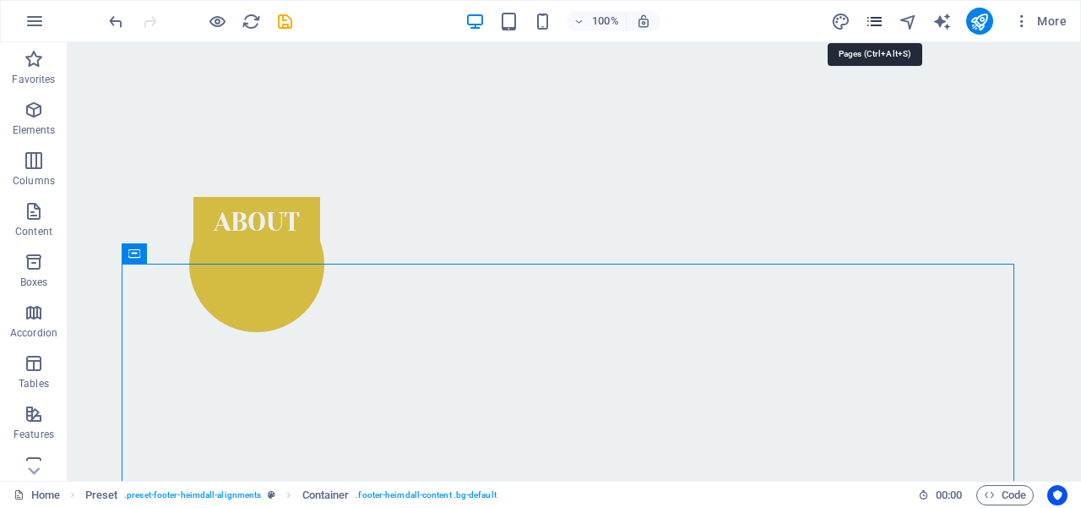
scroll to position [1347, 0]
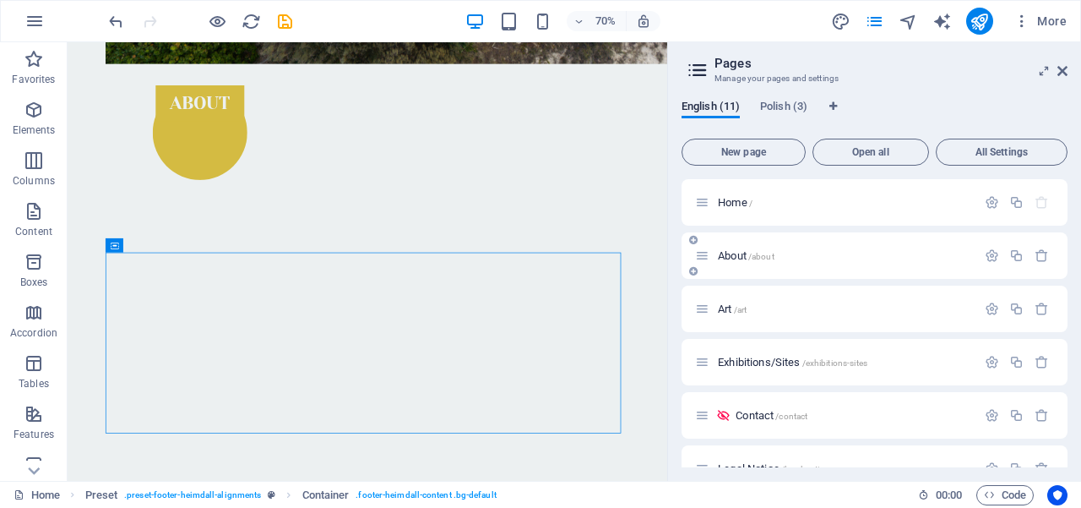
click at [785, 261] on div "About /about" at bounding box center [835, 255] width 281 height 19
click at [746, 259] on span "About /about" at bounding box center [746, 255] width 57 height 13
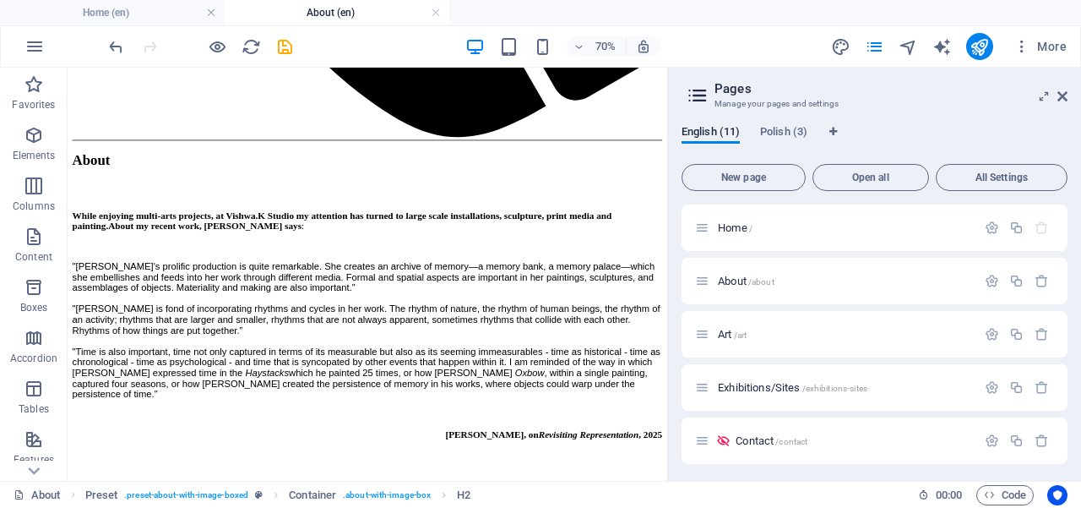
scroll to position [1319, 0]
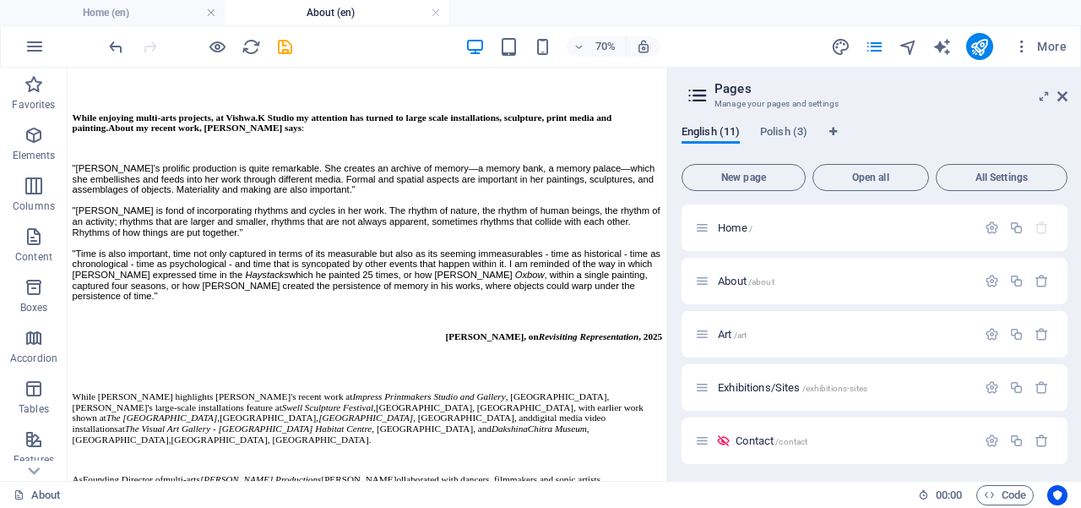
drag, startPoint x: 913, startPoint y: 194, endPoint x: 746, endPoint y: 532, distance: 377.1
click at [748, 340] on div "Art /art" at bounding box center [835, 333] width 281 height 19
click at [870, 48] on icon "pages" at bounding box center [874, 46] width 19 height 19
click at [754, 337] on p "Art /art" at bounding box center [844, 334] width 253 height 11
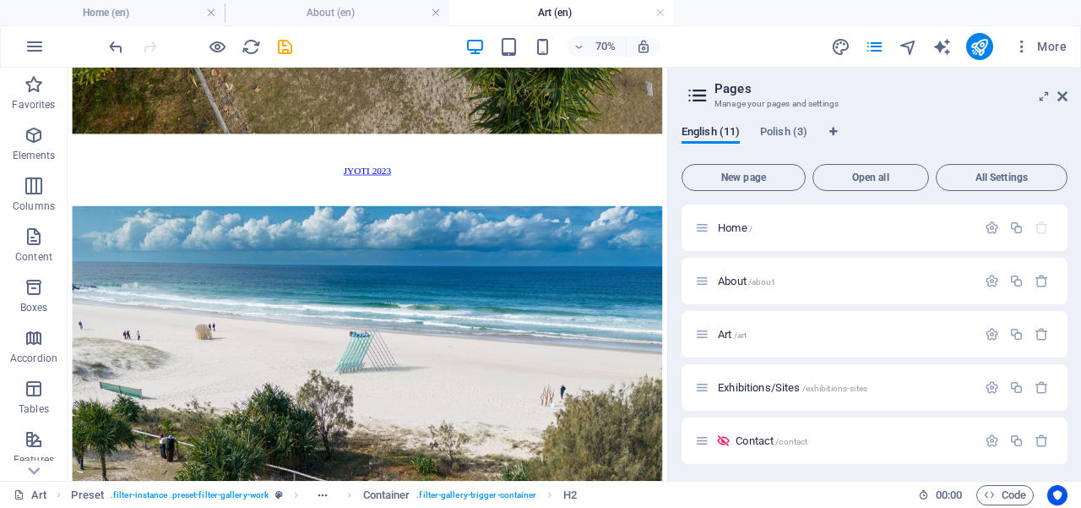
scroll to position [2115, 0]
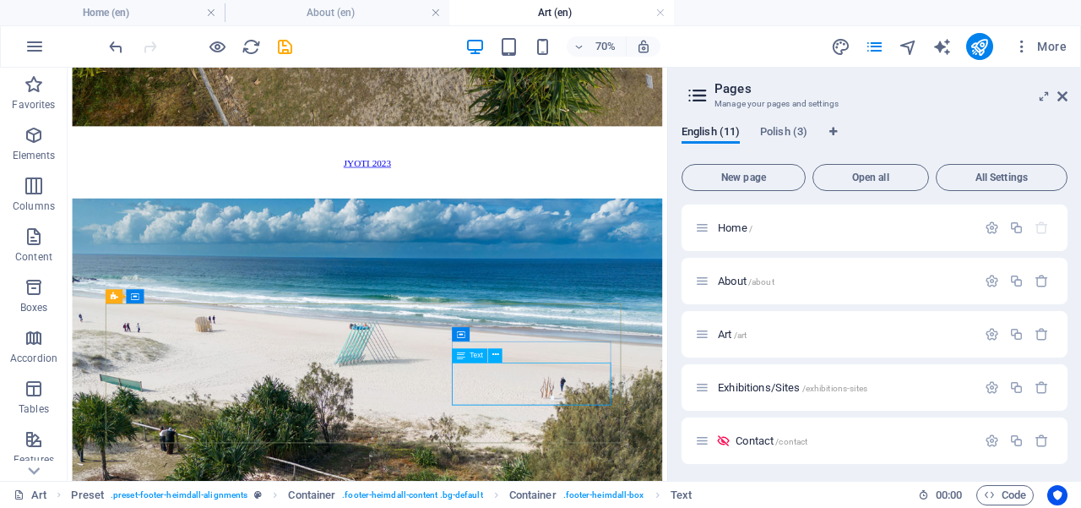
click at [462, 360] on icon at bounding box center [461, 355] width 8 height 14
click at [474, 358] on span "Text" at bounding box center [476, 355] width 13 height 7
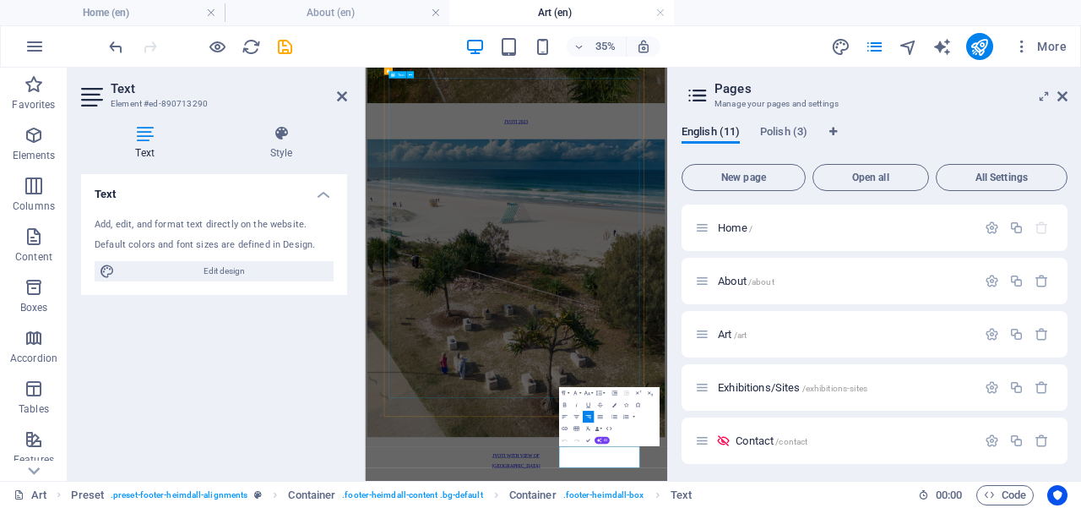
scroll to position [1462, 0]
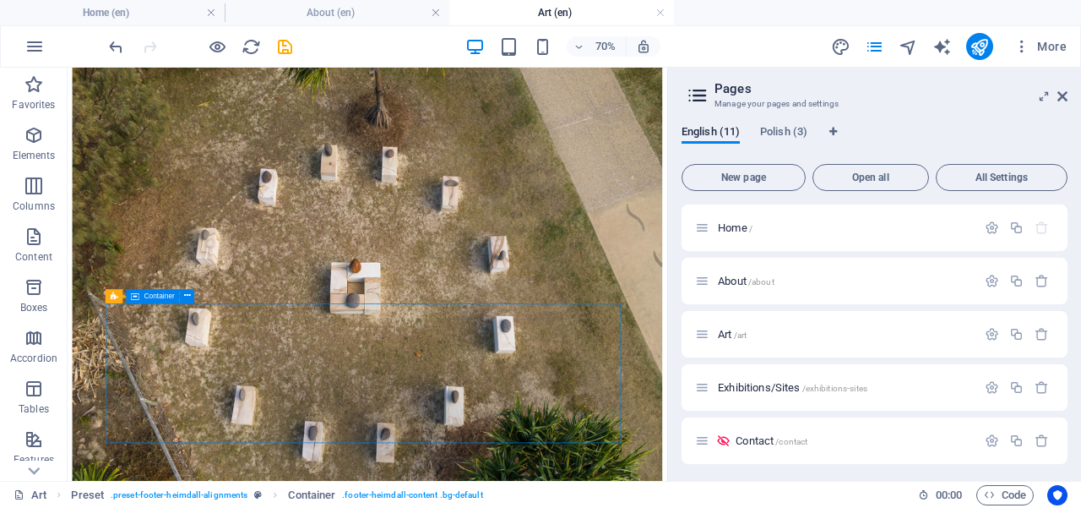
scroll to position [2115, 0]
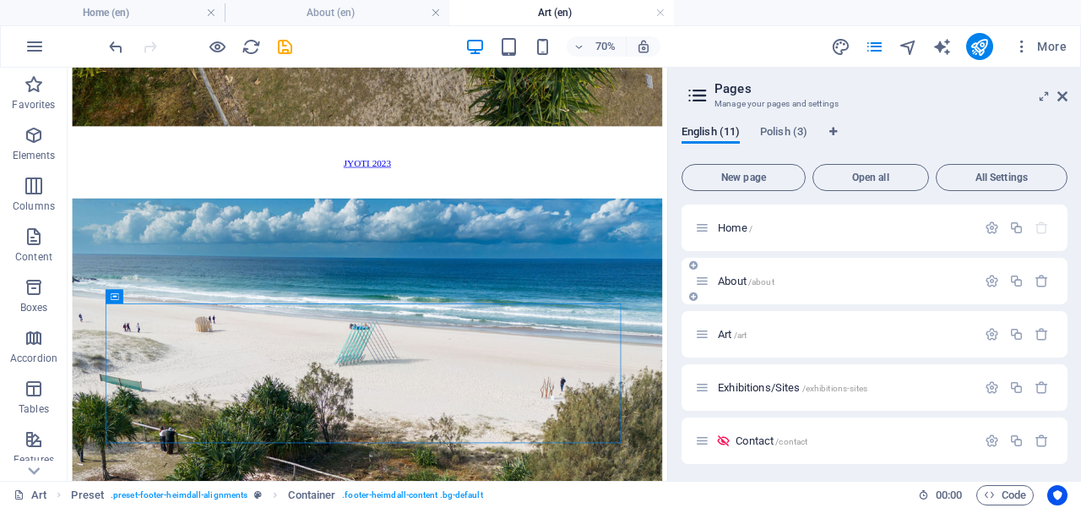
click at [776, 287] on div "About /about" at bounding box center [835, 280] width 281 height 19
click at [753, 279] on span "/about" at bounding box center [761, 281] width 26 height 9
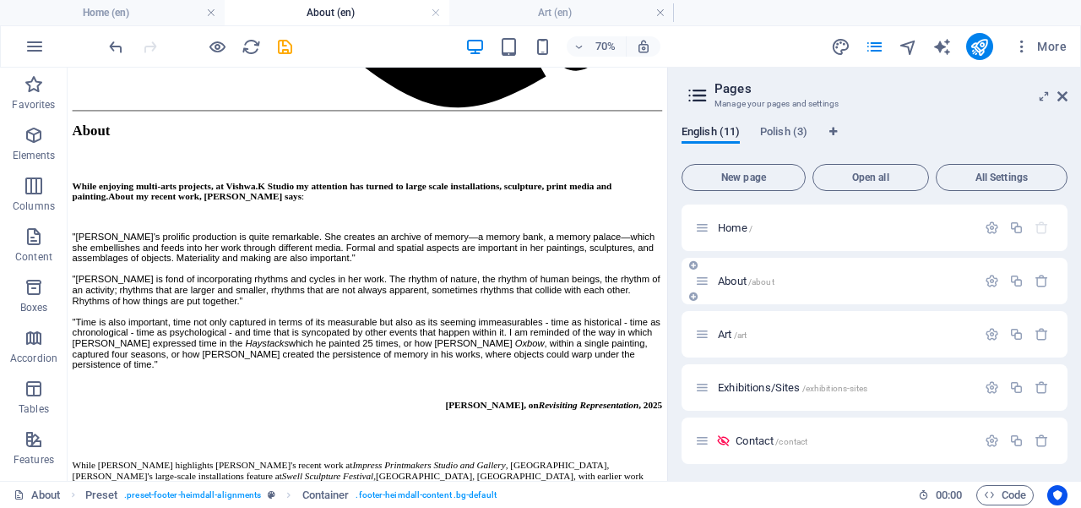
scroll to position [0, 0]
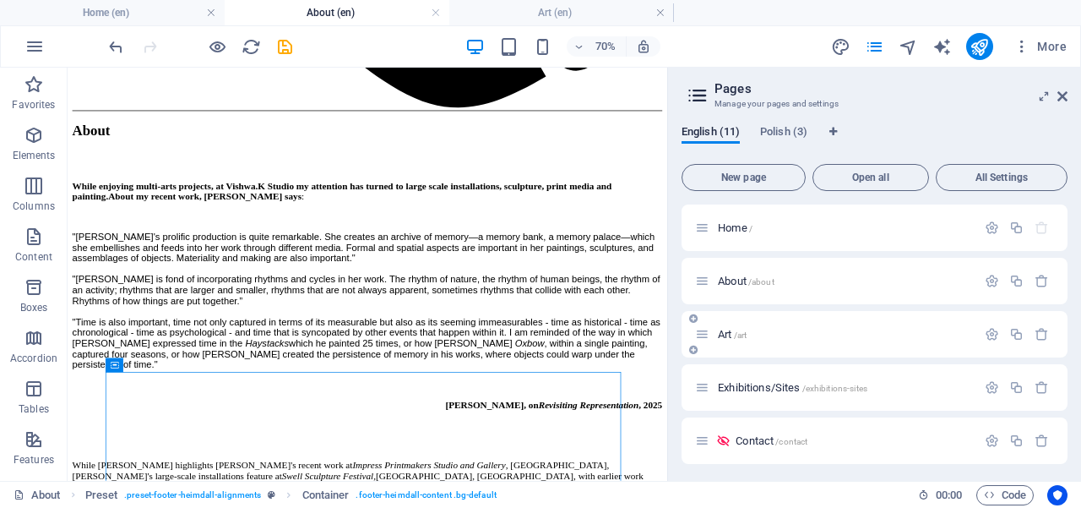
click at [739, 339] on span "/art" at bounding box center [741, 334] width 14 height 9
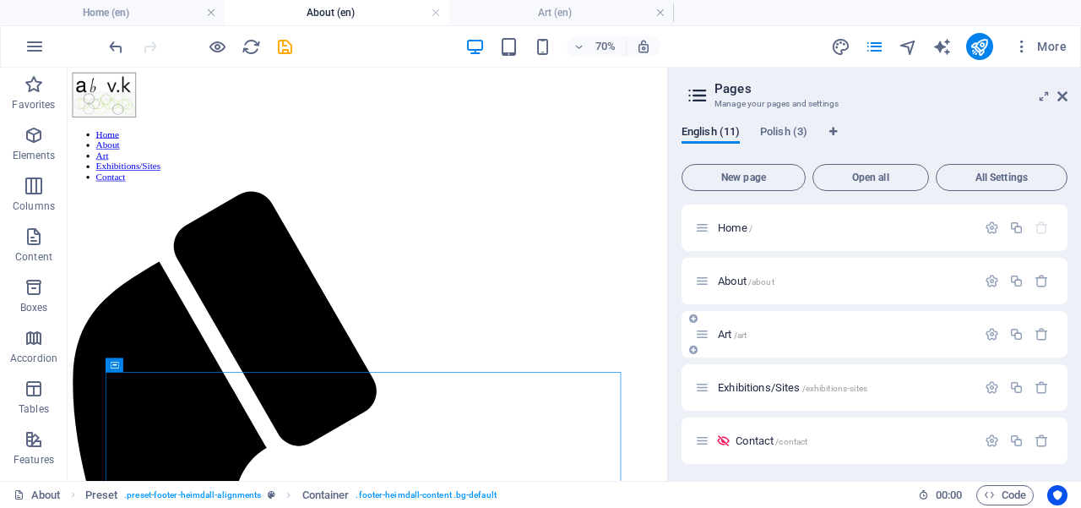
scroll to position [2115, 0]
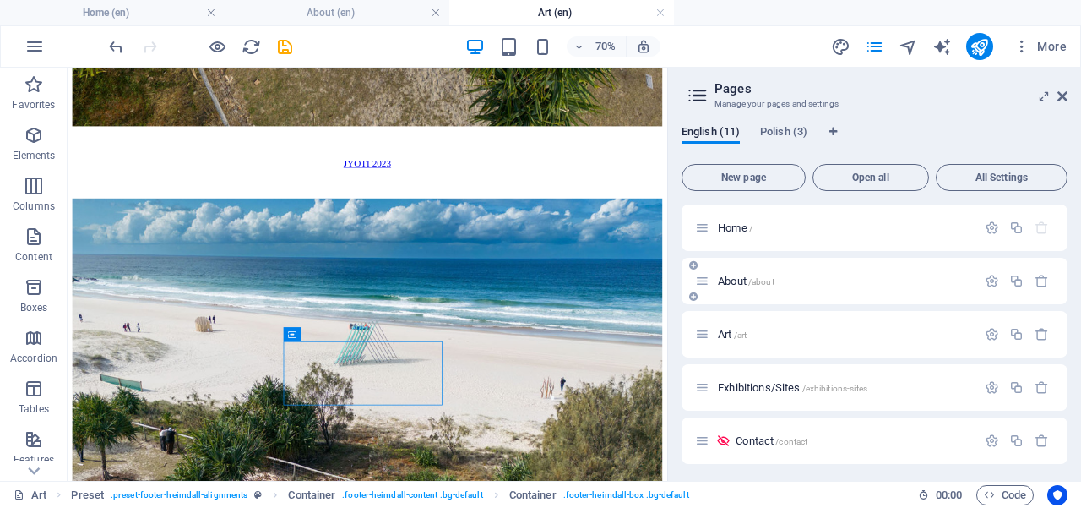
click at [762, 289] on div "About /about" at bounding box center [835, 280] width 281 height 19
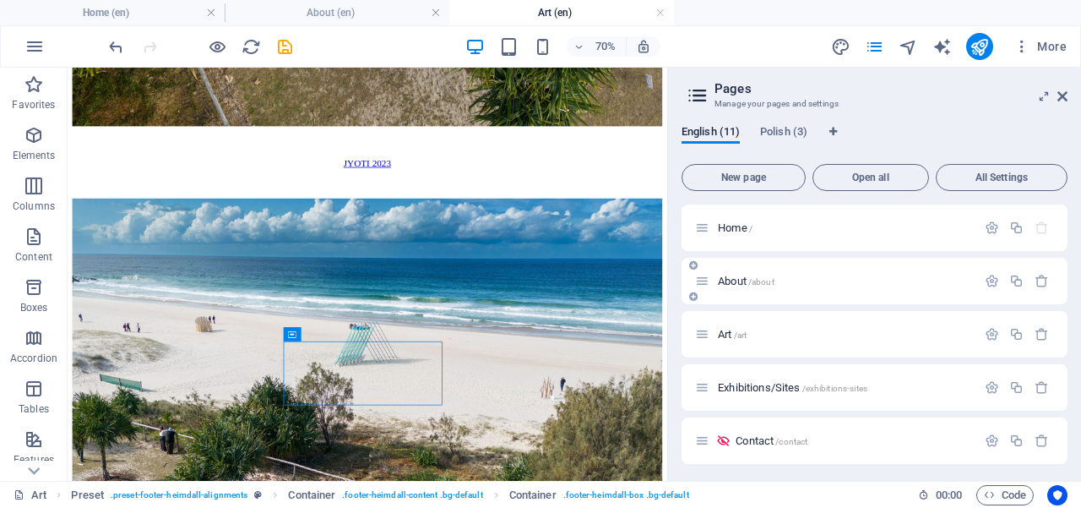
click at [716, 281] on div "About /about" at bounding box center [845, 280] width 264 height 11
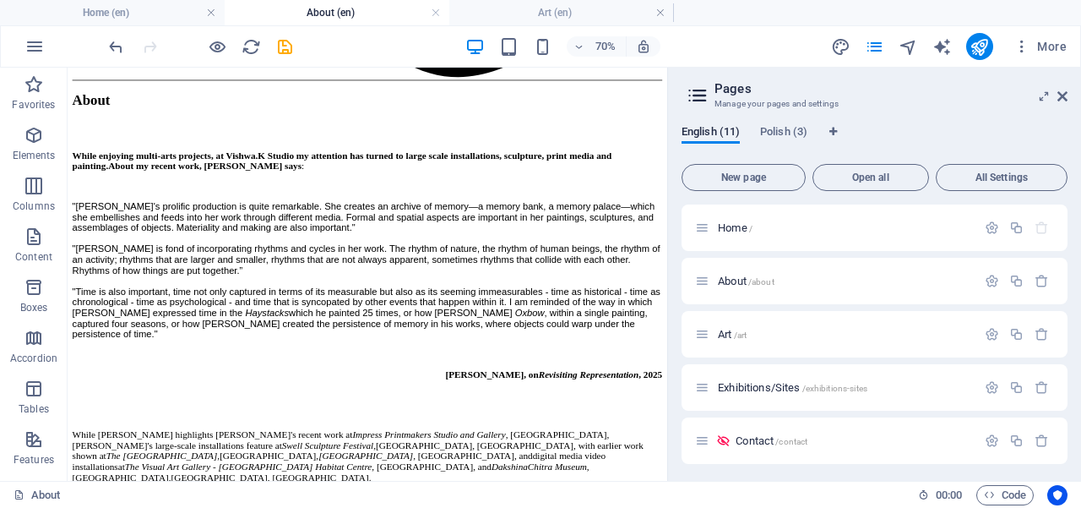
drag, startPoint x: 917, startPoint y: 511, endPoint x: 735, endPoint y: 479, distance: 185.3
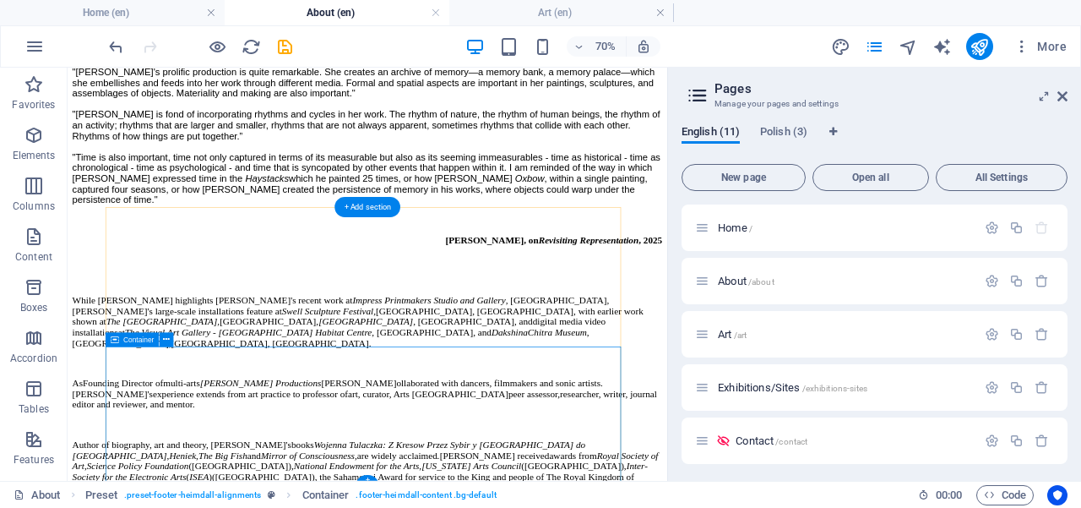
scroll to position [1518, 0]
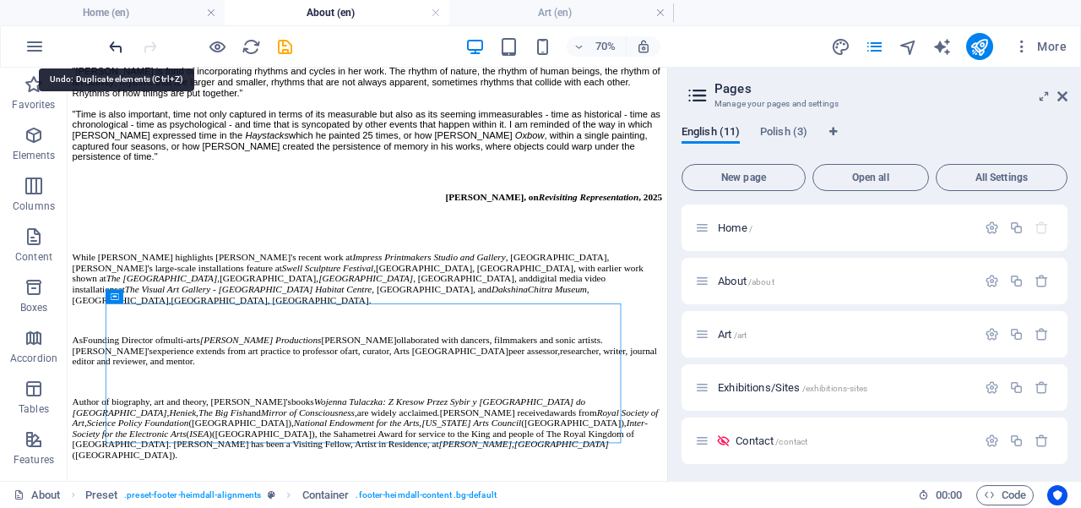
click at [118, 47] on icon "undo" at bounding box center [115, 46] width 19 height 19
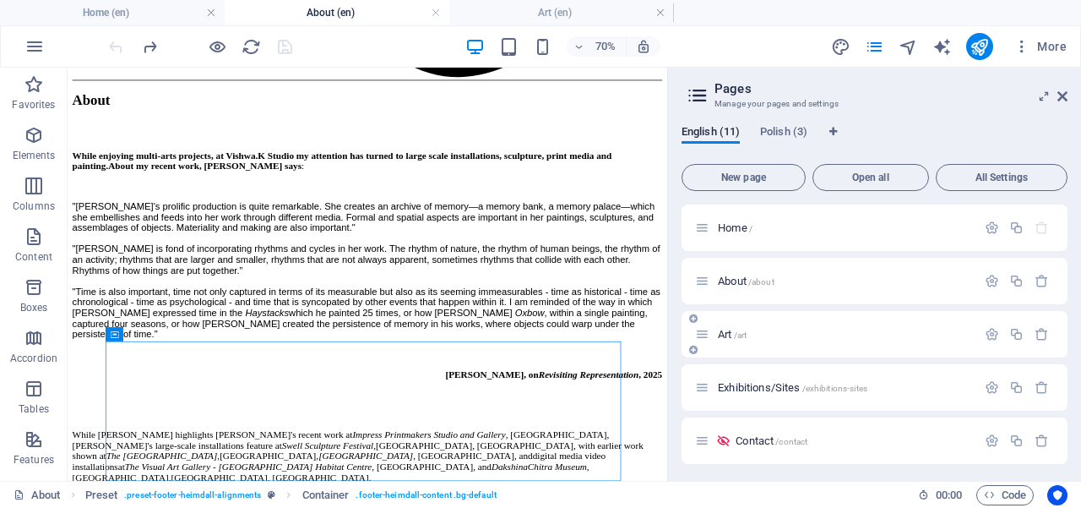
click at [739, 340] on div "Art /art" at bounding box center [835, 333] width 281 height 19
click at [730, 333] on span "Art /art" at bounding box center [732, 334] width 29 height 13
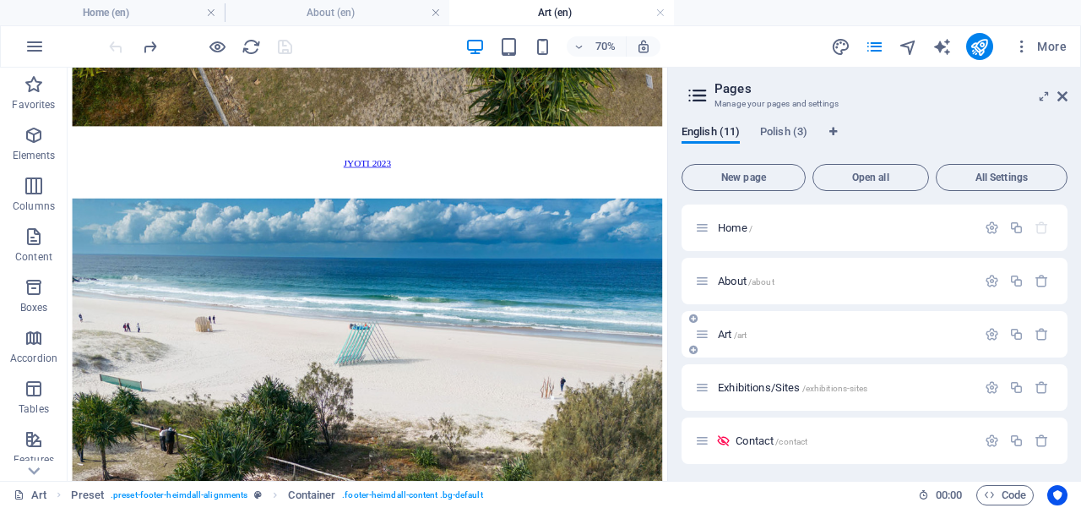
scroll to position [0, 0]
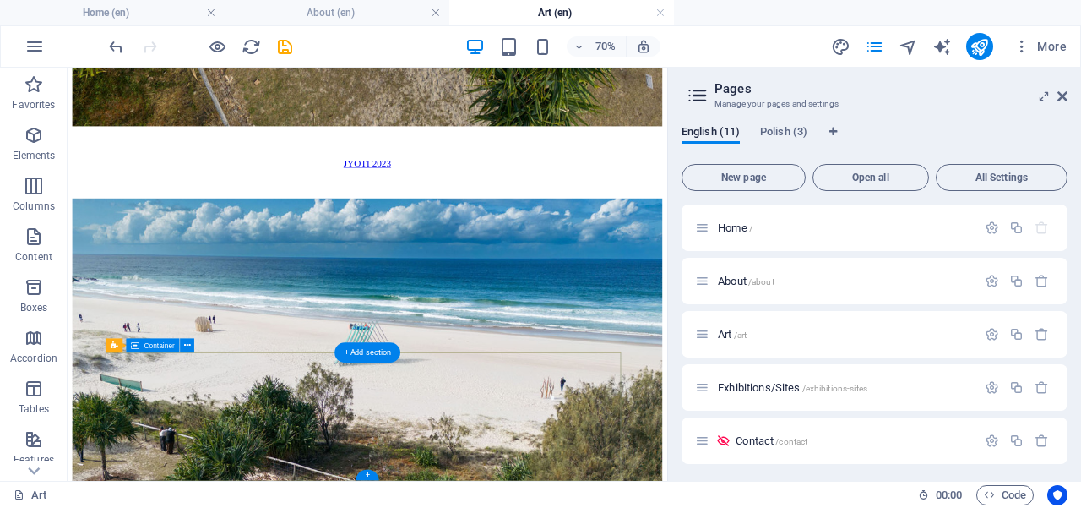
scroll to position [2044, 0]
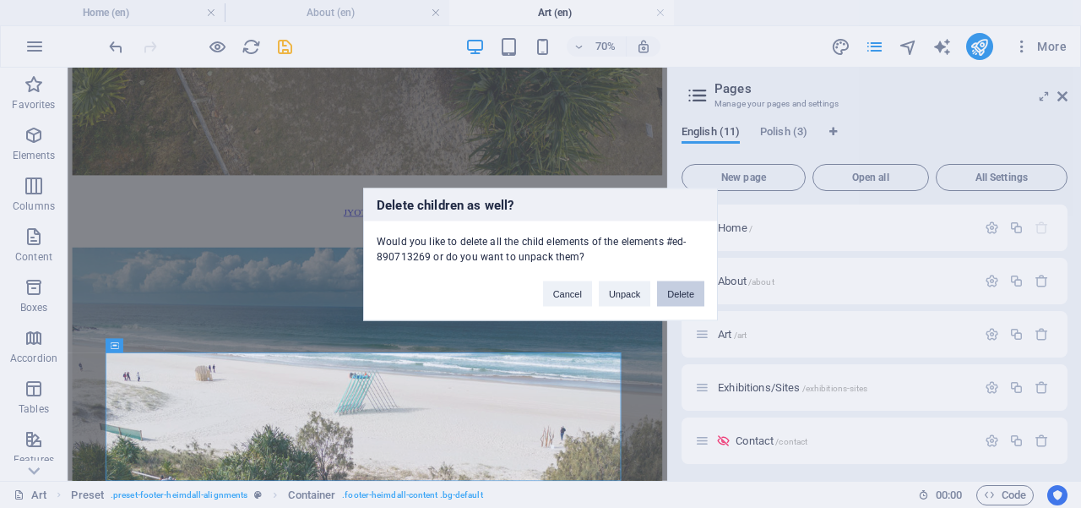
click at [673, 292] on button "Delete" at bounding box center [680, 292] width 47 height 25
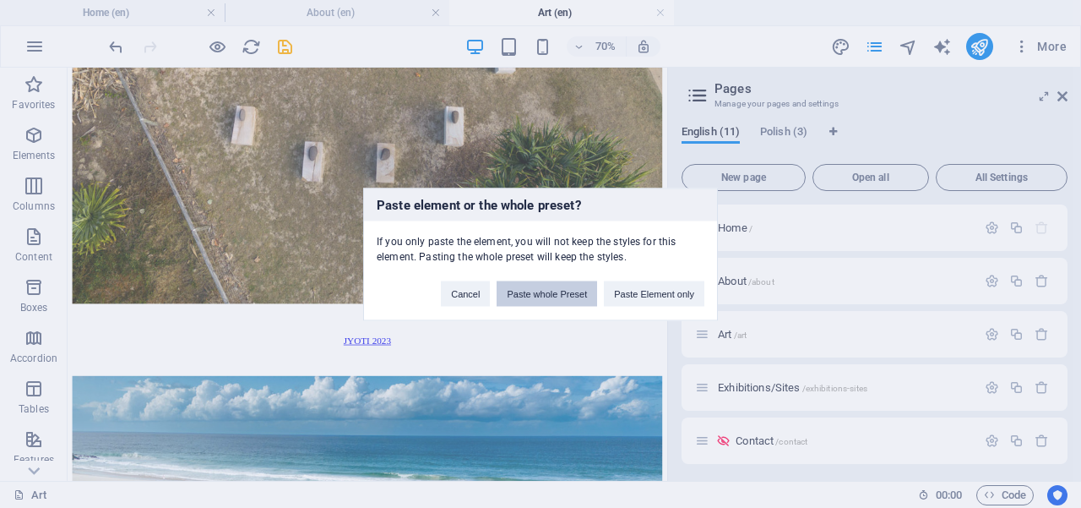
click at [562, 297] on button "Paste whole Preset" at bounding box center [547, 292] width 101 height 25
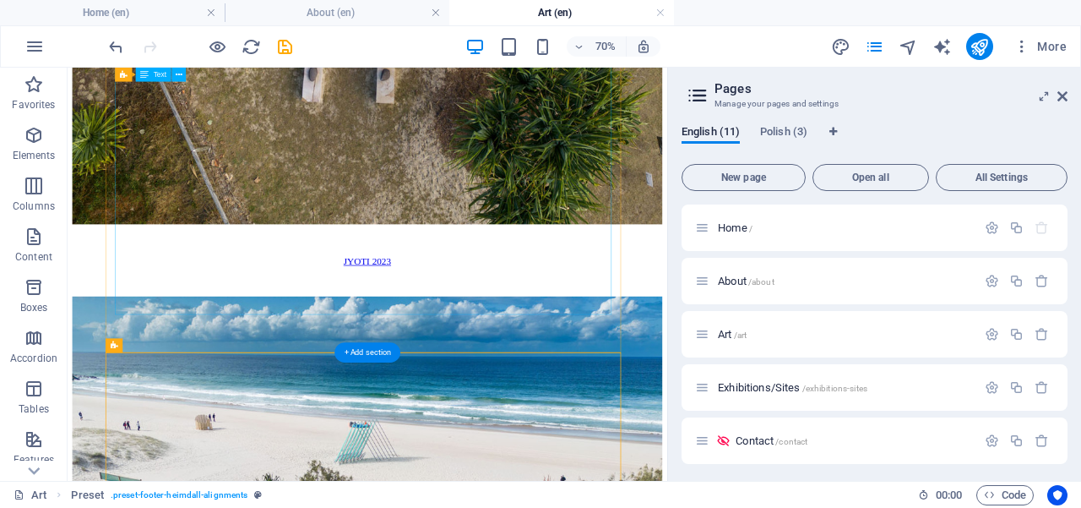
scroll to position [2115, 0]
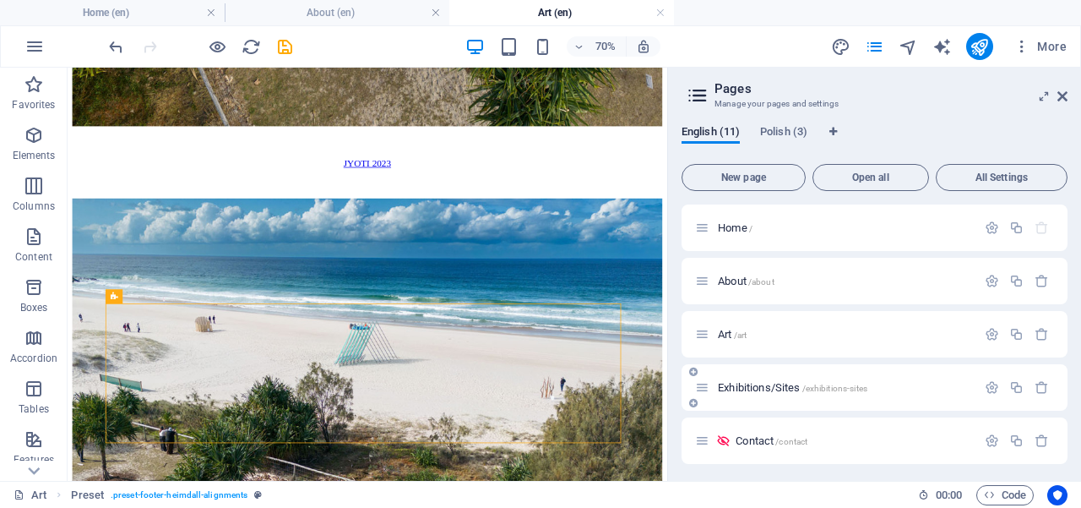
click at [763, 388] on span "Exhibitions/Sites /exhibitions-sites" at bounding box center [793, 387] width 150 height 13
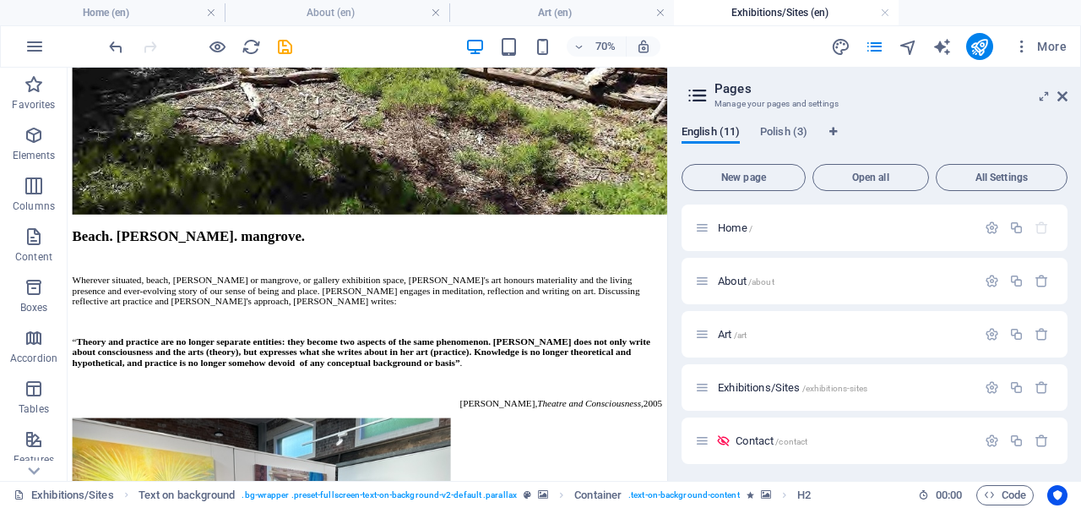
scroll to position [5620, 0]
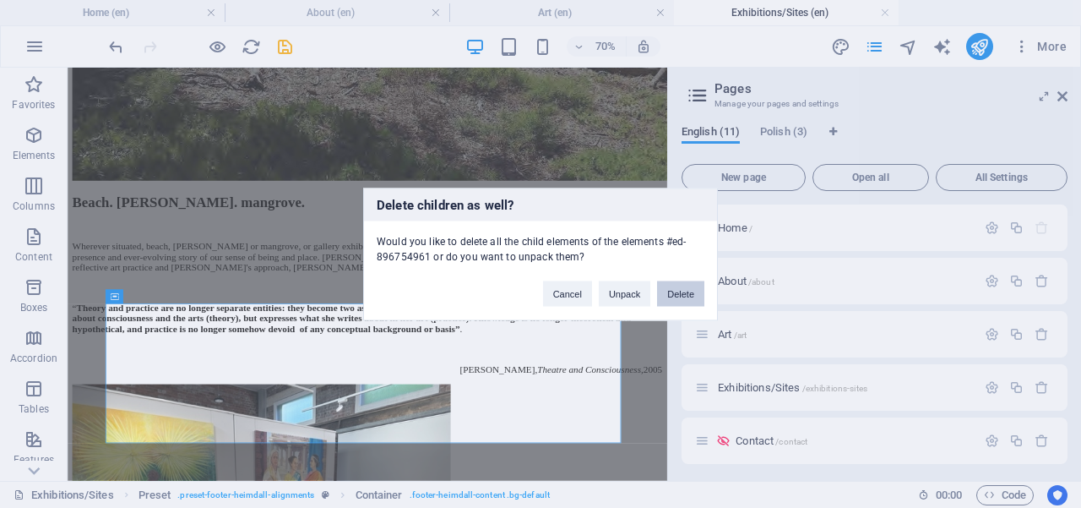
click at [669, 292] on button "Delete" at bounding box center [680, 292] width 47 height 25
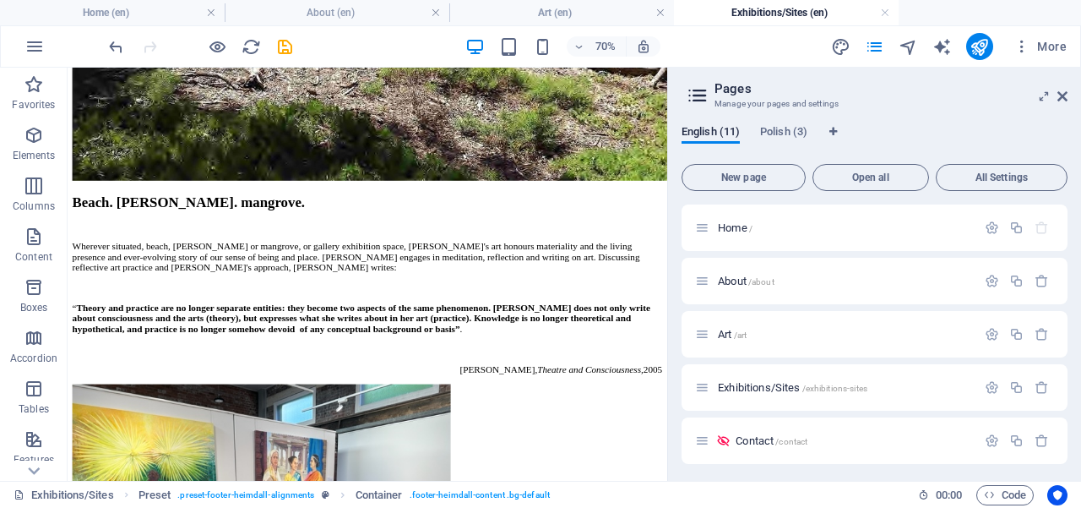
scroll to position [5487, 0]
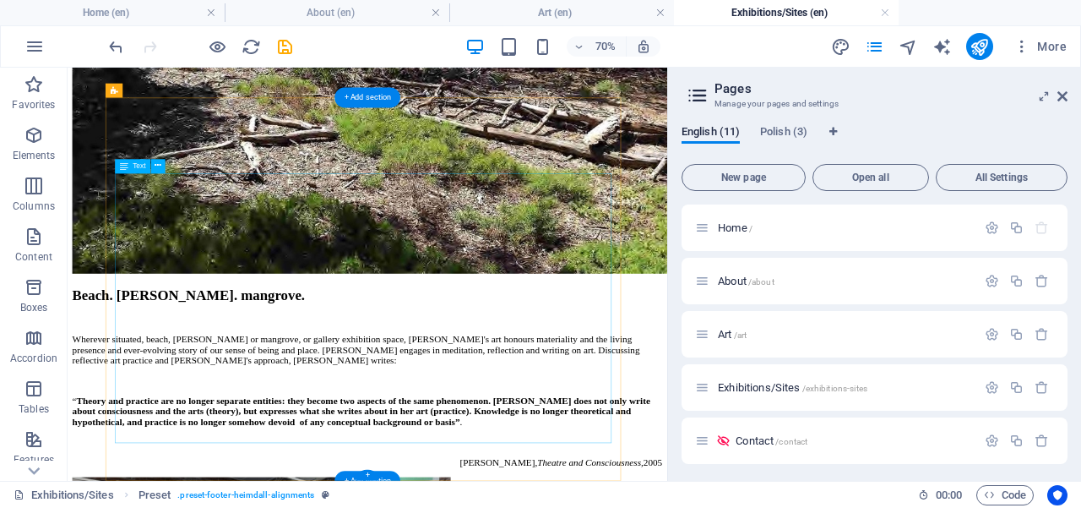
scroll to position [5367, 0]
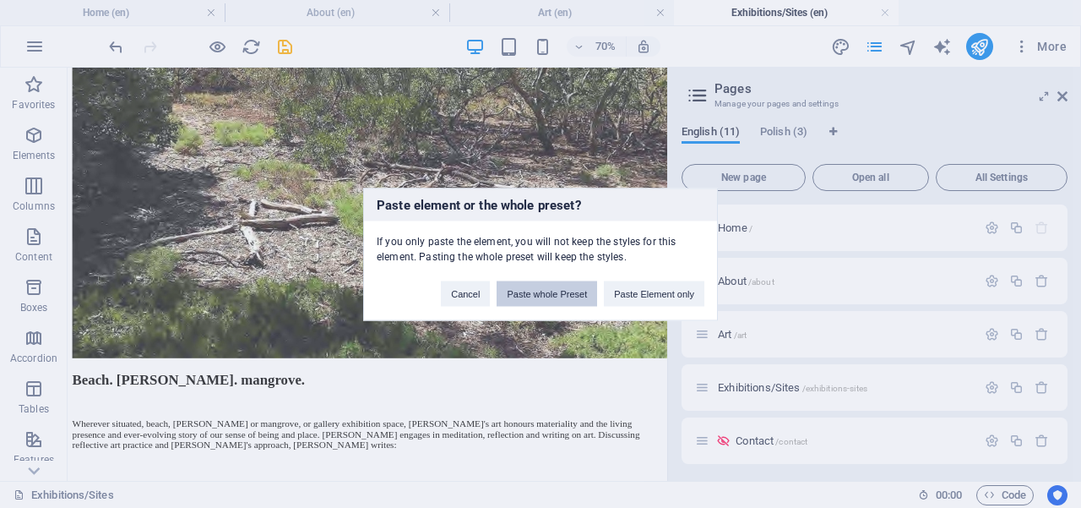
click at [552, 297] on button "Paste whole Preset" at bounding box center [547, 292] width 101 height 25
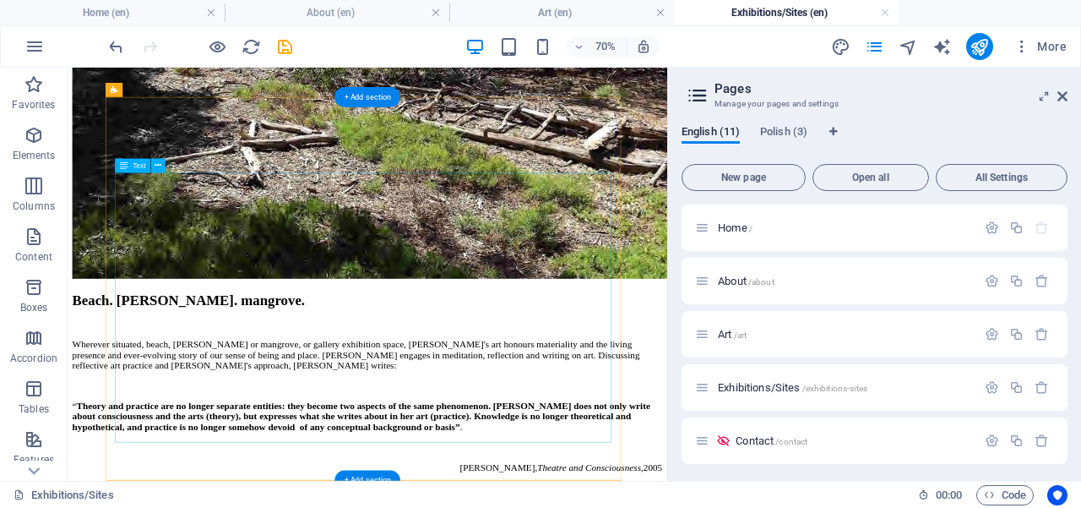
scroll to position [5620, 0]
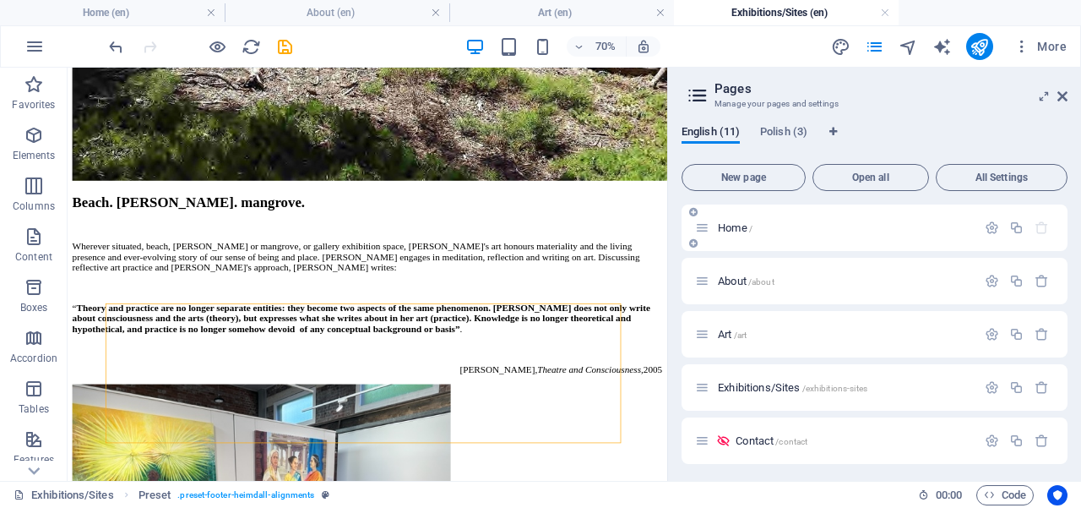
click at [738, 231] on span "Home /" at bounding box center [735, 227] width 35 height 13
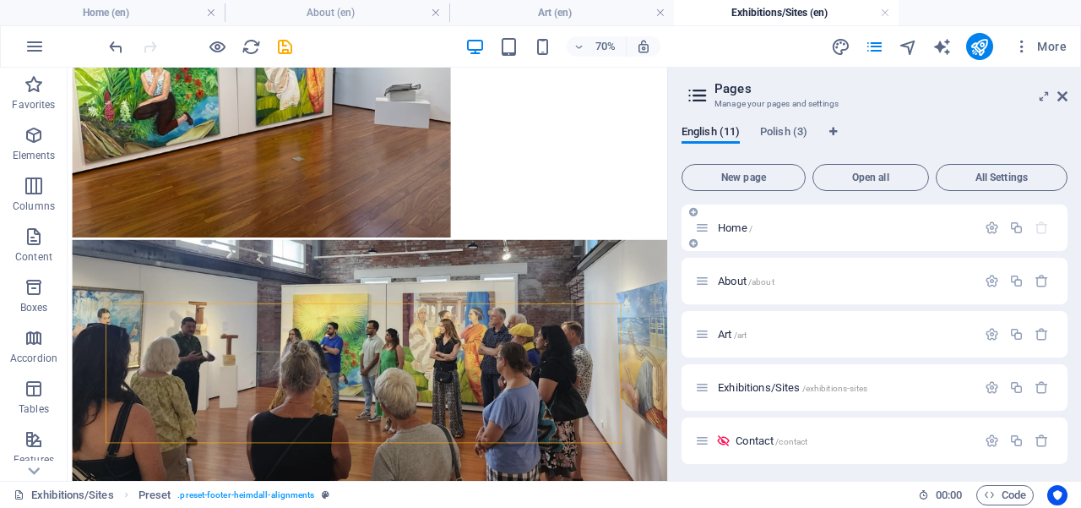
scroll to position [0, 0]
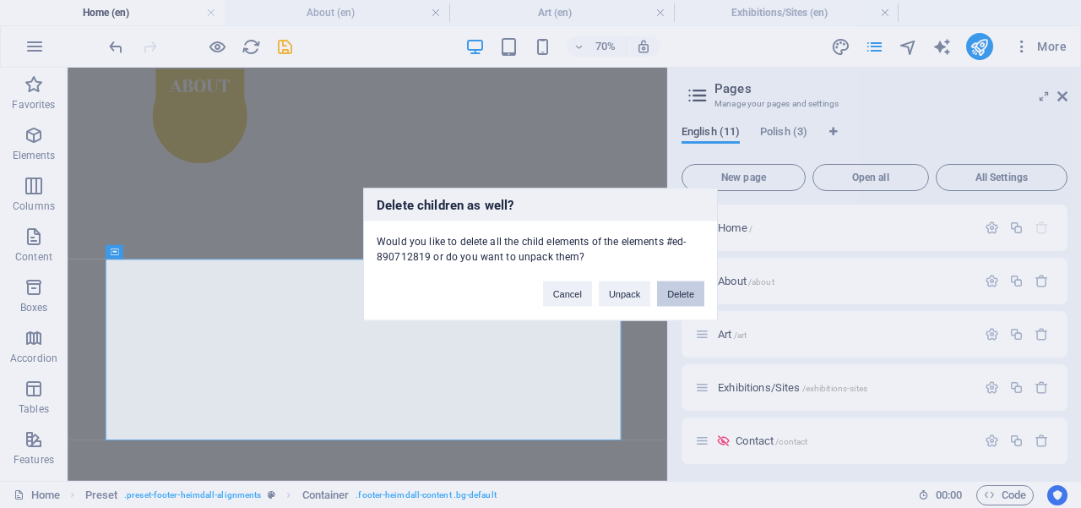
click at [674, 297] on button "Delete" at bounding box center [680, 292] width 47 height 25
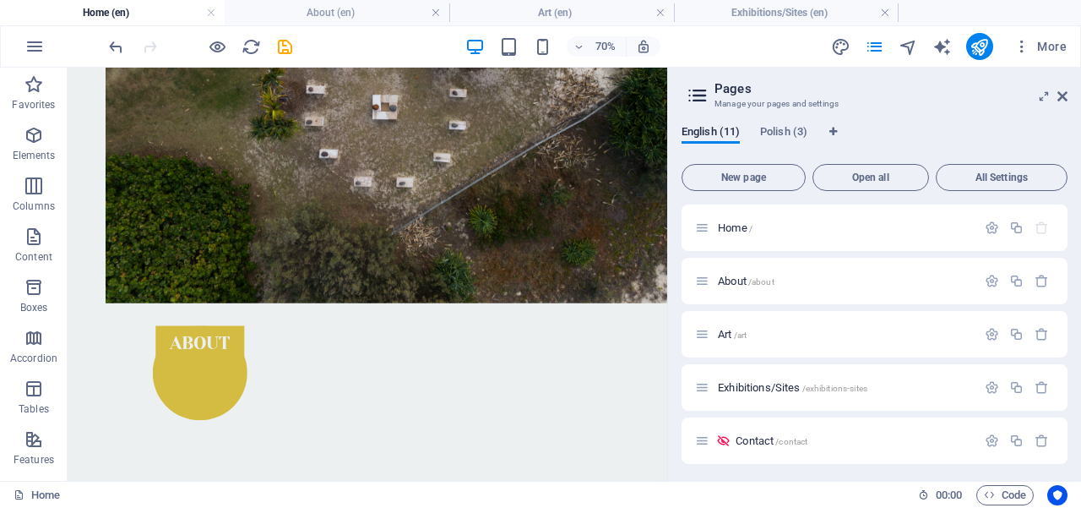
scroll to position [1026, 0]
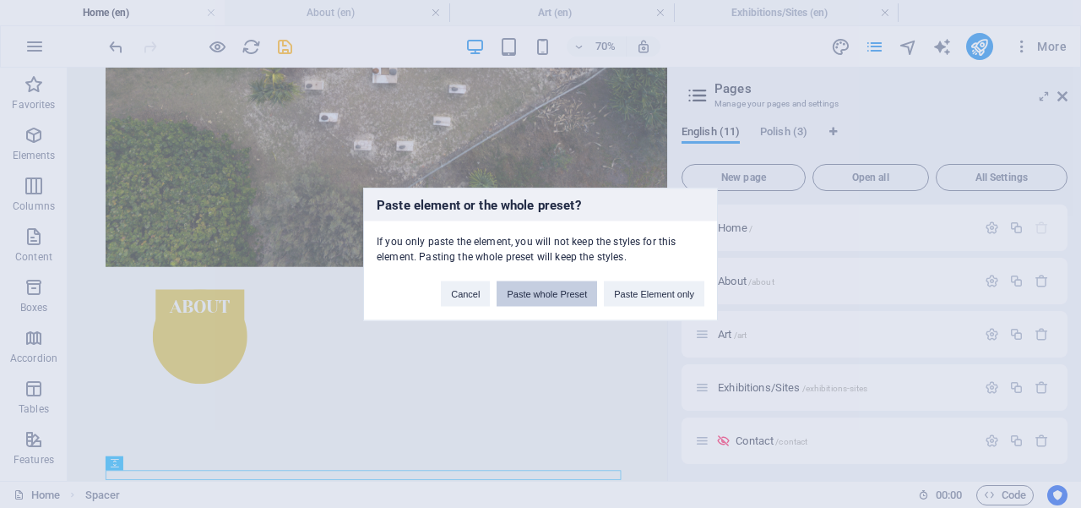
click at [563, 297] on button "Paste whole Preset" at bounding box center [547, 292] width 101 height 25
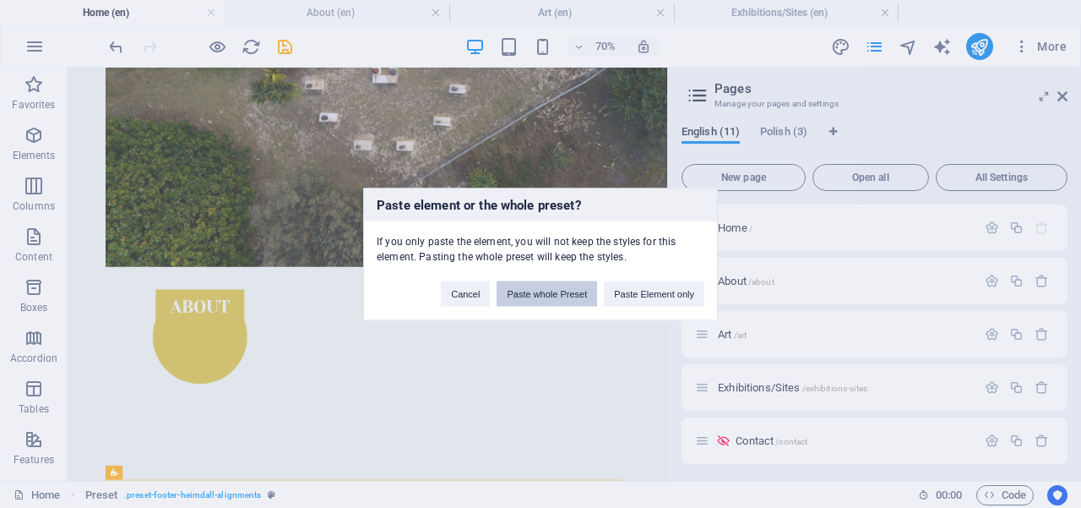
click at [550, 293] on button "Paste whole Preset" at bounding box center [547, 292] width 101 height 25
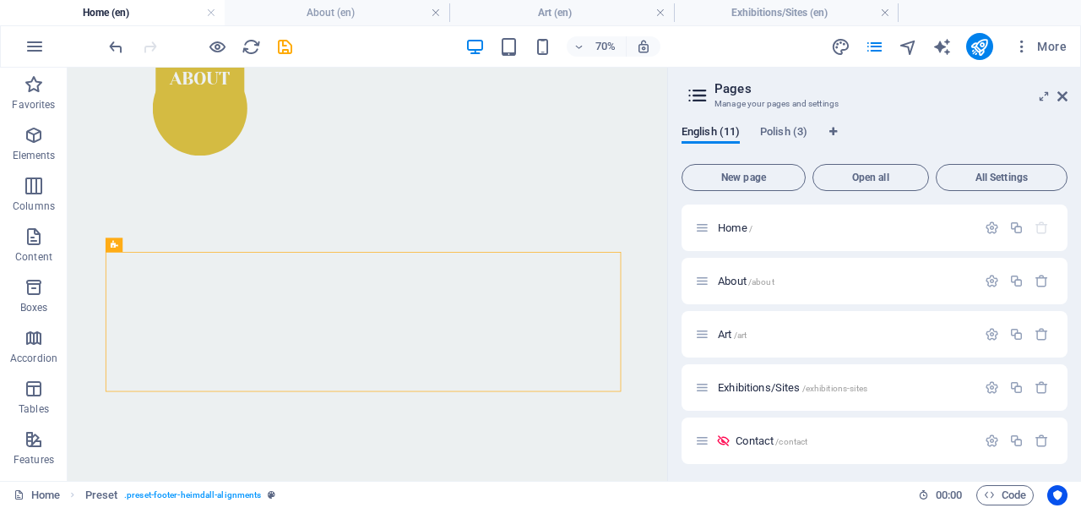
scroll to position [1440, 0]
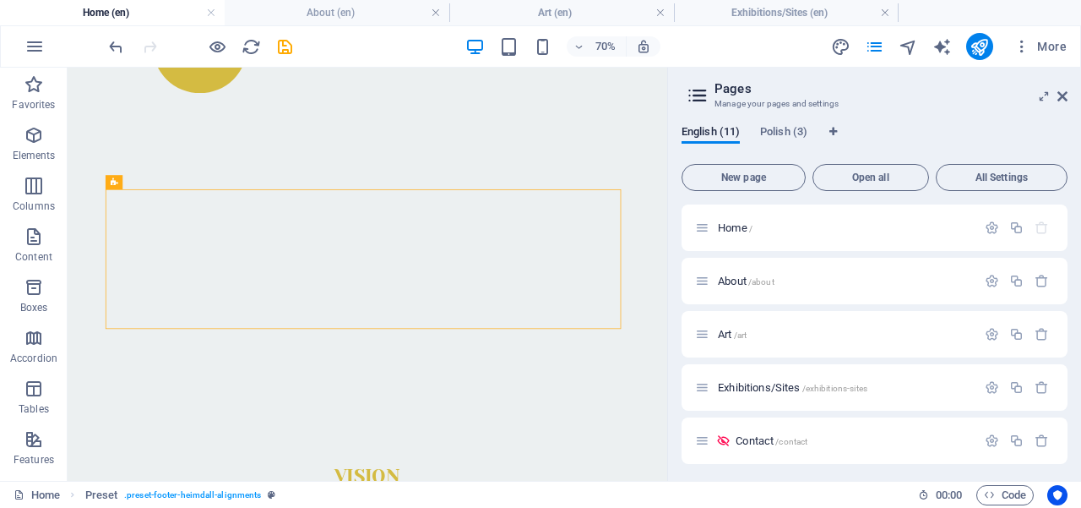
drag, startPoint x: 920, startPoint y: 435, endPoint x: 734, endPoint y: 476, distance: 190.4
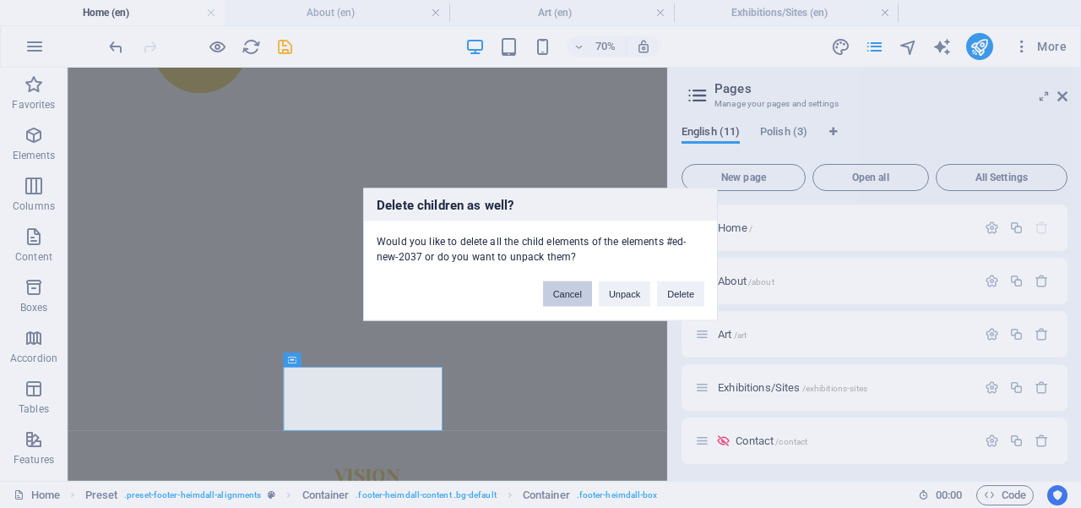
click at [574, 297] on button "Cancel" at bounding box center [567, 292] width 49 height 25
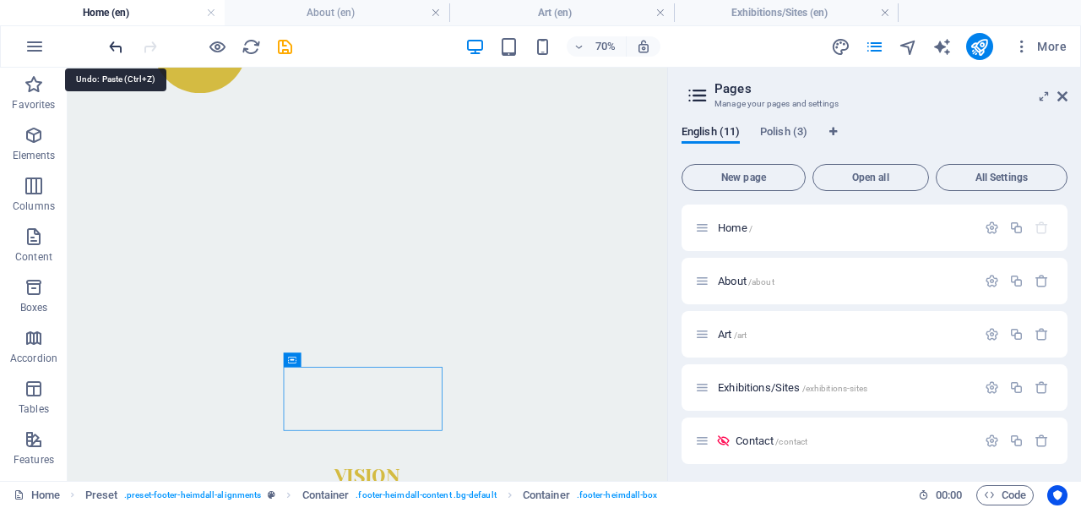
click at [116, 46] on icon "undo" at bounding box center [115, 46] width 19 height 19
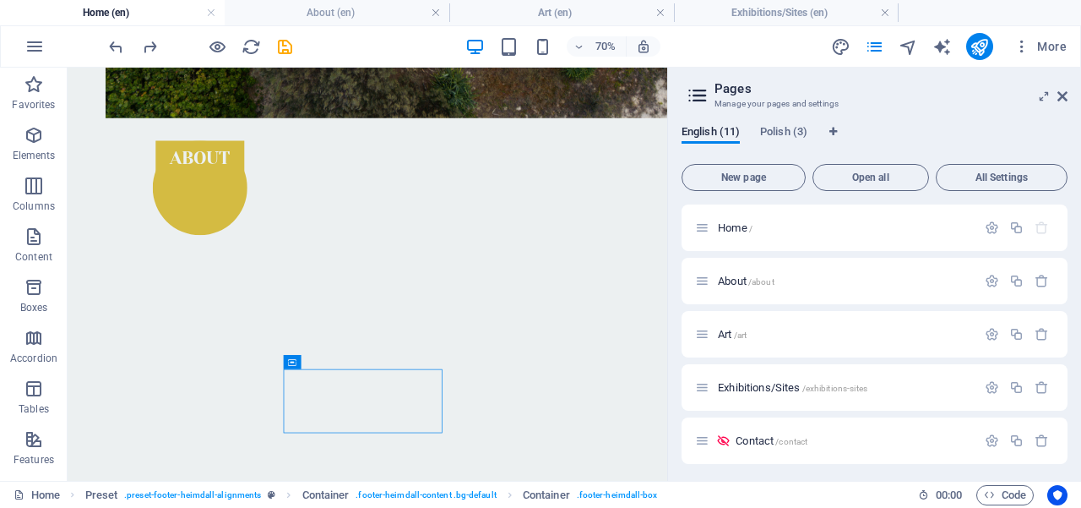
scroll to position [1292, 0]
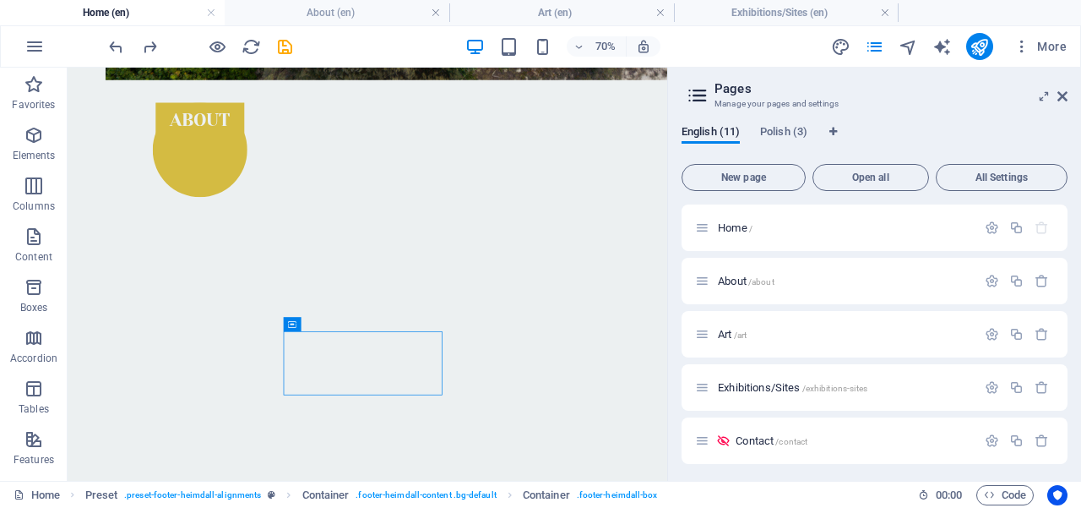
drag, startPoint x: 919, startPoint y: 514, endPoint x: 737, endPoint y: 464, distance: 189.2
click at [748, 384] on span "Exhibitions/Sites /exhibitions-sites" at bounding box center [793, 387] width 150 height 13
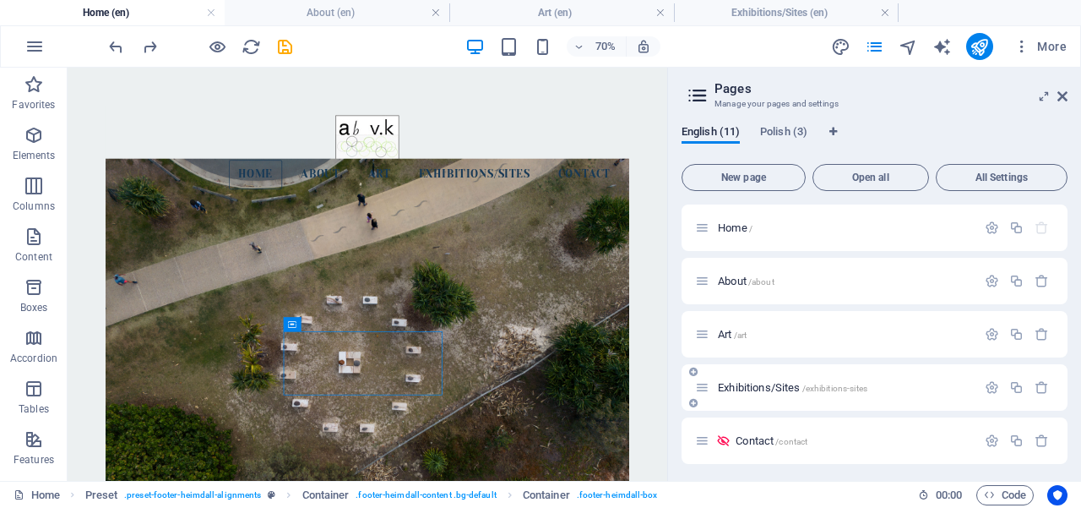
scroll to position [5620, 0]
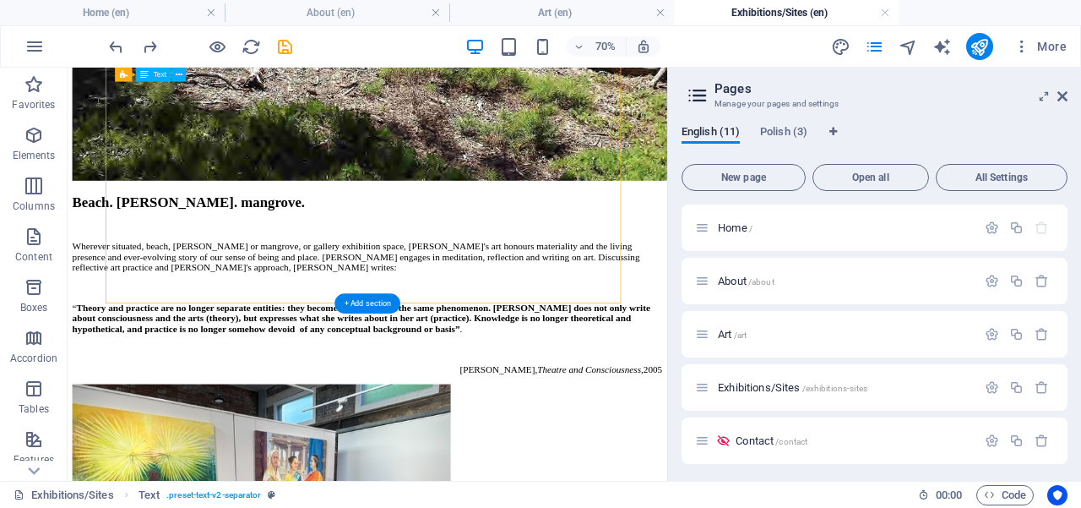
drag, startPoint x: 605, startPoint y: 301, endPoint x: 558, endPoint y: 281, distance: 51.1
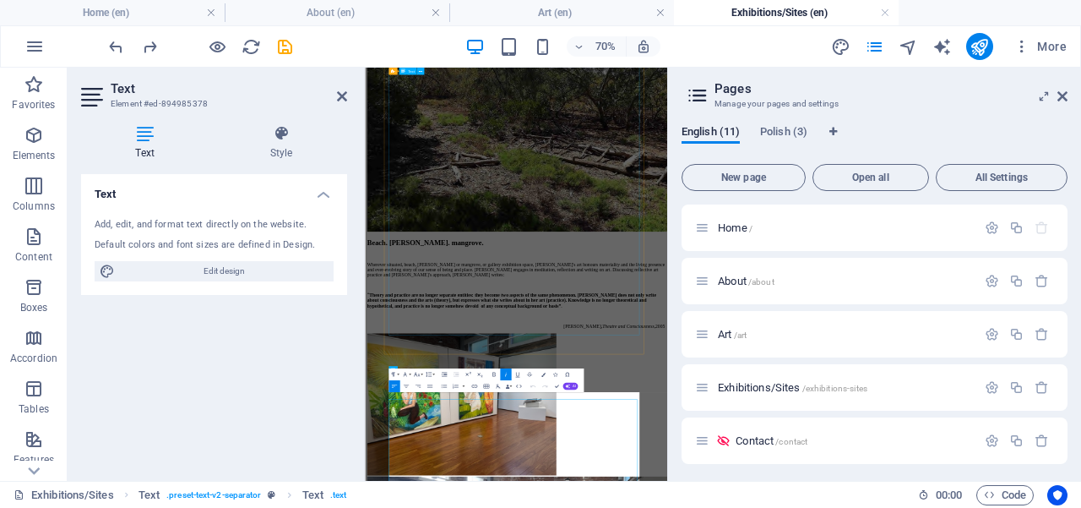
scroll to position [4570, 0]
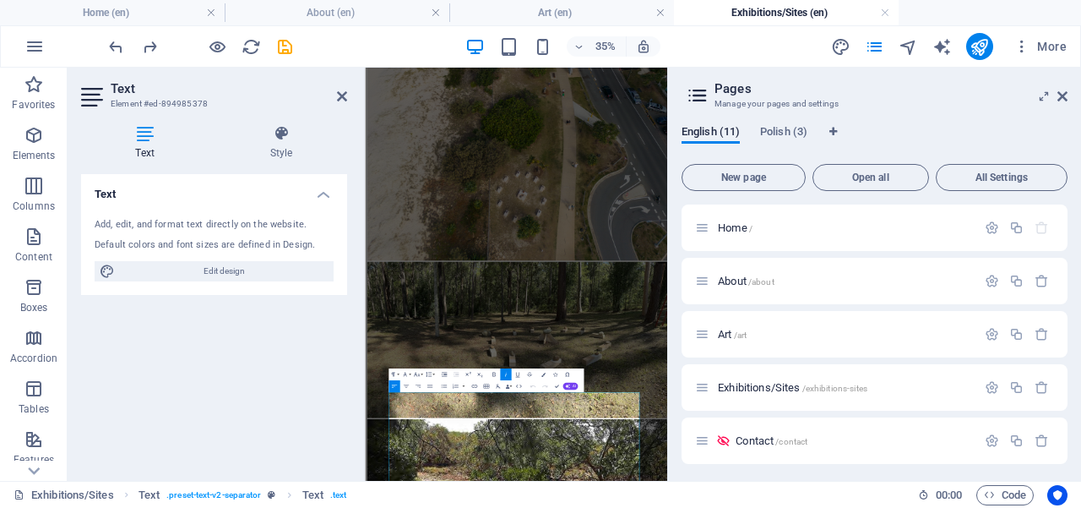
click at [674, 353] on div "English (11) Polish (3) New page Open all All Settings Home / About /about Art …" at bounding box center [874, 296] width 413 height 369
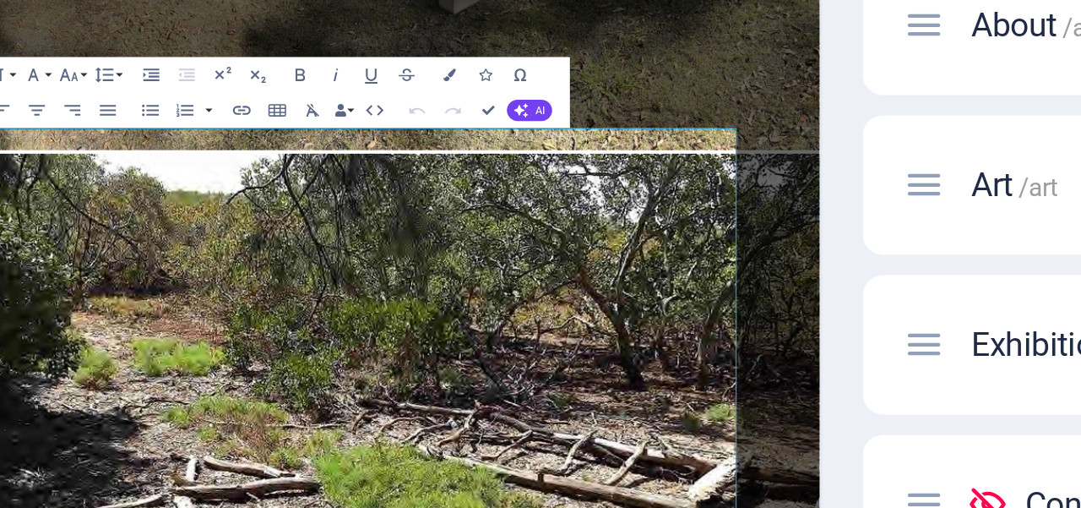
scroll to position [4948, 0]
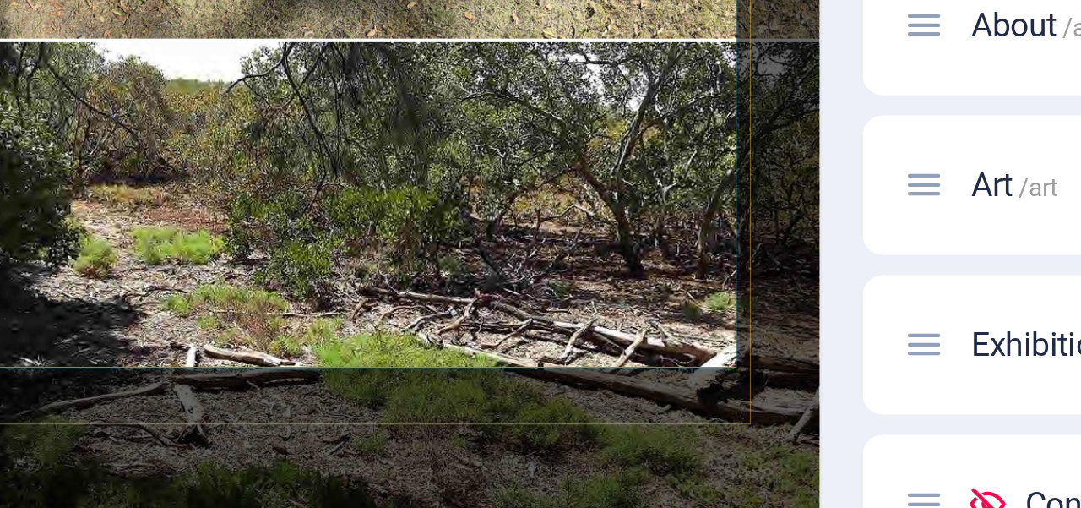
drag, startPoint x: 468, startPoint y: 271, endPoint x: 361, endPoint y: 234, distance: 113.5
copy p "Reframing Consciousness Art, Mind and Technology, [Ed.] [PERSON_NAME], Intellec…"
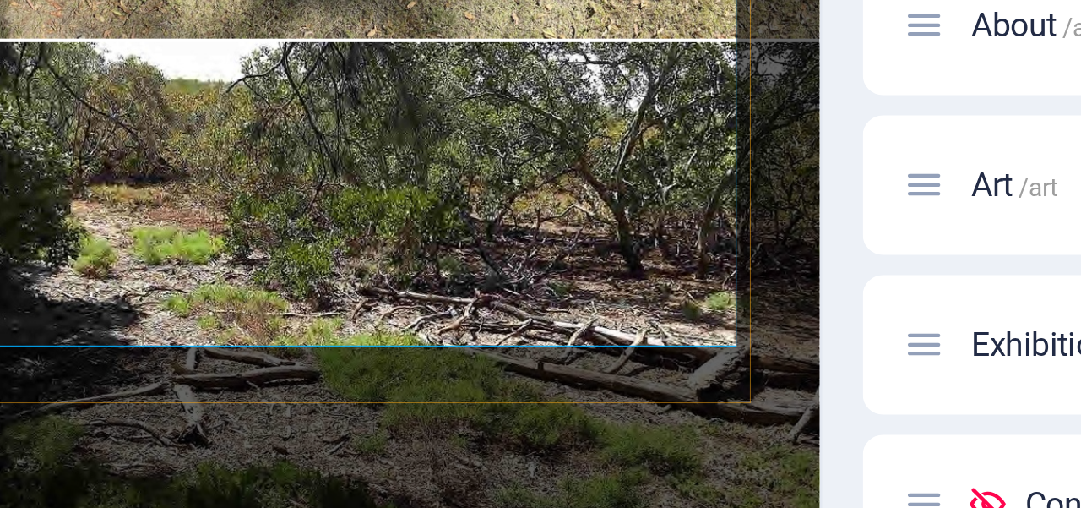
drag, startPoint x: 492, startPoint y: 269, endPoint x: 363, endPoint y: 264, distance: 128.5
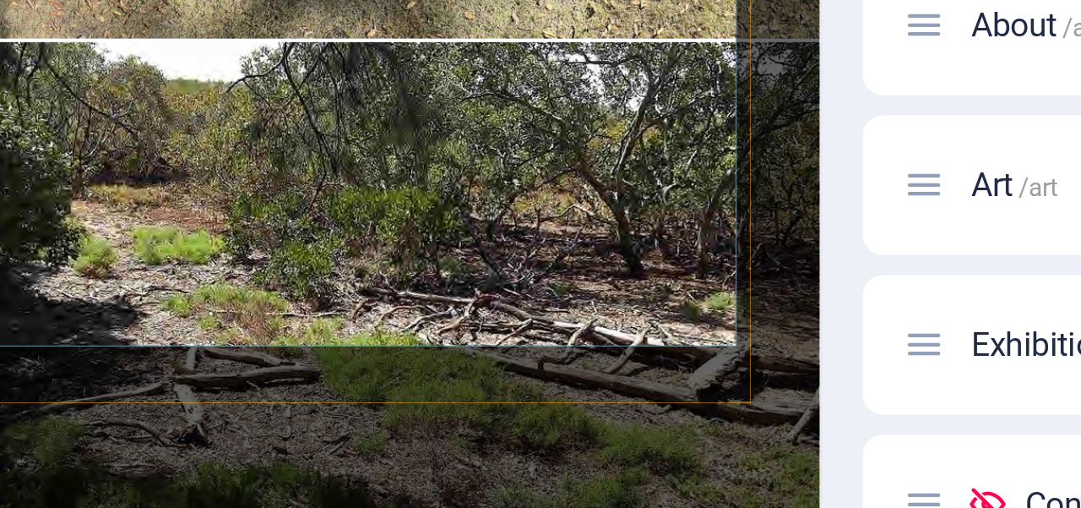
copy p "[ Exhibition Catalogue"
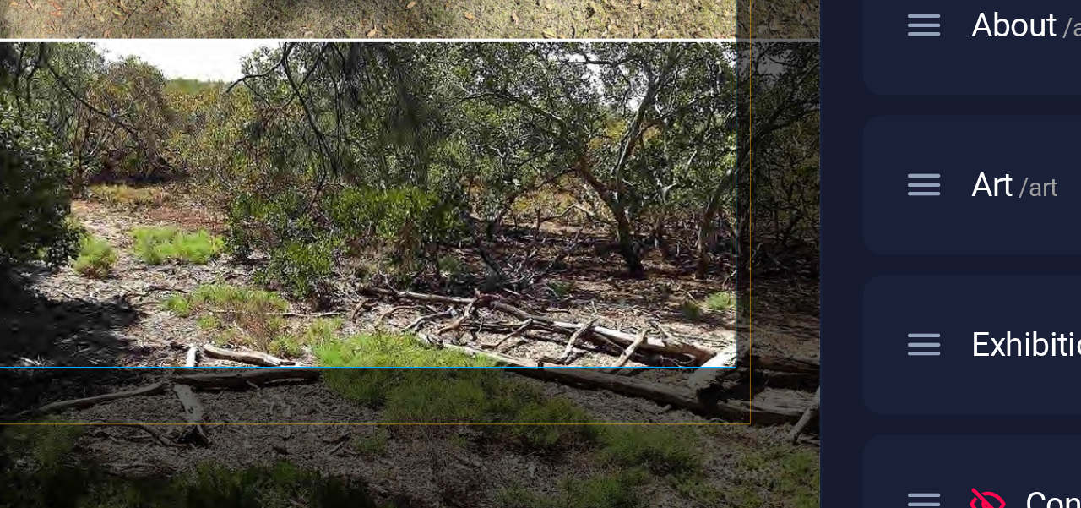
drag, startPoint x: 452, startPoint y: 212, endPoint x: 346, endPoint y: 204, distance: 106.7
copy span "[PERSON_NAME],"
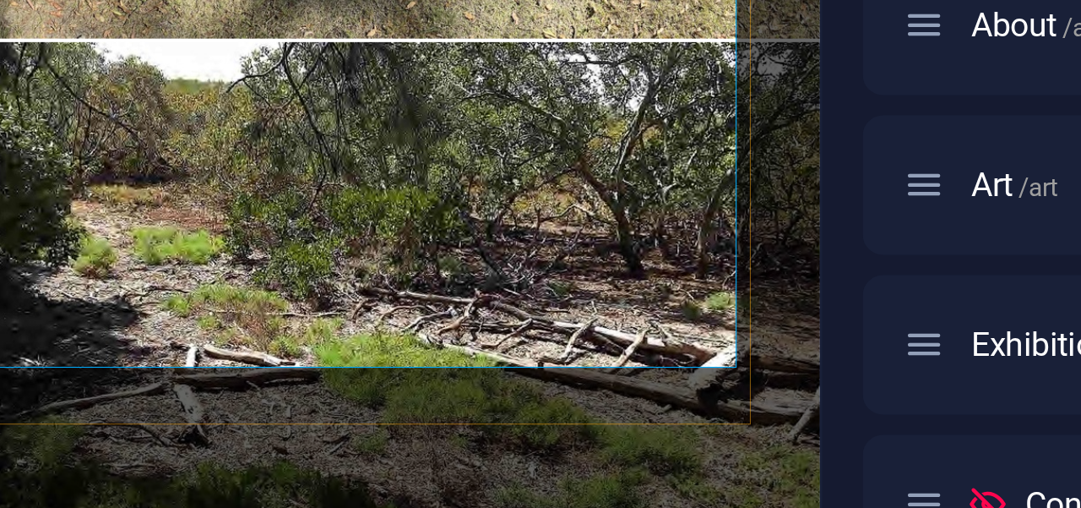
drag, startPoint x: 441, startPoint y: 124, endPoint x: 425, endPoint y: 124, distance: 16.1
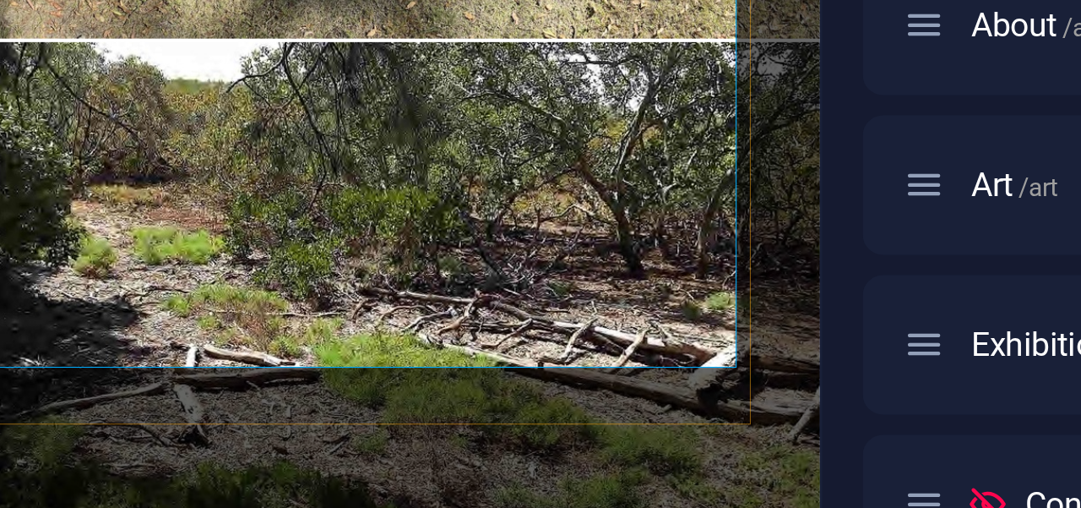
drag, startPoint x: 573, startPoint y: 168, endPoint x: 560, endPoint y: 168, distance: 12.7
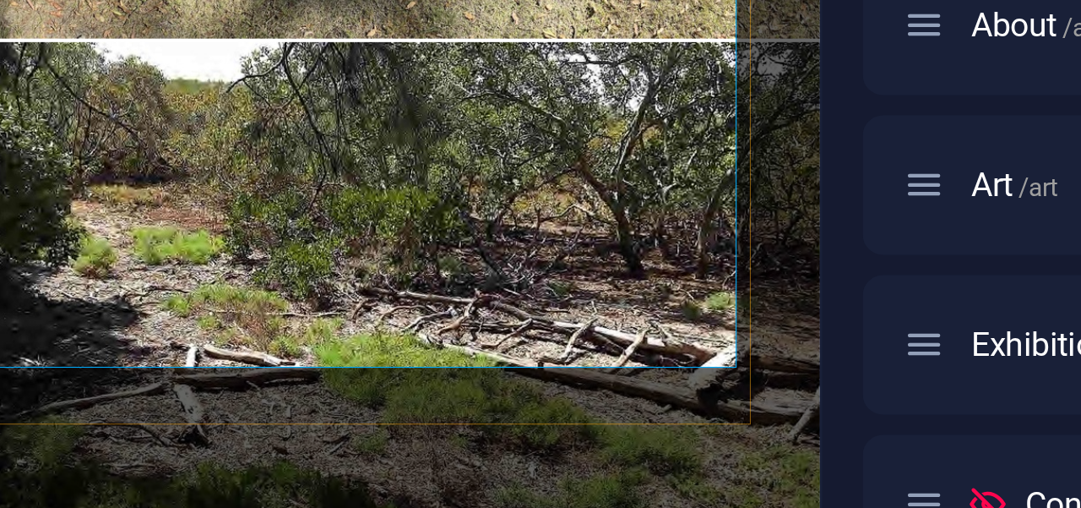
drag, startPoint x: 448, startPoint y: 249, endPoint x: 365, endPoint y: 251, distance: 82.8
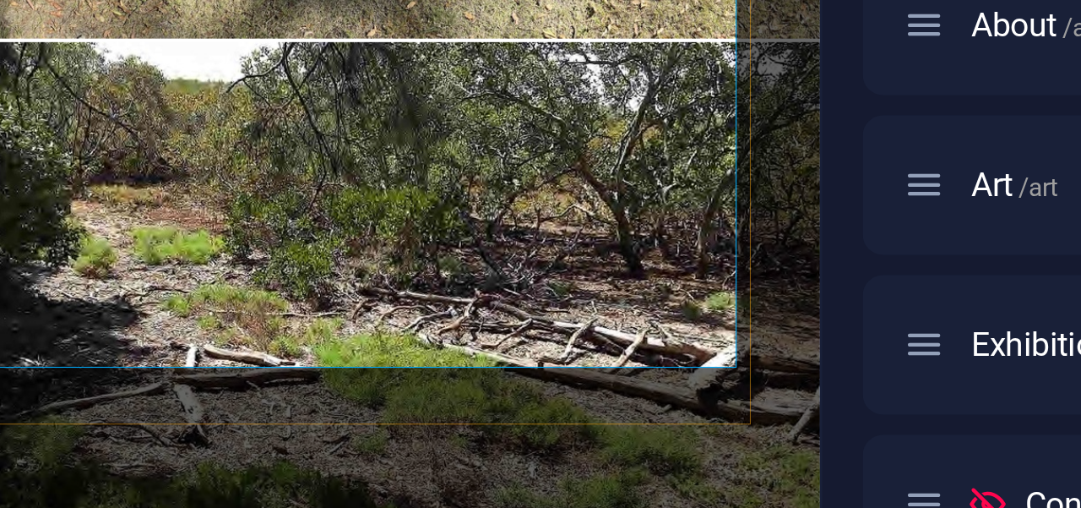
copy span "[PERSON_NAME],"
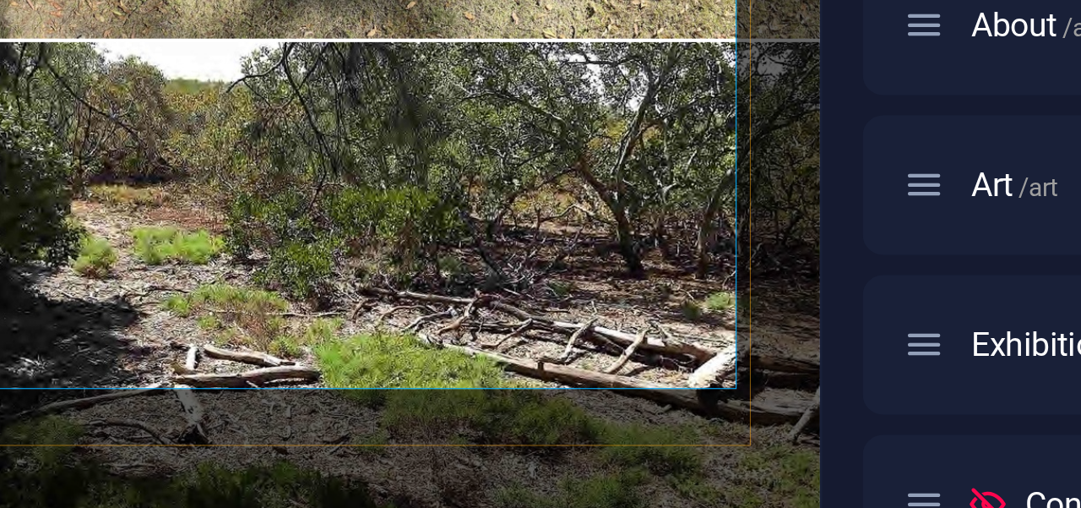
drag, startPoint x: 603, startPoint y: 272, endPoint x: 366, endPoint y: 251, distance: 238.3
drag, startPoint x: 627, startPoint y: 269, endPoint x: 406, endPoint y: 297, distance: 222.2
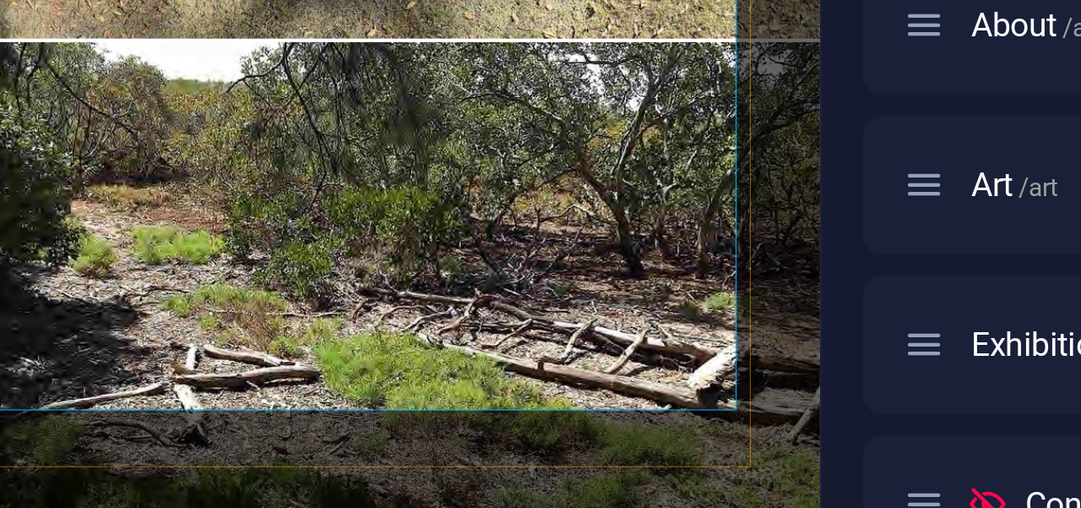
drag, startPoint x: 486, startPoint y: 268, endPoint x: 559, endPoint y: 266, distance: 73.5
copy p "[PERSON_NAME]"
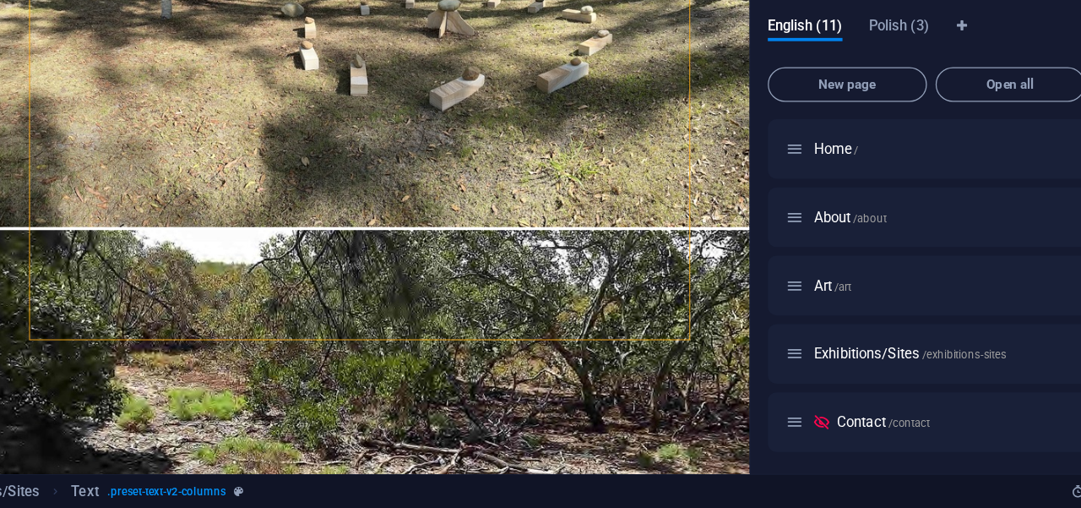
scroll to position [4968, 0]
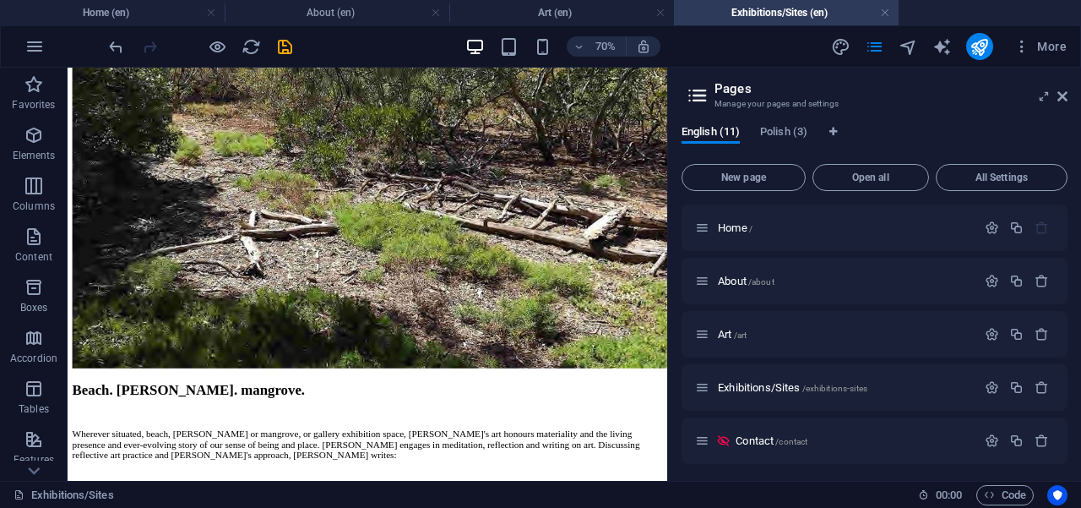
scroll to position [5271, 0]
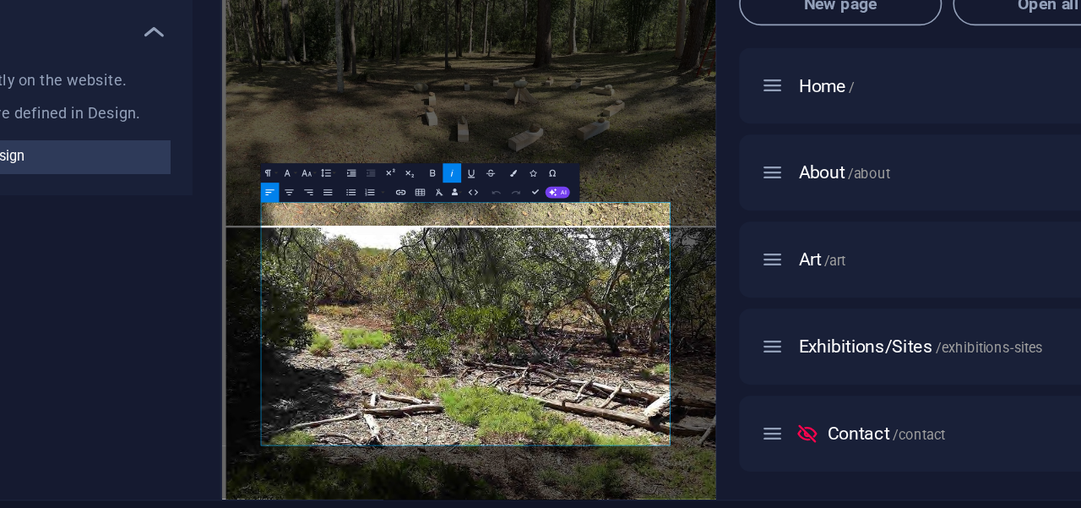
scroll to position [4874, 0]
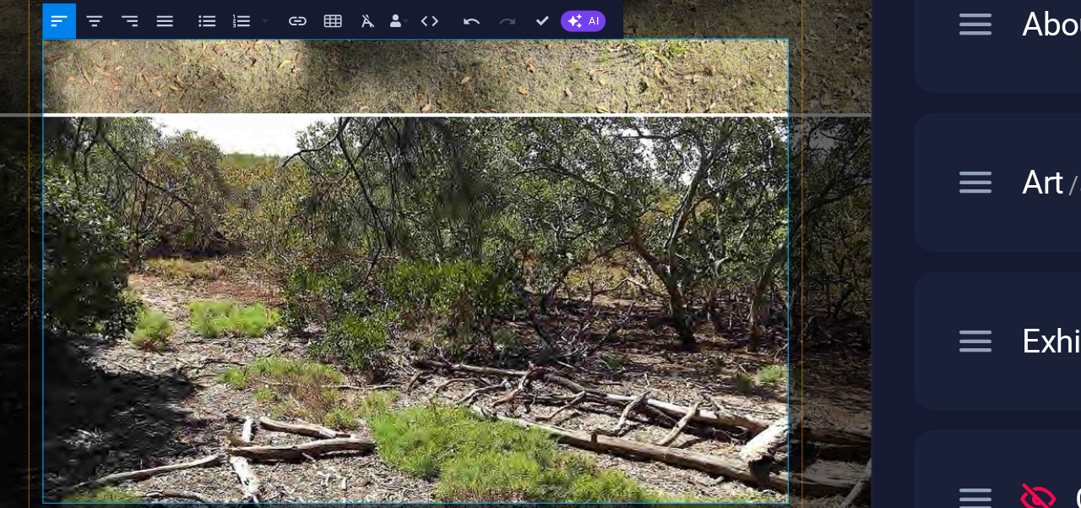
drag, startPoint x: 689, startPoint y: 369, endPoint x: 414, endPoint y: 372, distance: 274.6
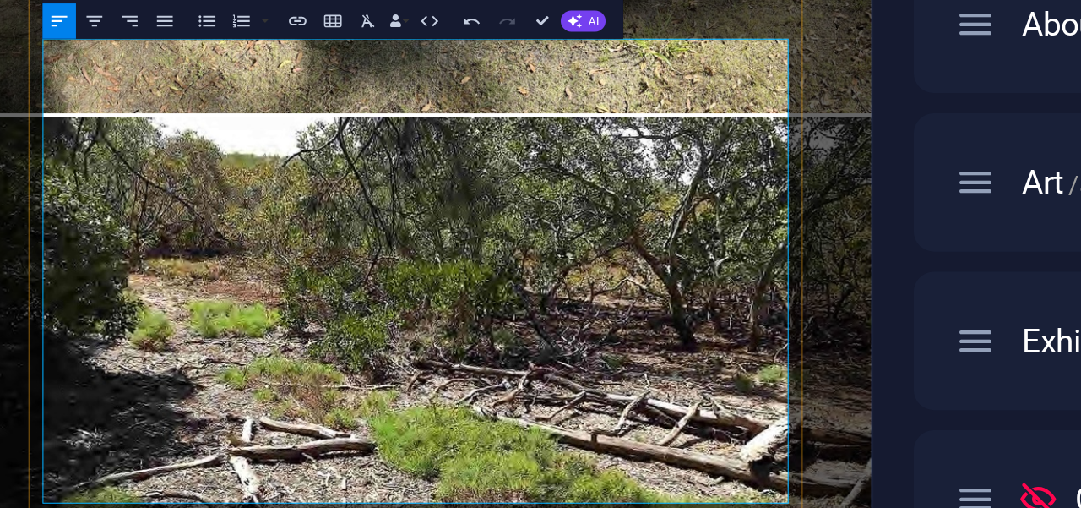
drag, startPoint x: 709, startPoint y: 368, endPoint x: 496, endPoint y: 386, distance: 213.6
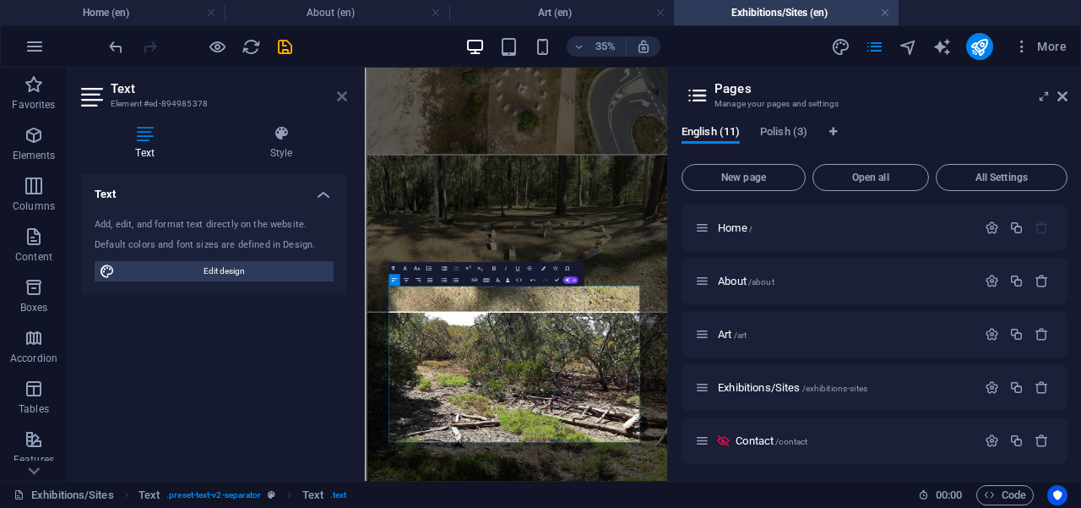
click at [340, 100] on icon at bounding box center [342, 97] width 10 height 14
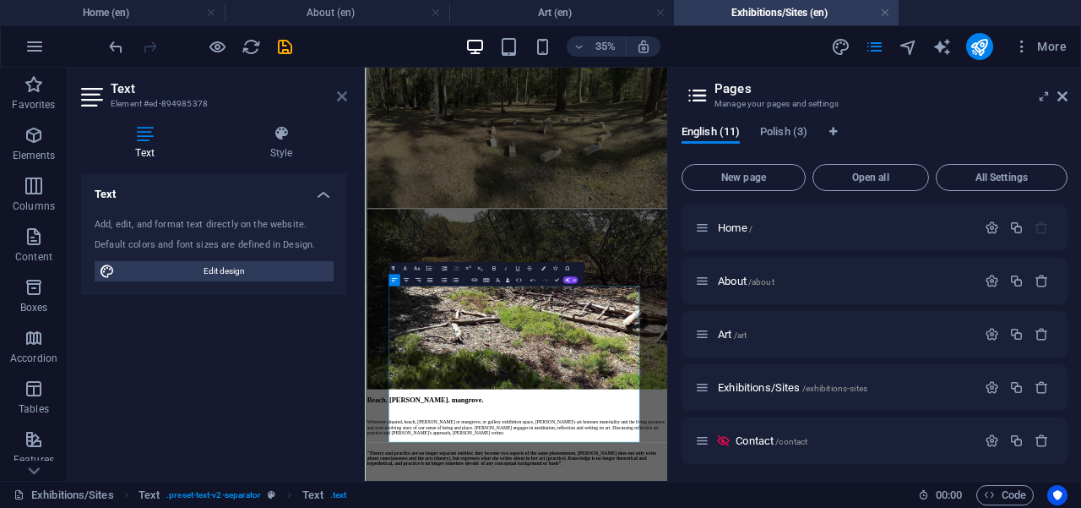
scroll to position [5456, 0]
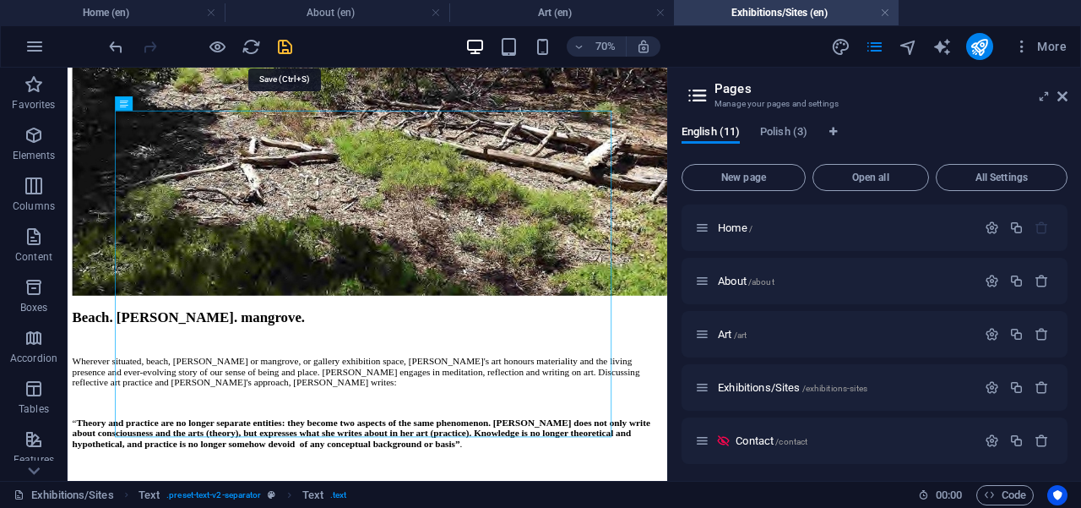
click at [286, 46] on icon "save" at bounding box center [284, 46] width 19 height 19
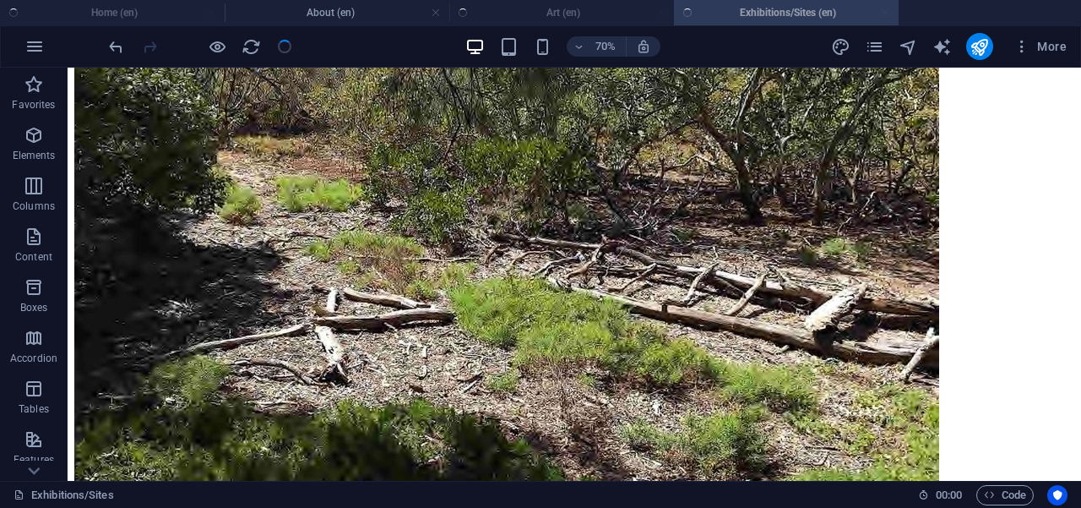
scroll to position [5294, 0]
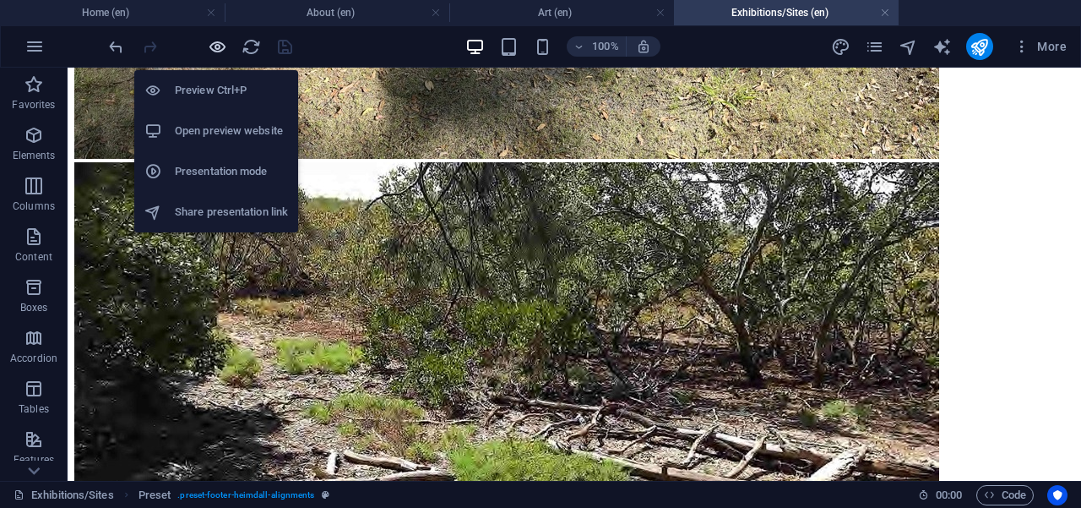
click at [216, 46] on icon "button" at bounding box center [217, 46] width 19 height 19
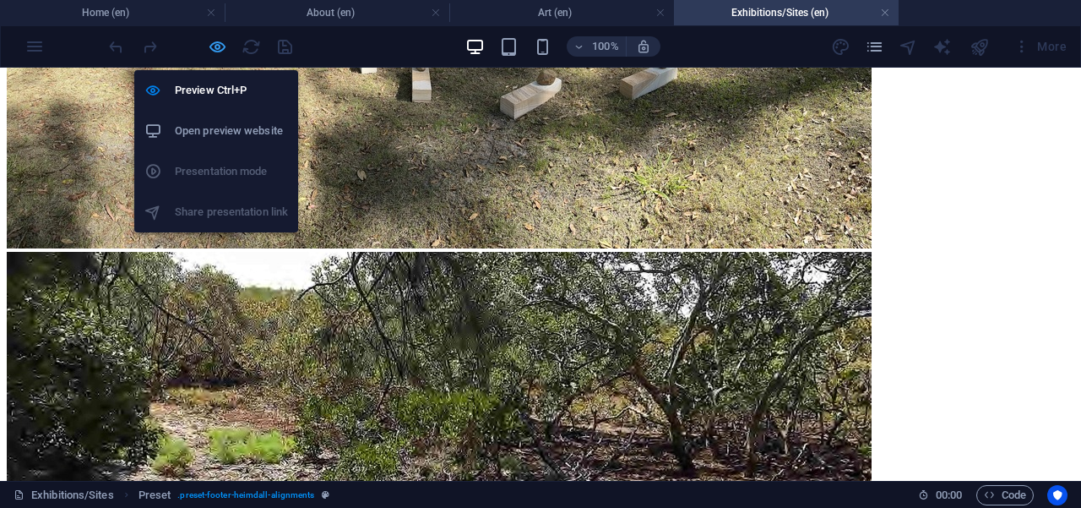
scroll to position [5675, 0]
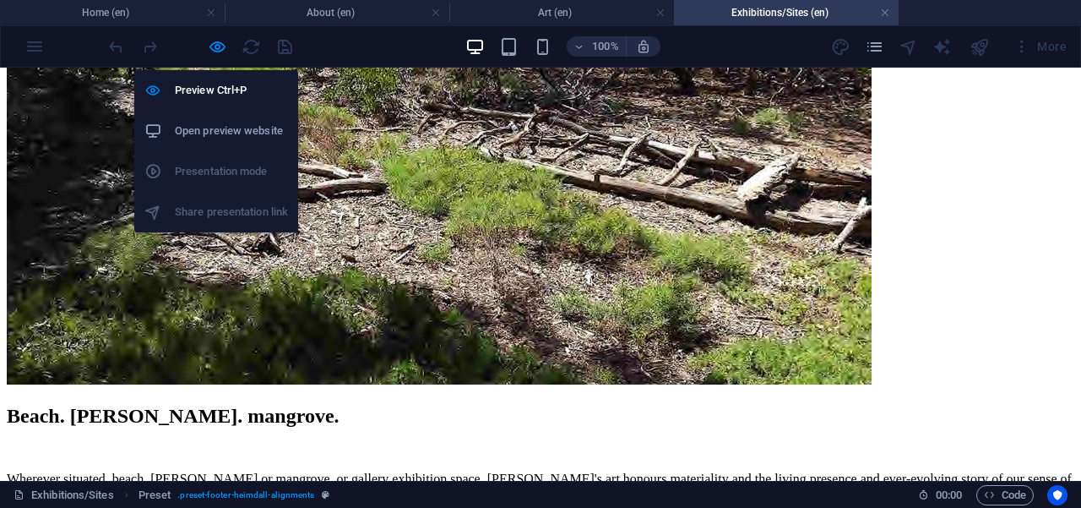
click at [228, 129] on h6 "Open preview website" at bounding box center [231, 131] width 113 height 20
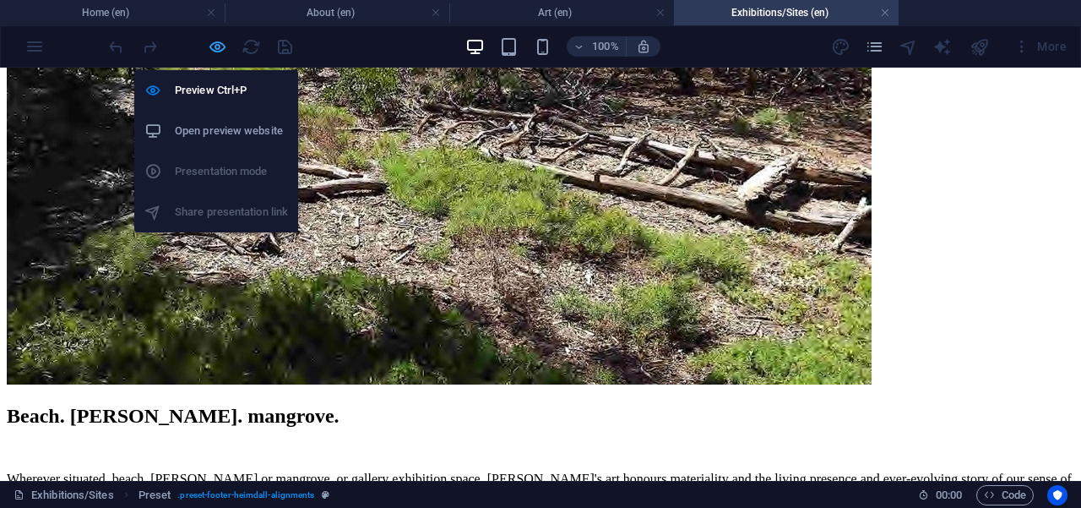
click at [221, 46] on icon "button" at bounding box center [217, 46] width 19 height 19
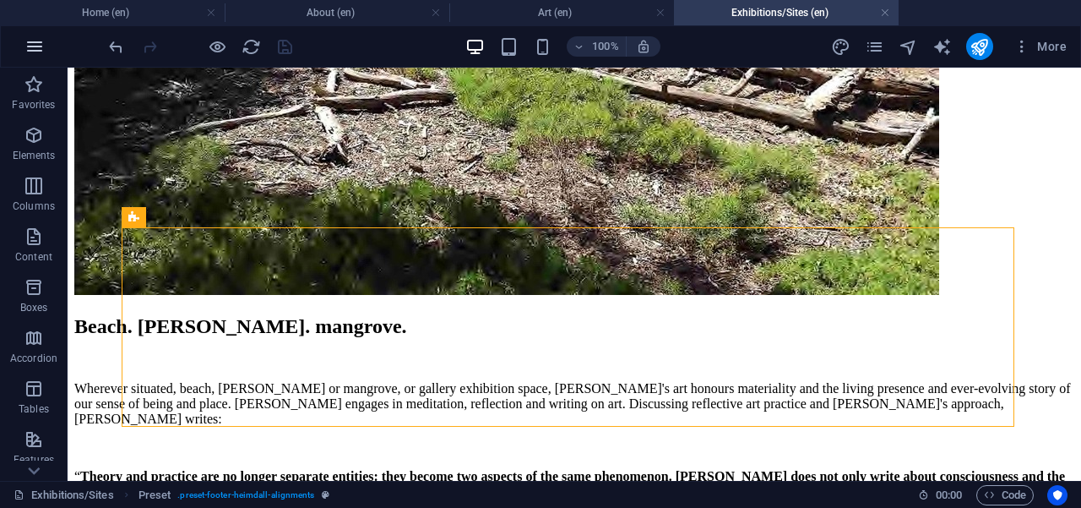
click at [38, 45] on icon "button" at bounding box center [34, 46] width 20 height 20
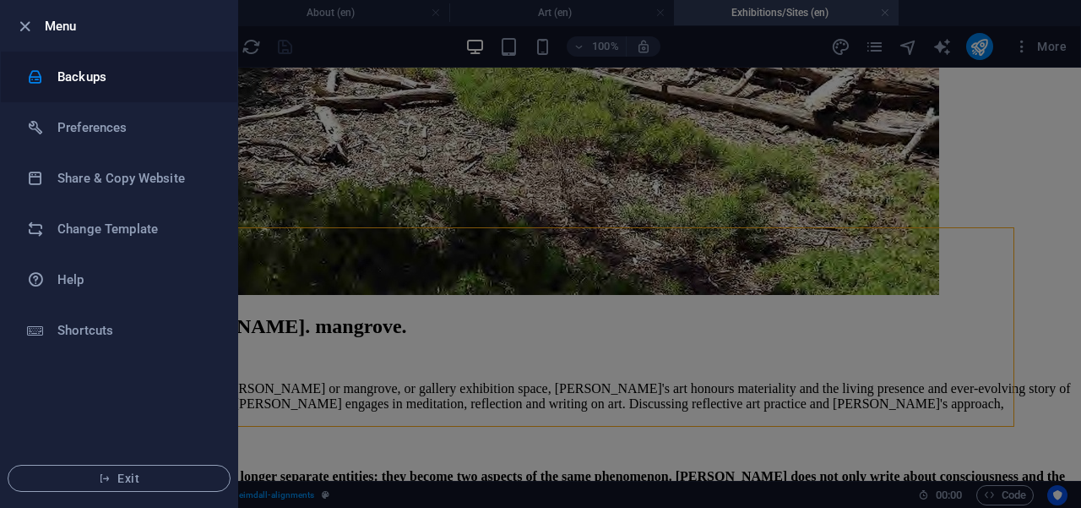
click at [84, 74] on h6 "Backups" at bounding box center [135, 77] width 156 height 20
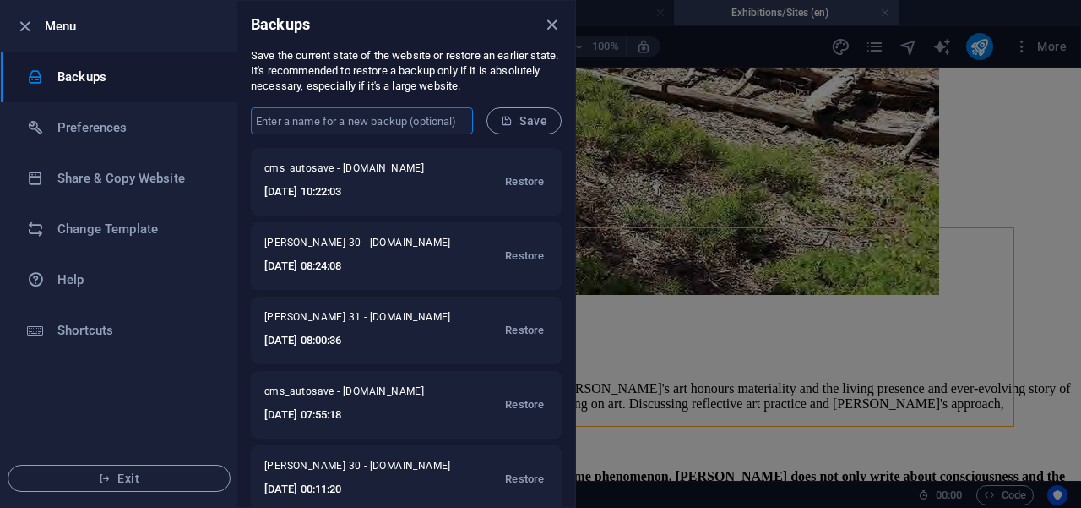
click at [315, 115] on input "text" at bounding box center [362, 120] width 222 height 27
type input "[PERSON_NAME] 32"
click at [542, 122] on span "Save" at bounding box center [524, 121] width 46 height 14
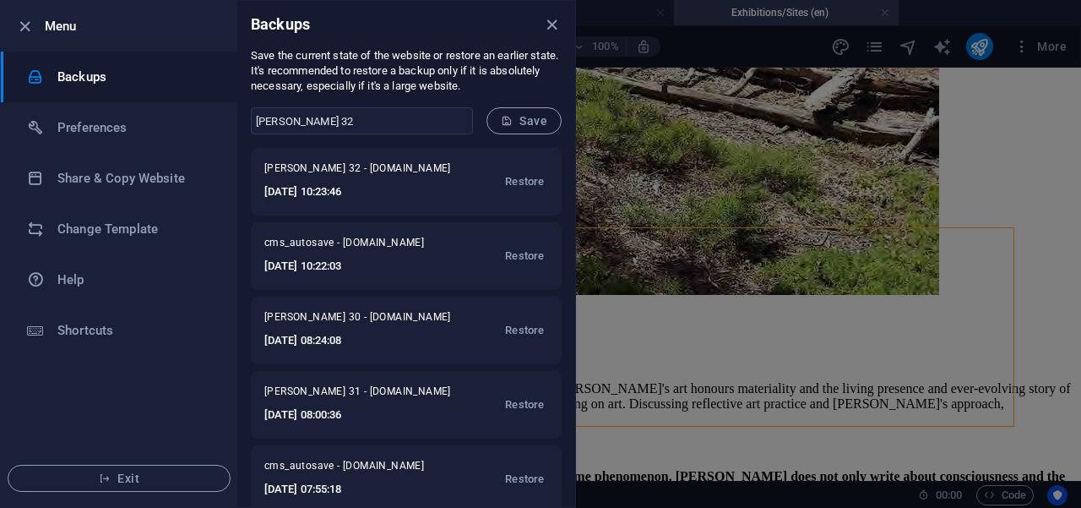
click at [795, 151] on div at bounding box center [540, 254] width 1081 height 508
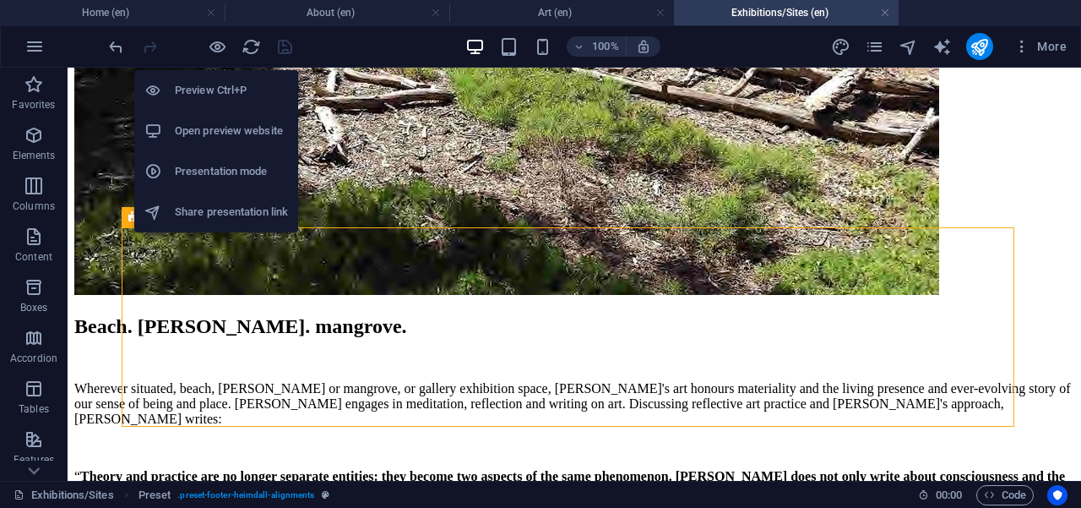
click at [233, 128] on h6 "Open preview website" at bounding box center [231, 131] width 113 height 20
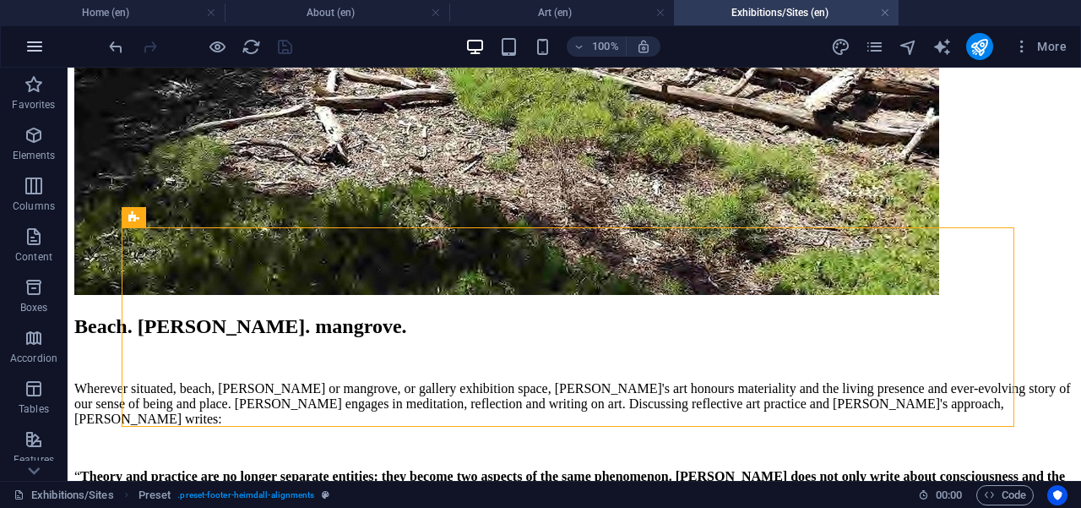
click at [34, 46] on icon "button" at bounding box center [34, 46] width 20 height 20
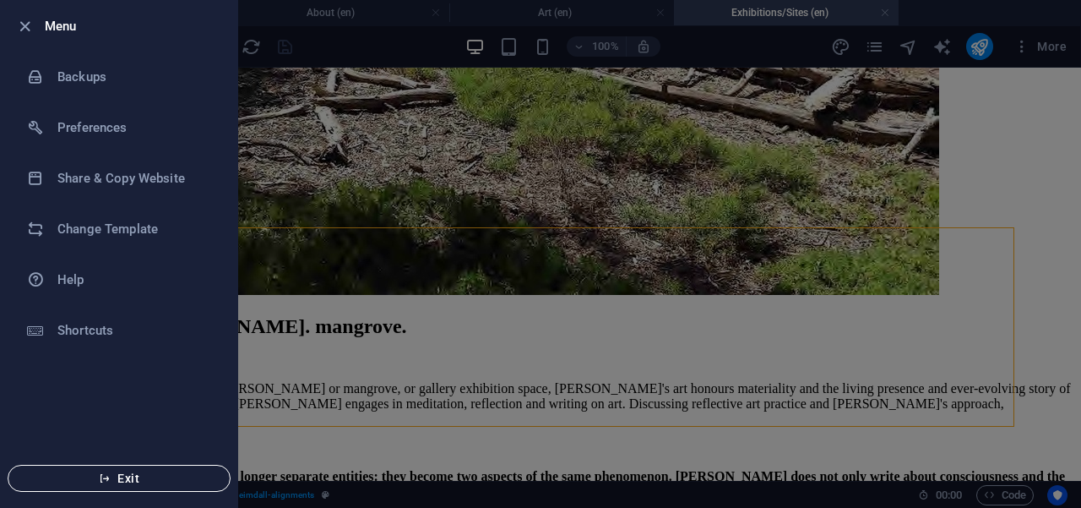
click at [141, 478] on span "Exit" at bounding box center [119, 478] width 194 height 14
